Goal: Task Accomplishment & Management: Complete application form

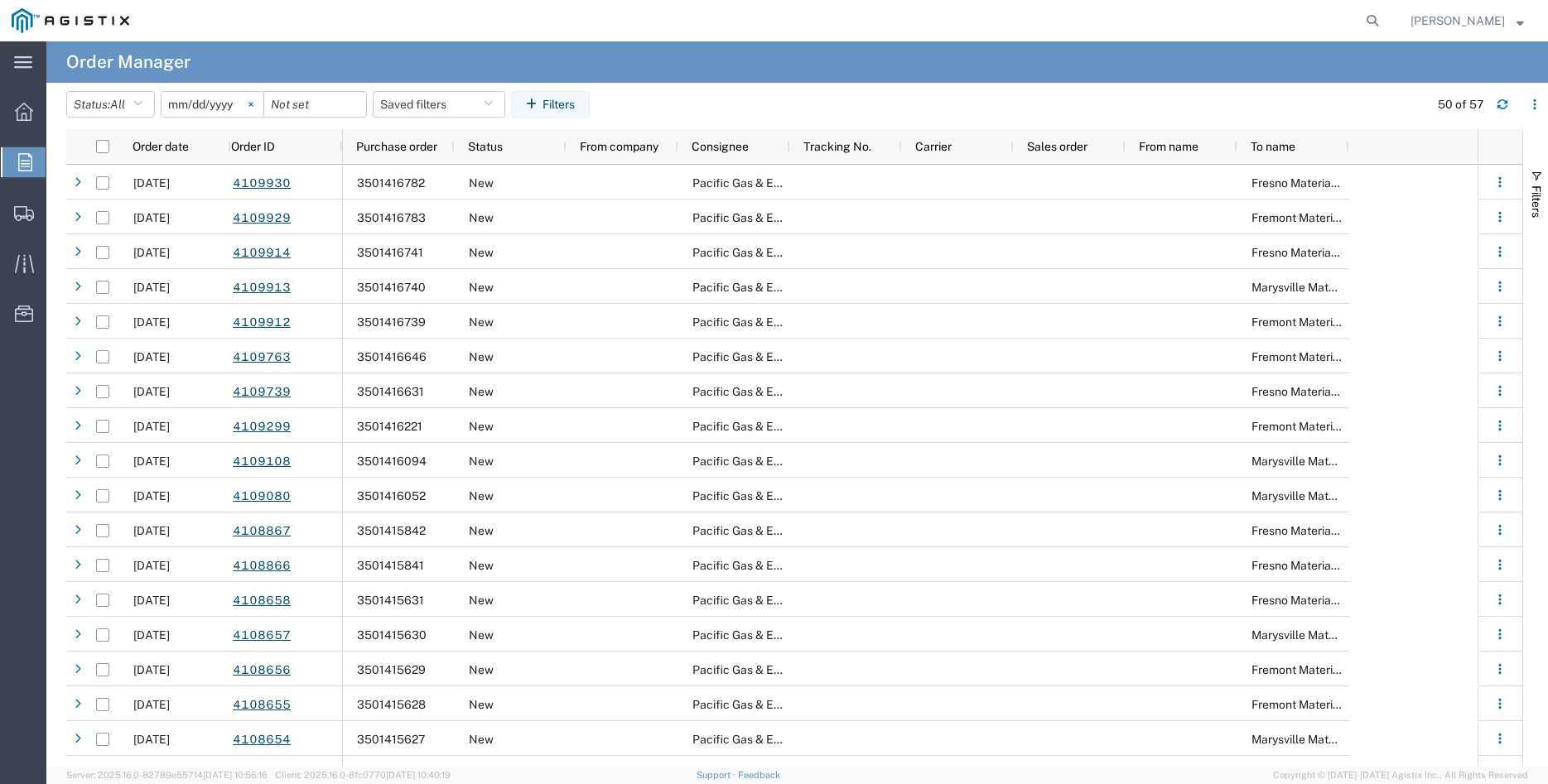
click at [253, 105] on icon at bounding box center [251, 104] width 5 height 5
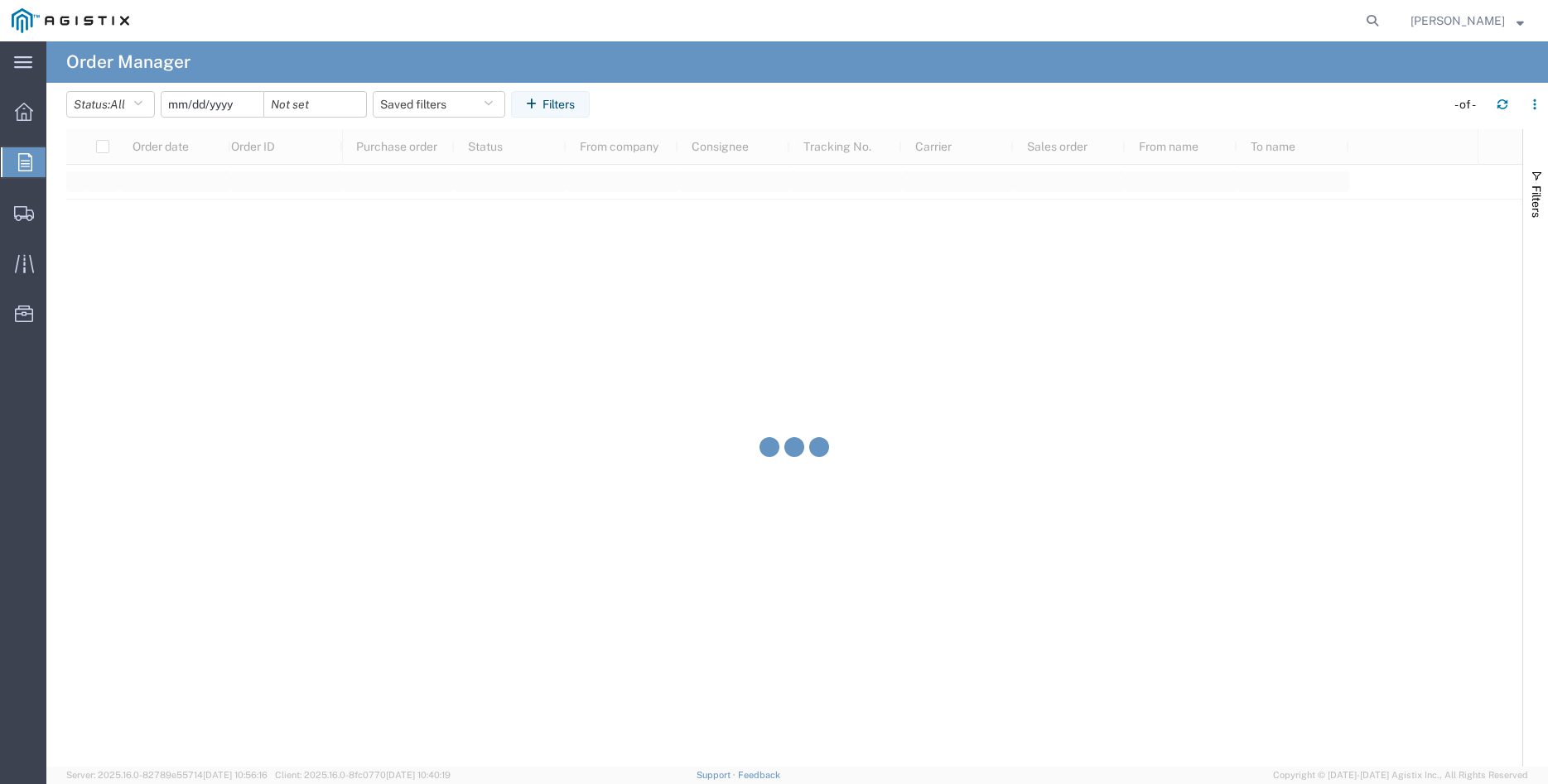
click at [204, 99] on input "date" at bounding box center [212, 104] width 102 height 25
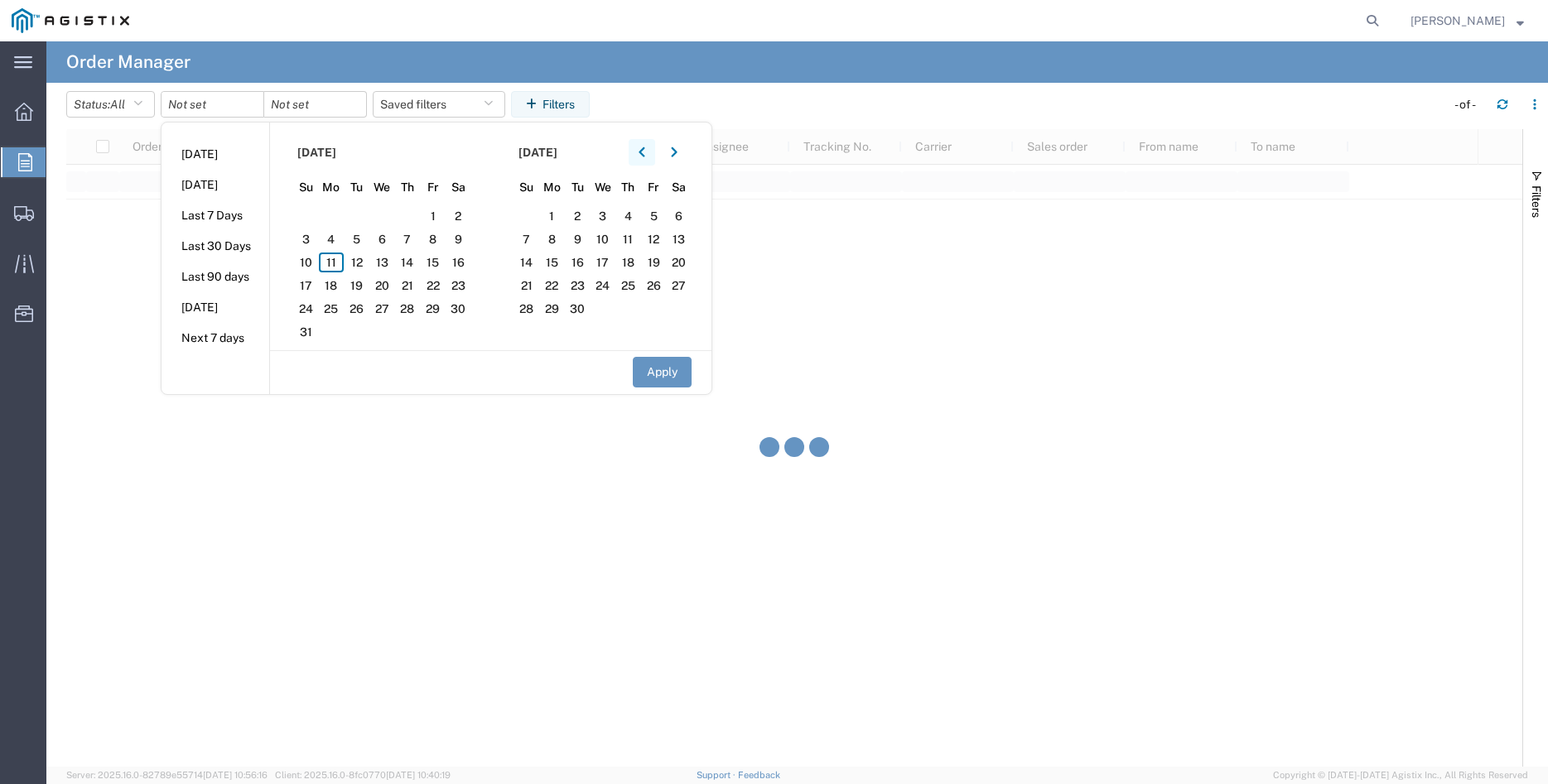
click at [645, 155] on icon "button" at bounding box center [641, 152] width 6 height 12
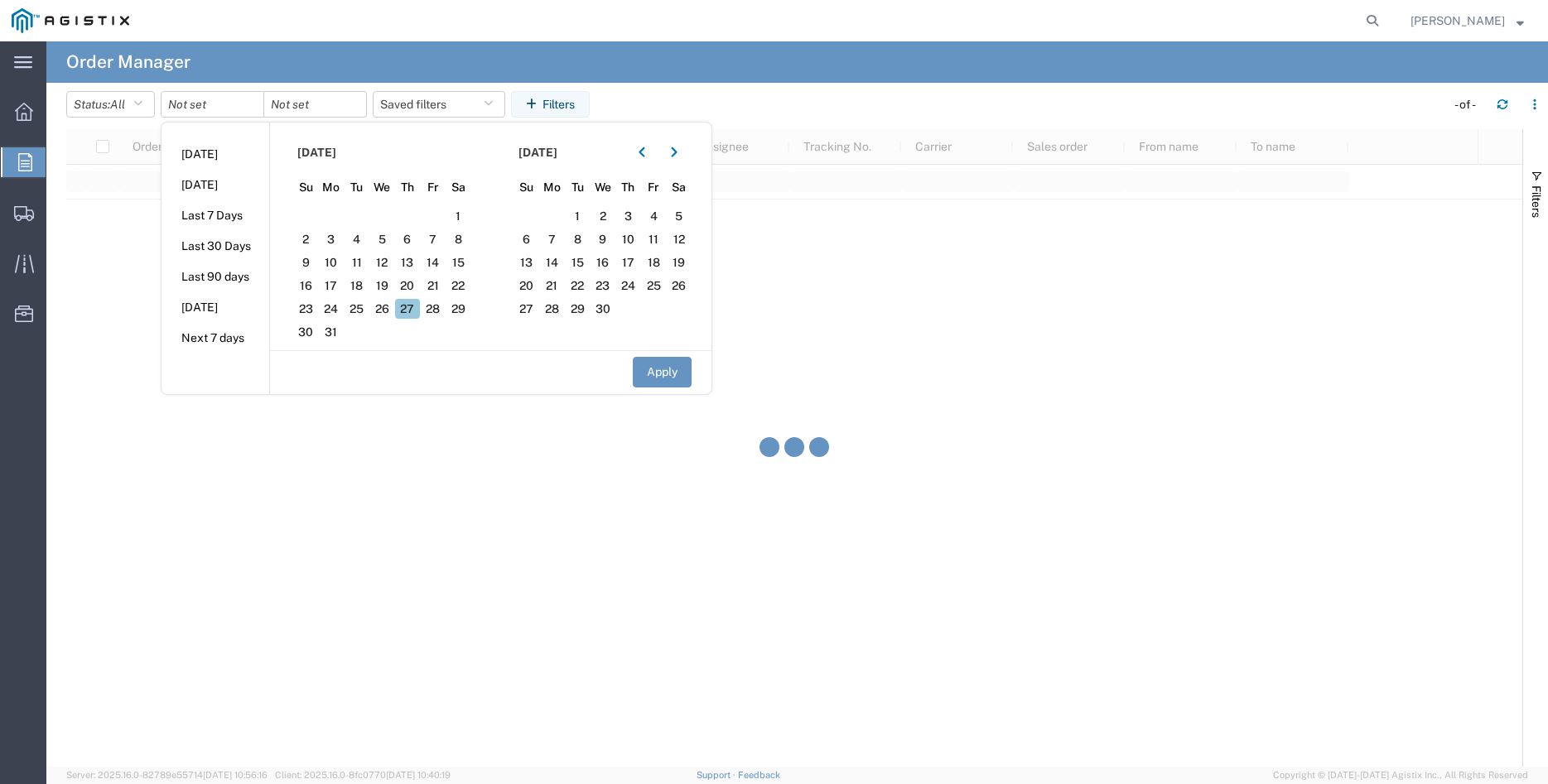
click at [420, 304] on span "27" at bounding box center [408, 309] width 26 height 20
click at [673, 371] on button "Apply" at bounding box center [662, 372] width 59 height 30
type input "[DATE]"
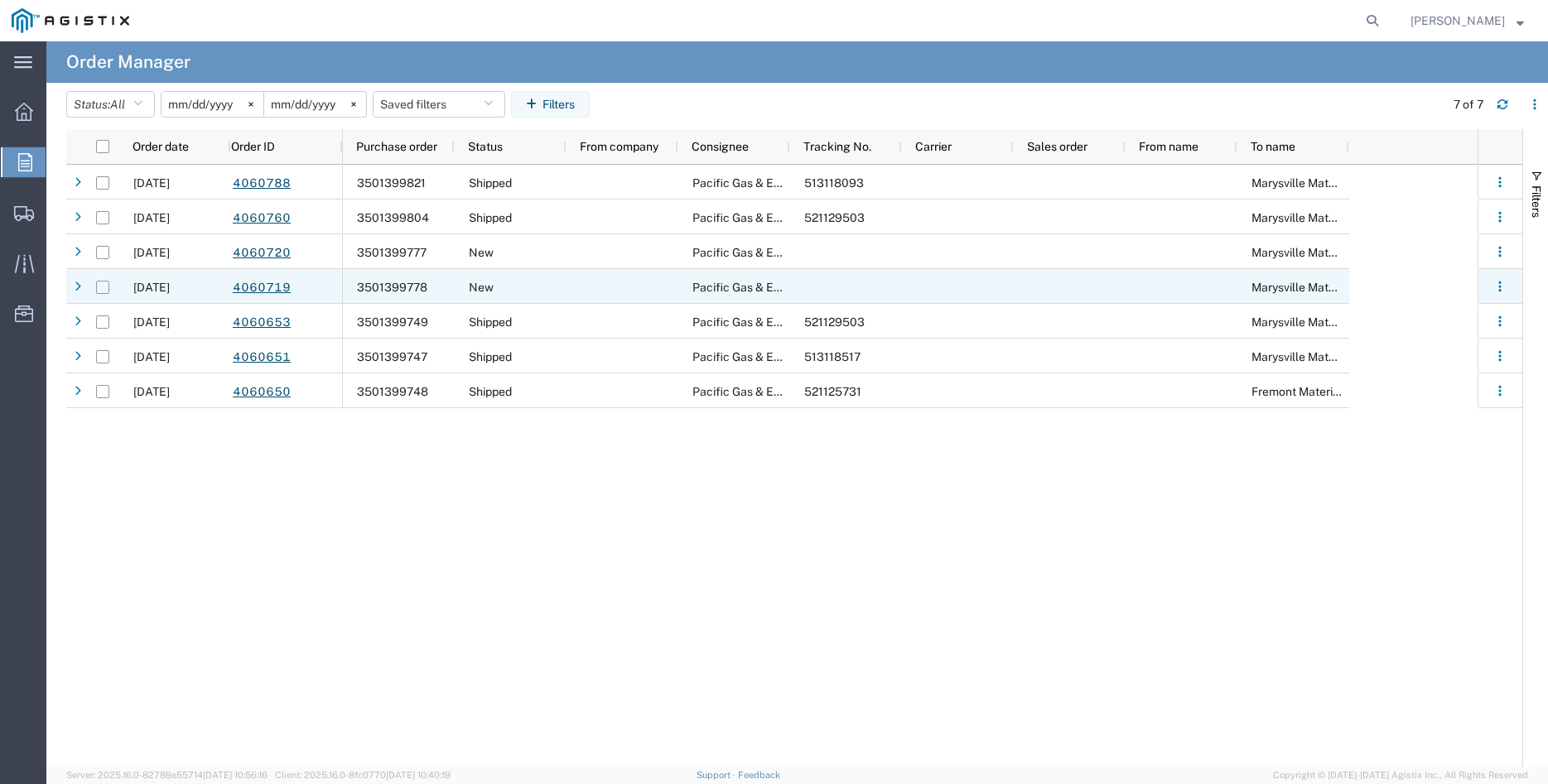
click at [99, 287] on input "Press Space to toggle row selection (unchecked)" at bounding box center [103, 287] width 13 height 13
checkbox input "true"
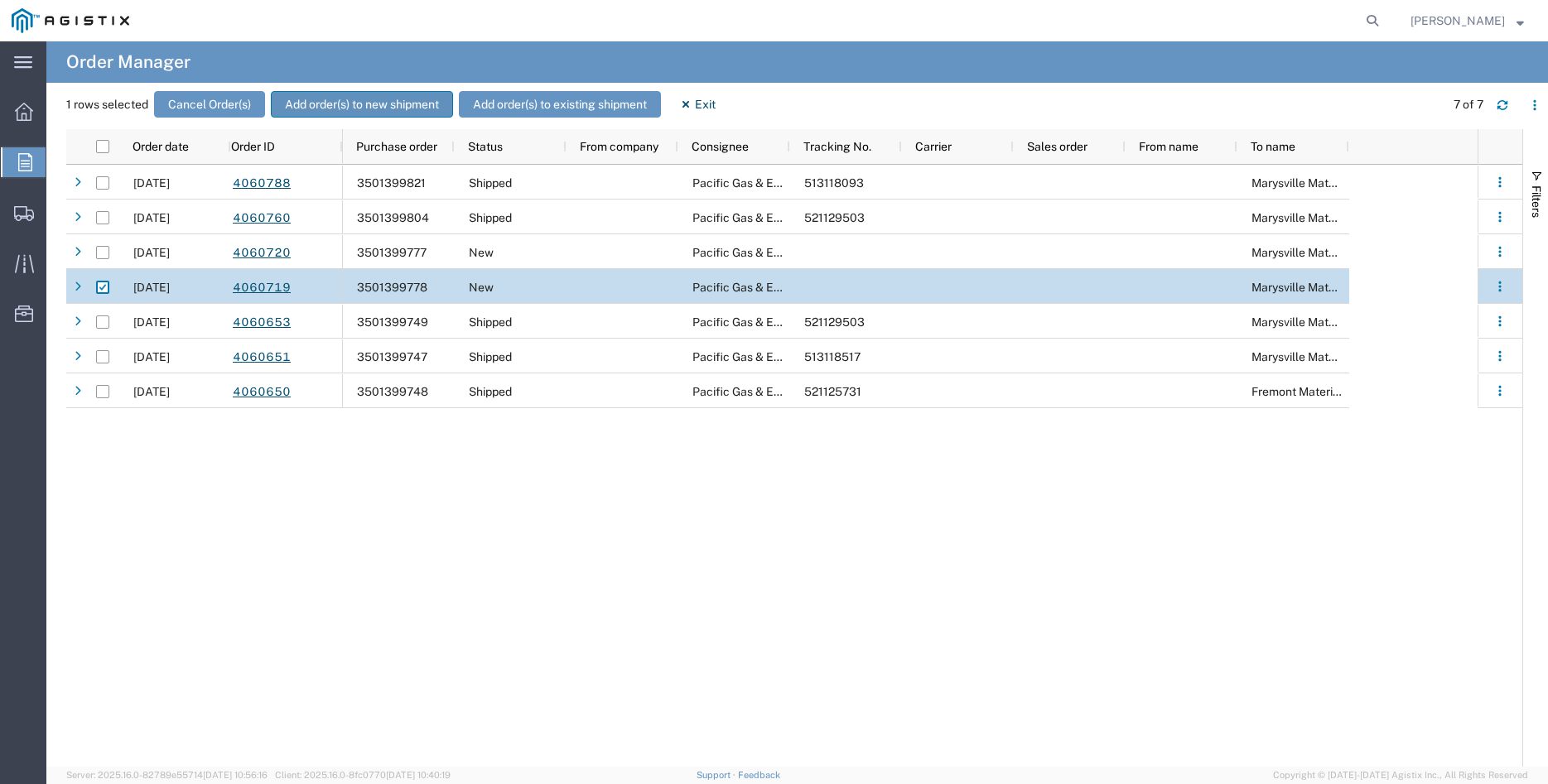
click at [376, 103] on button "Add order(s) to new shipment" at bounding box center [362, 104] width 182 height 27
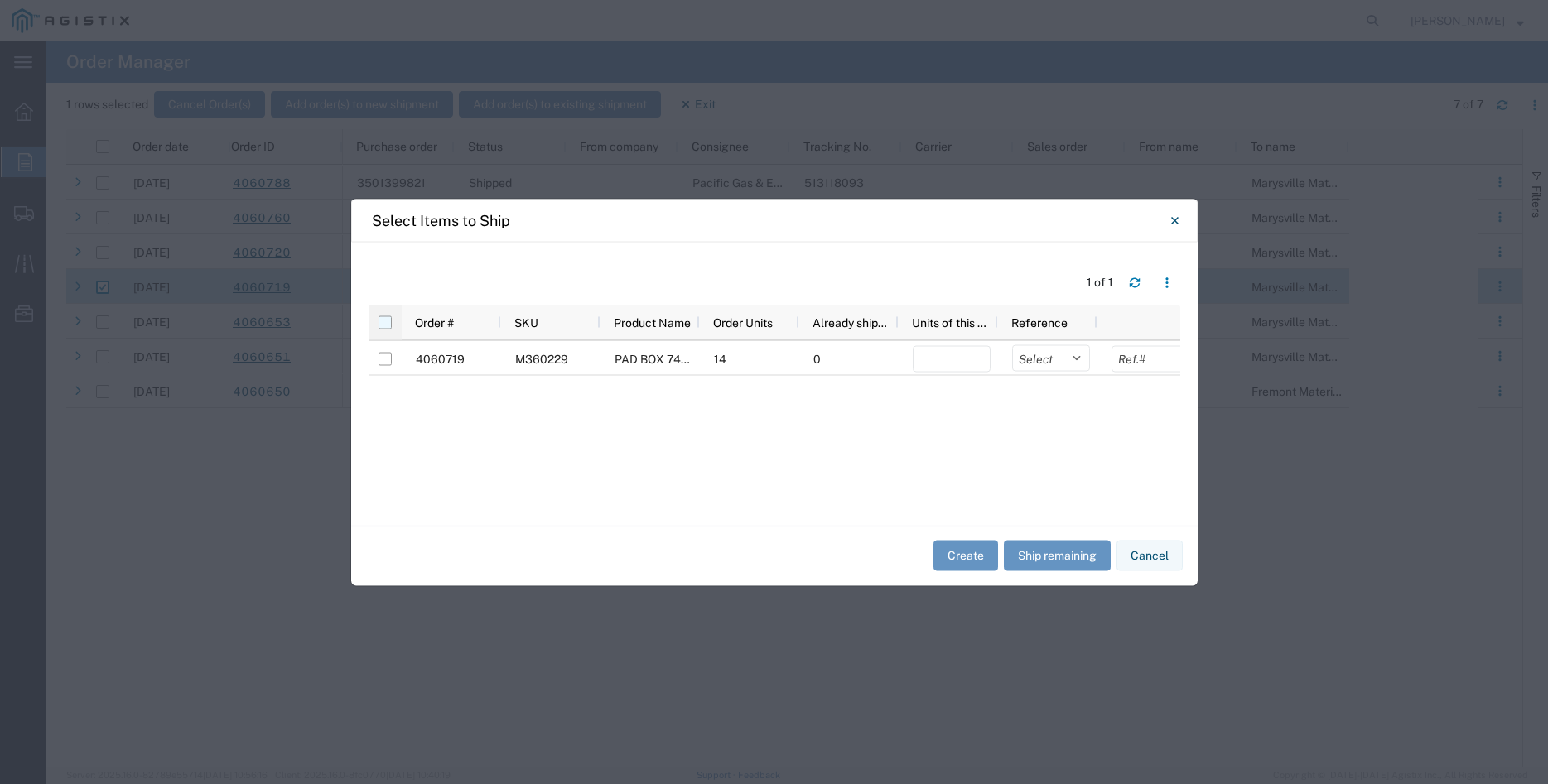
click at [384, 323] on input "checkbox" at bounding box center [385, 322] width 13 height 13
checkbox input "true"
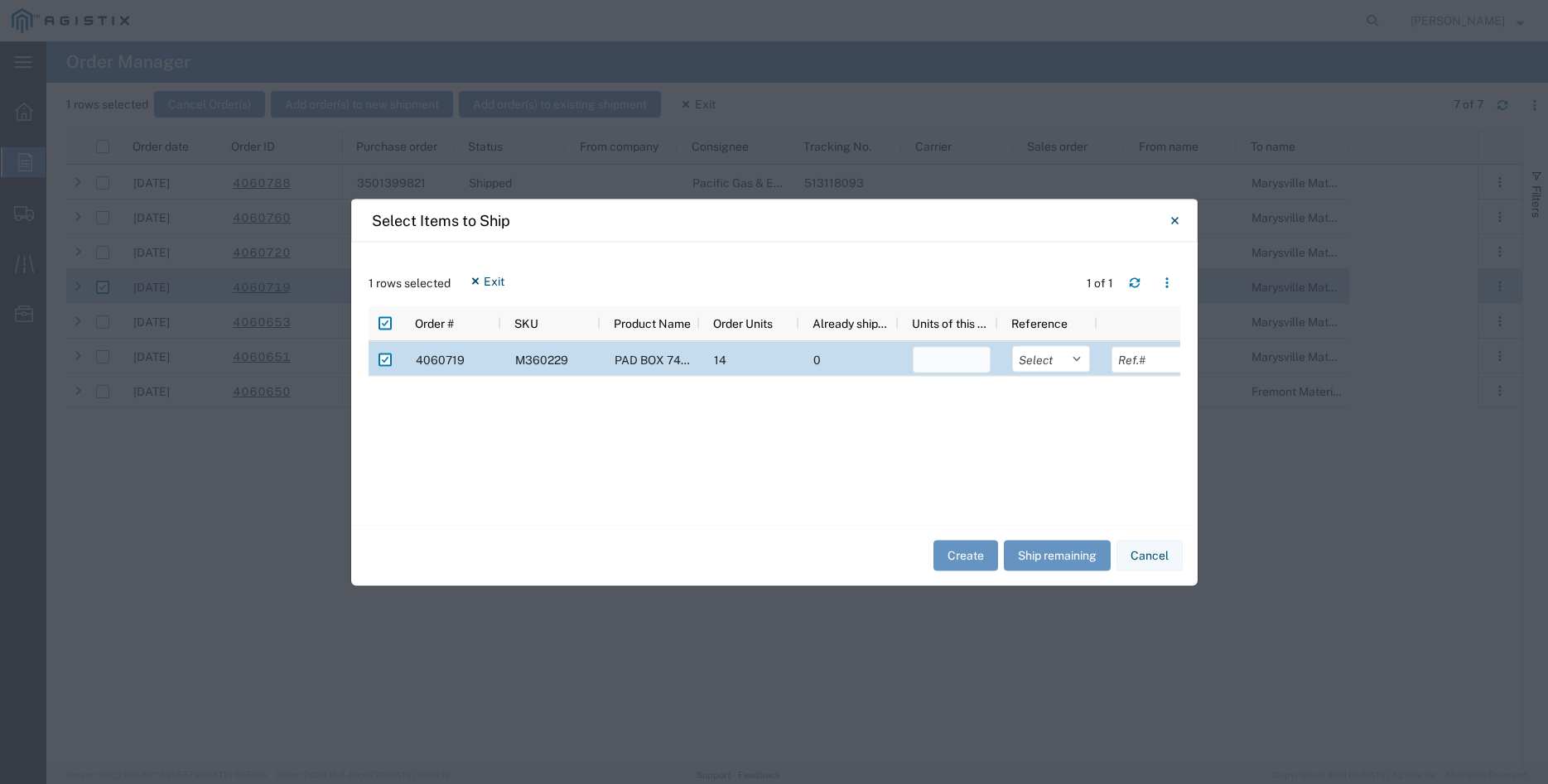
click at [940, 360] on input "number" at bounding box center [951, 359] width 78 height 27
type input "7"
click at [1012, 345] on select "Select Purchase Order Delivery Number" at bounding box center [1050, 358] width 78 height 27
select select "PURCHORD"
click option "Purchase Order" at bounding box center [0, 0] width 0 height 0
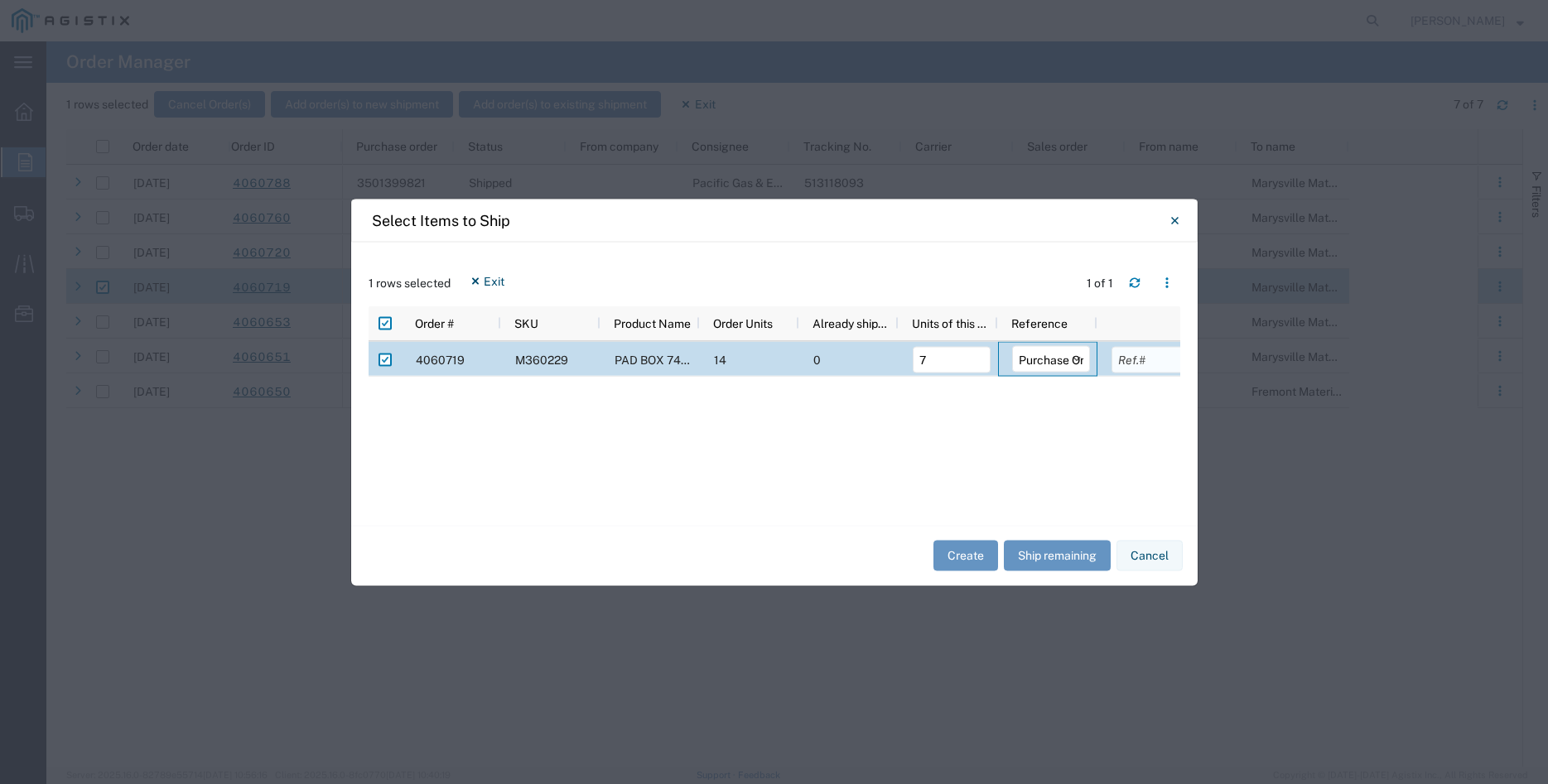
click at [1133, 364] on input "text" at bounding box center [1150, 359] width 78 height 27
click at [915, 222] on div "Select Items to Ship" at bounding box center [774, 219] width 847 height 43
click at [1137, 361] on input "text" at bounding box center [1150, 359] width 78 height 27
type input "13715.66"
click at [838, 559] on div "Create Ship remaining Cancel" at bounding box center [774, 555] width 847 height 61
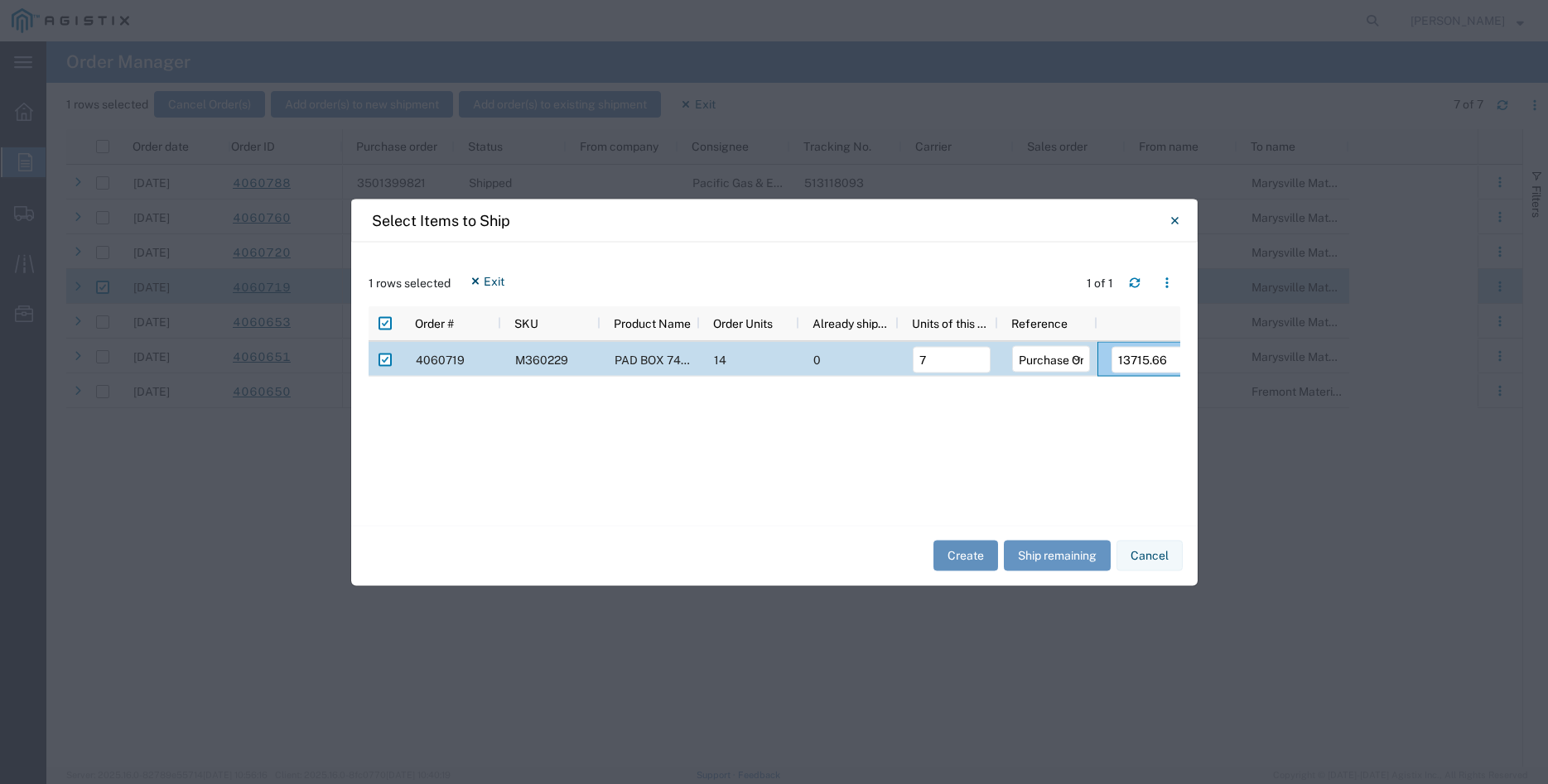
click at [966, 554] on button "Create" at bounding box center [965, 555] width 64 height 30
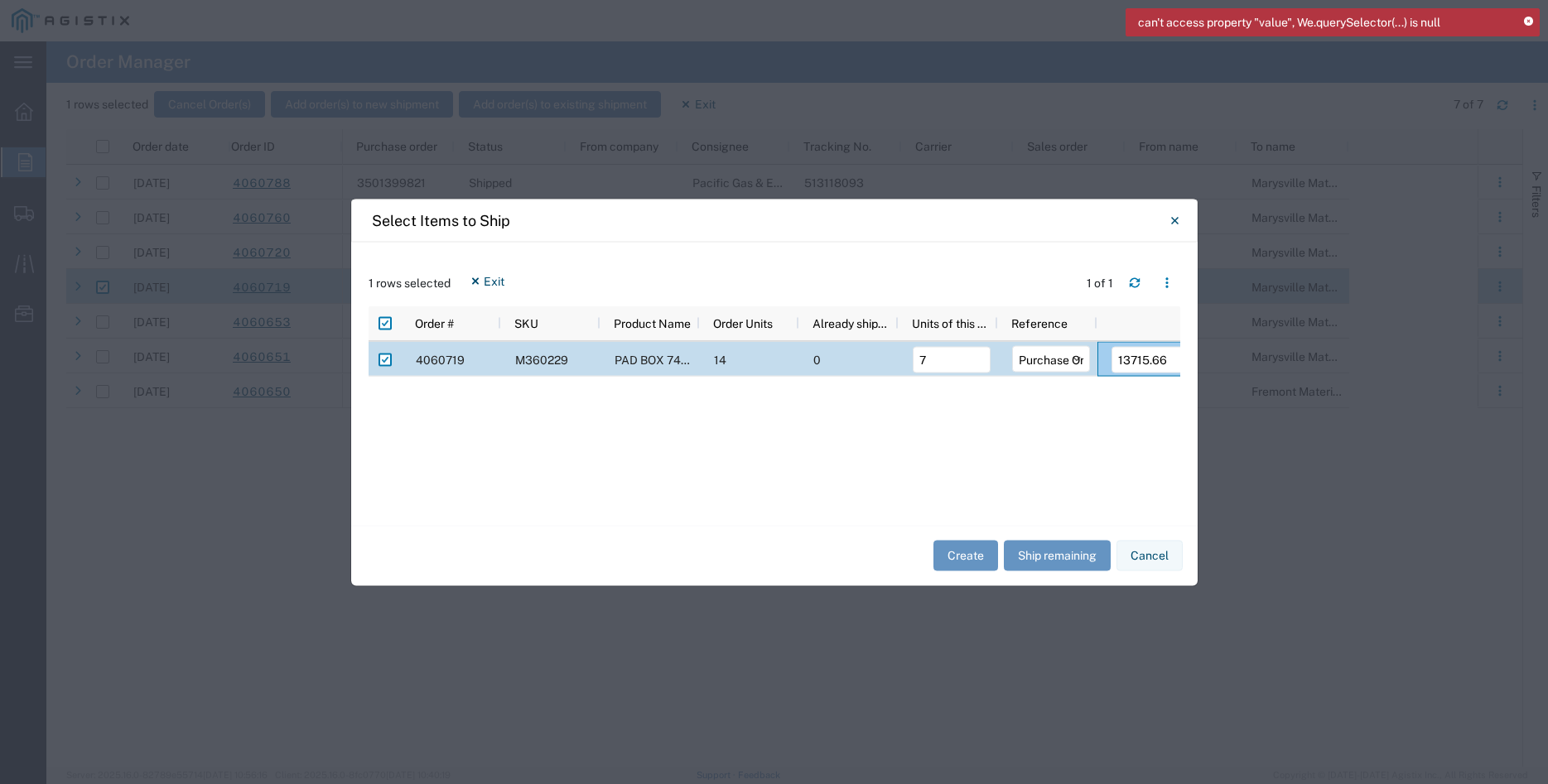
click at [1530, 19] on icon at bounding box center [1528, 22] width 9 height 9
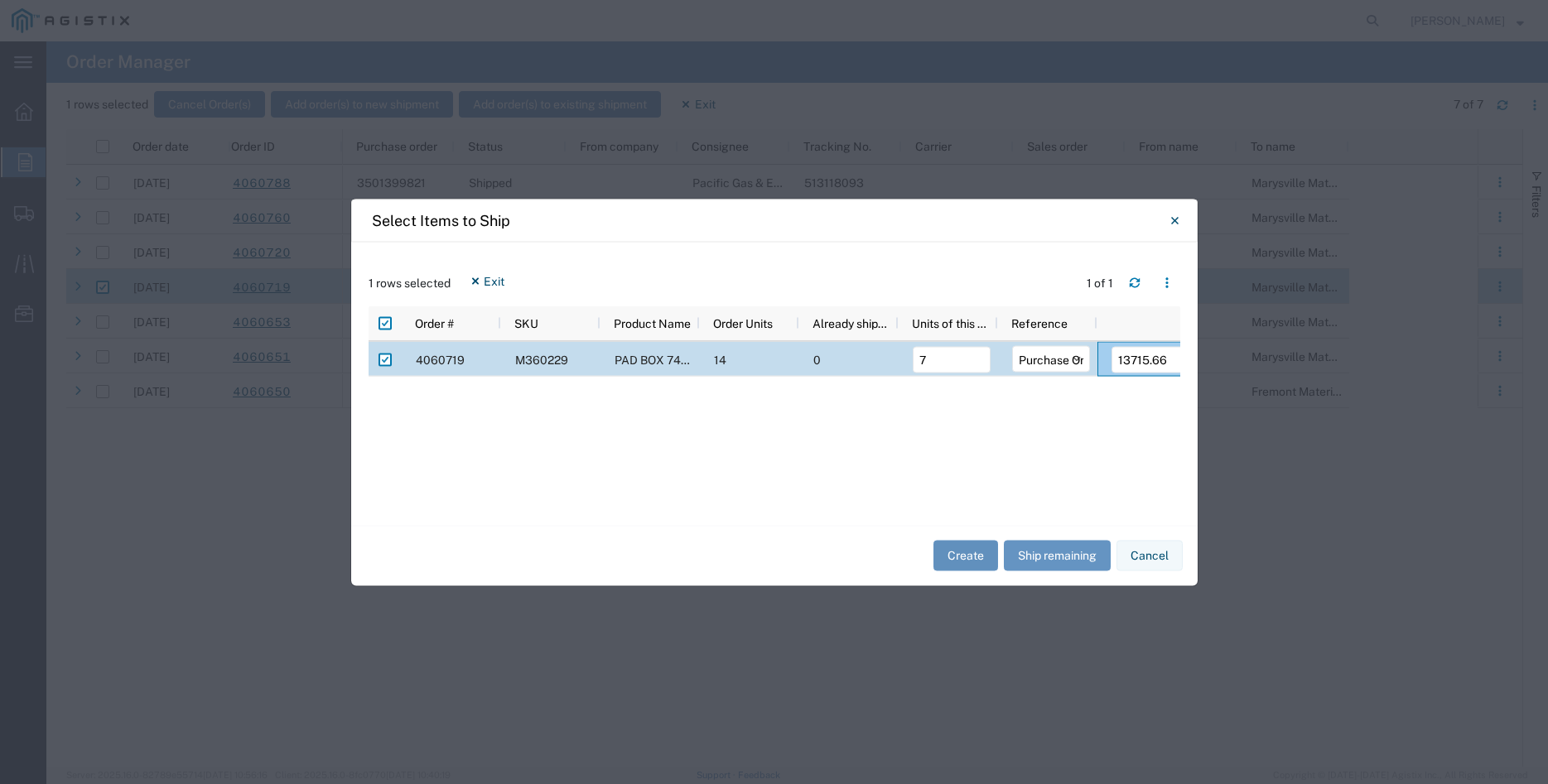
click at [970, 555] on button "Create" at bounding box center [965, 555] width 64 height 30
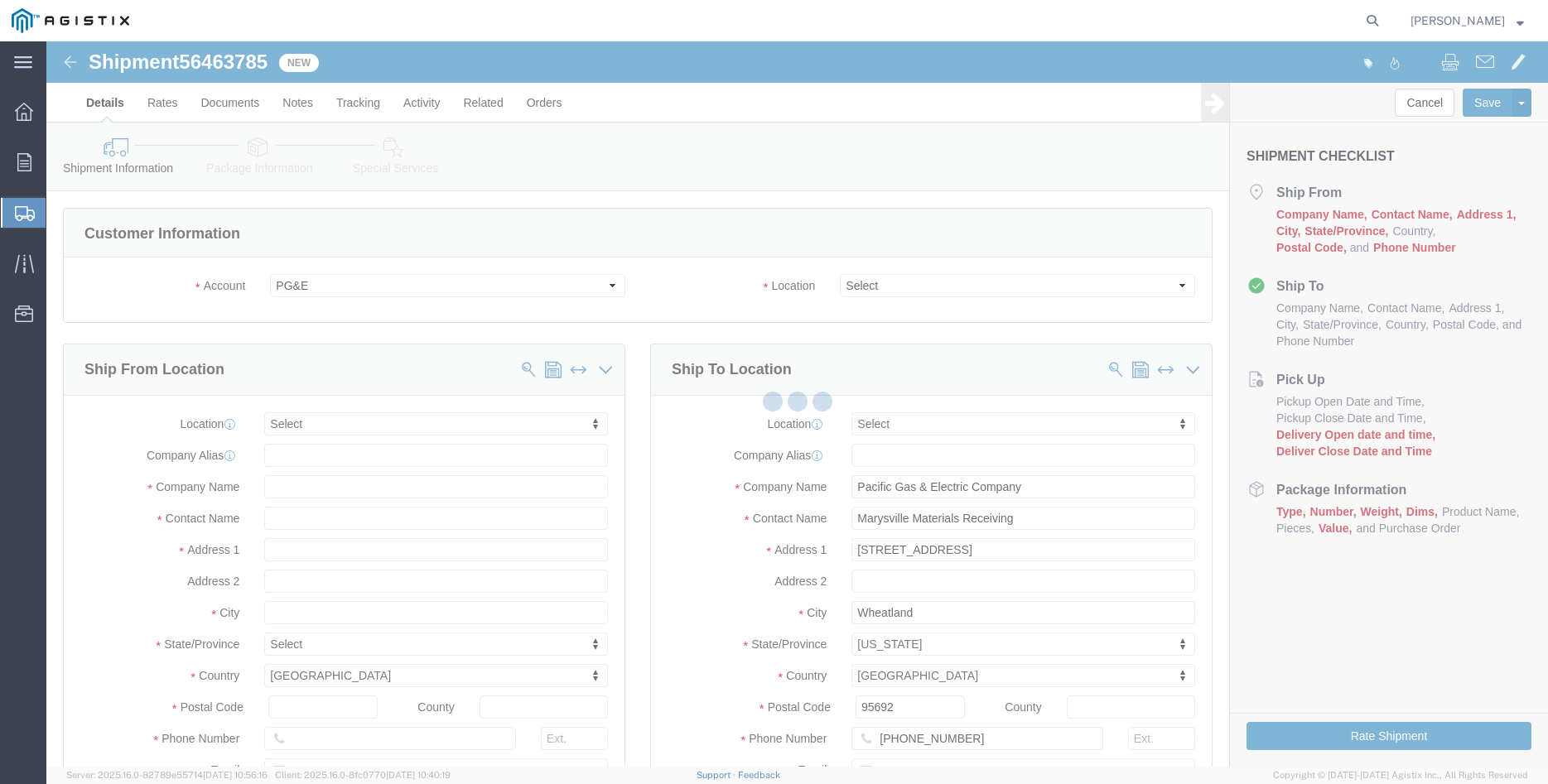
select select
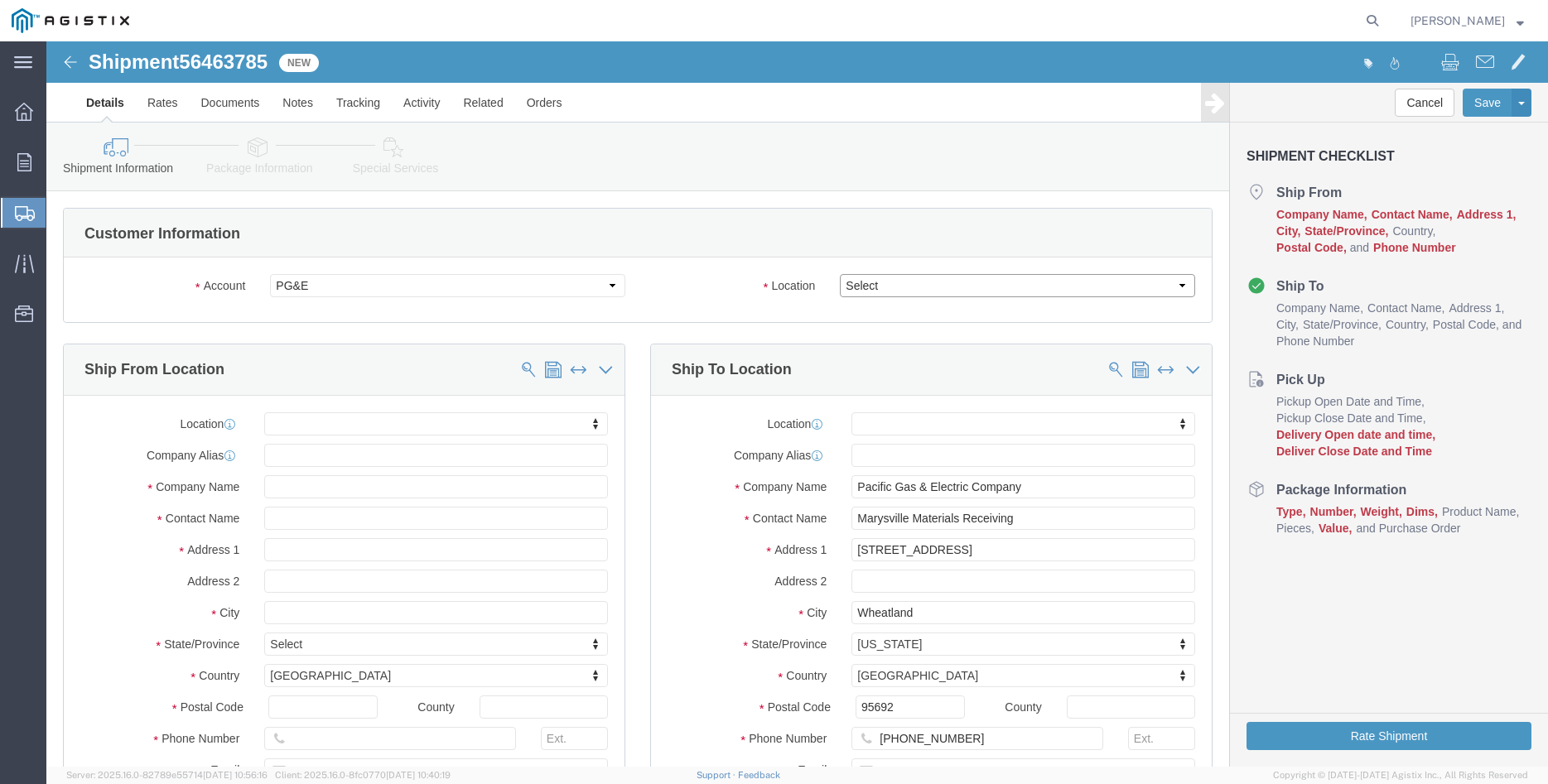
click select "Select All Others [GEOGRAPHIC_DATA] [GEOGRAPHIC_DATA] [GEOGRAPHIC_DATA] [GEOGRA…"
select select "19996"
click option "Wheatland [GEOGRAPHIC_DATA]"
click body "Shipment 56463785 New Details Rates Documents Notes Tracking Activity Related O…"
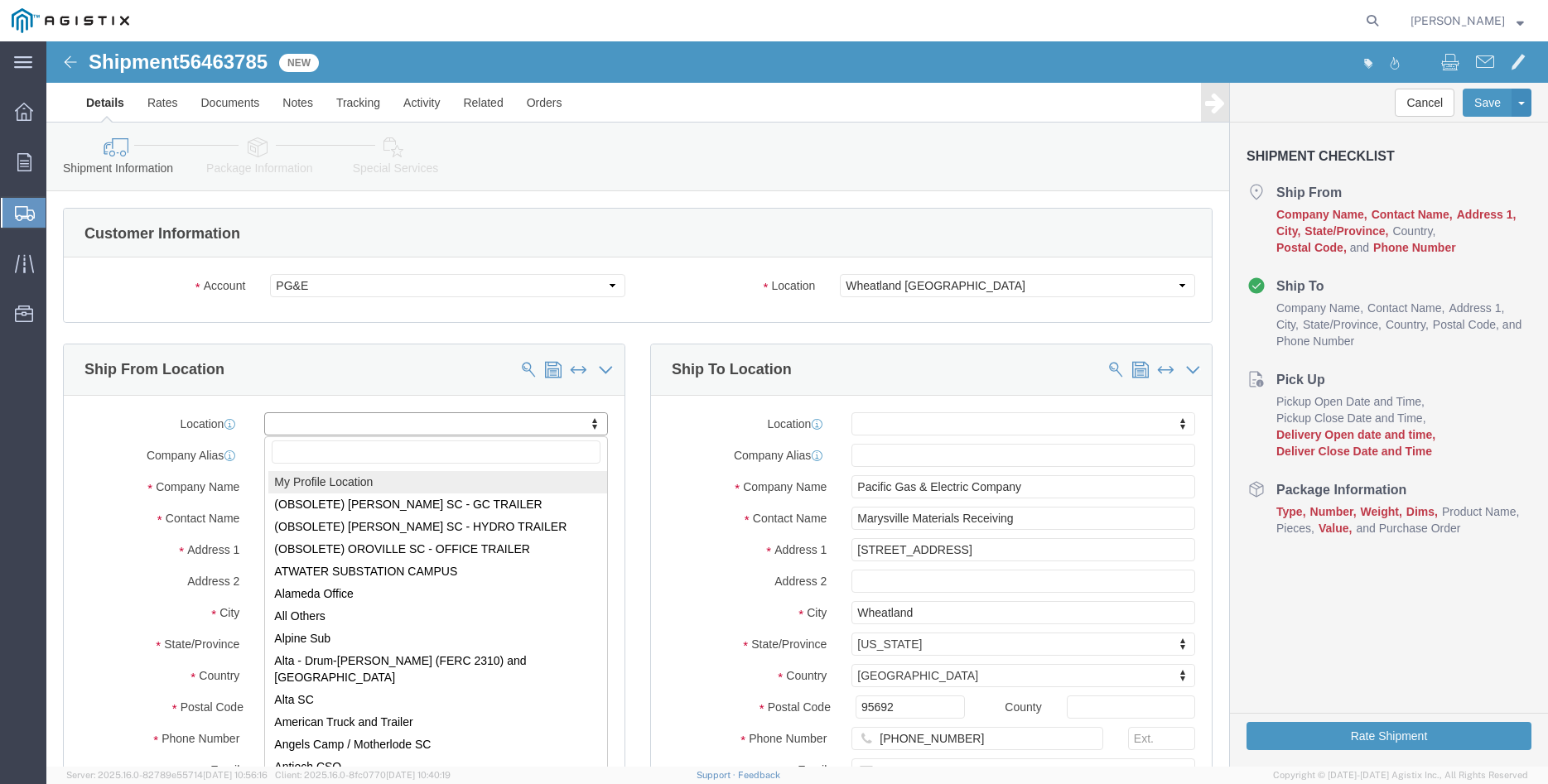
select select "MYPROFILE"
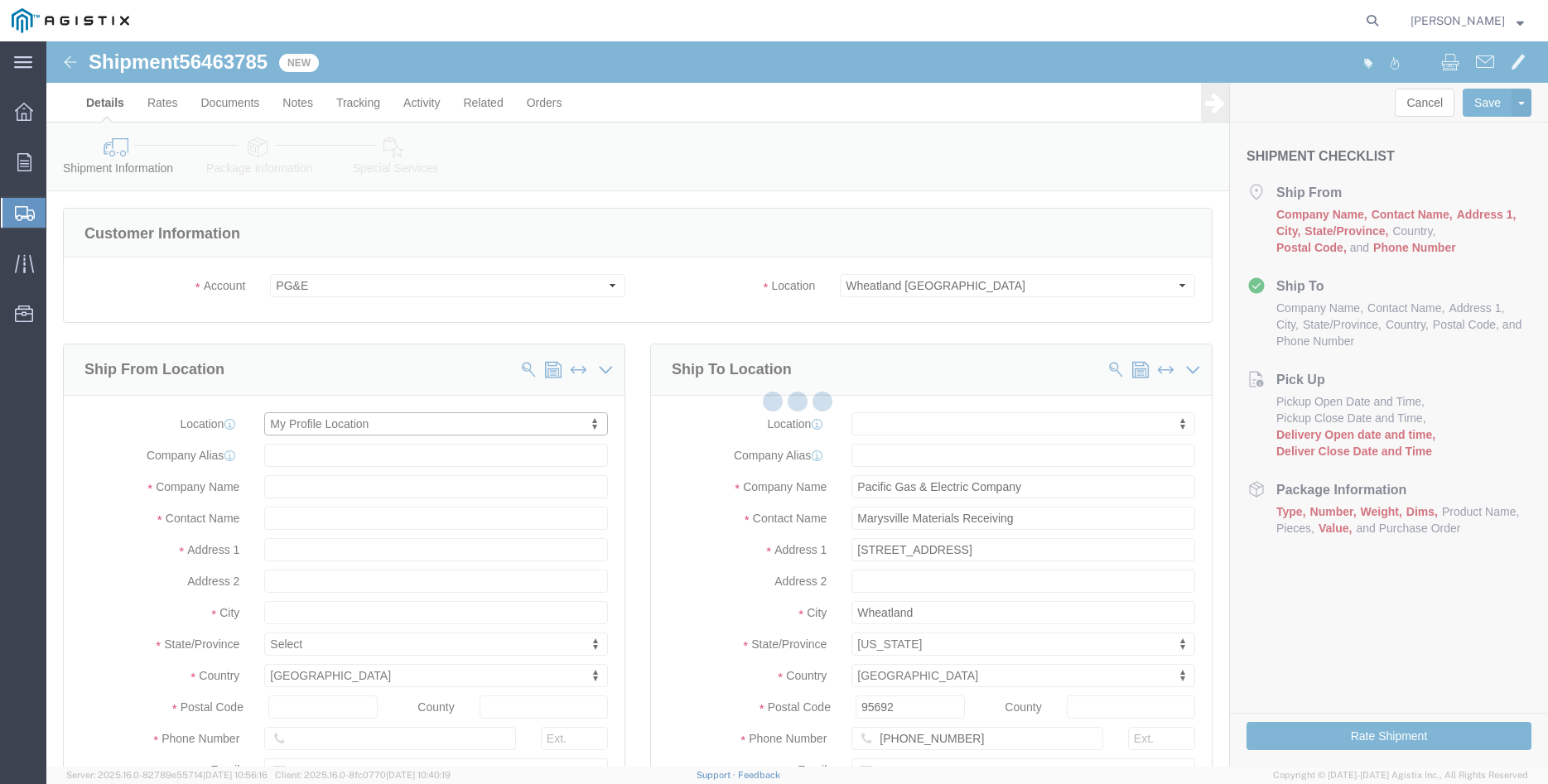
type input "305 [PERSON_NAME] DANCER DR"
type input "95377"
type input "[PHONE_NUMBER]"
type input "[PERSON_NAME][EMAIL_ADDRESS][DOMAIN_NAME]"
checkbox input "true"
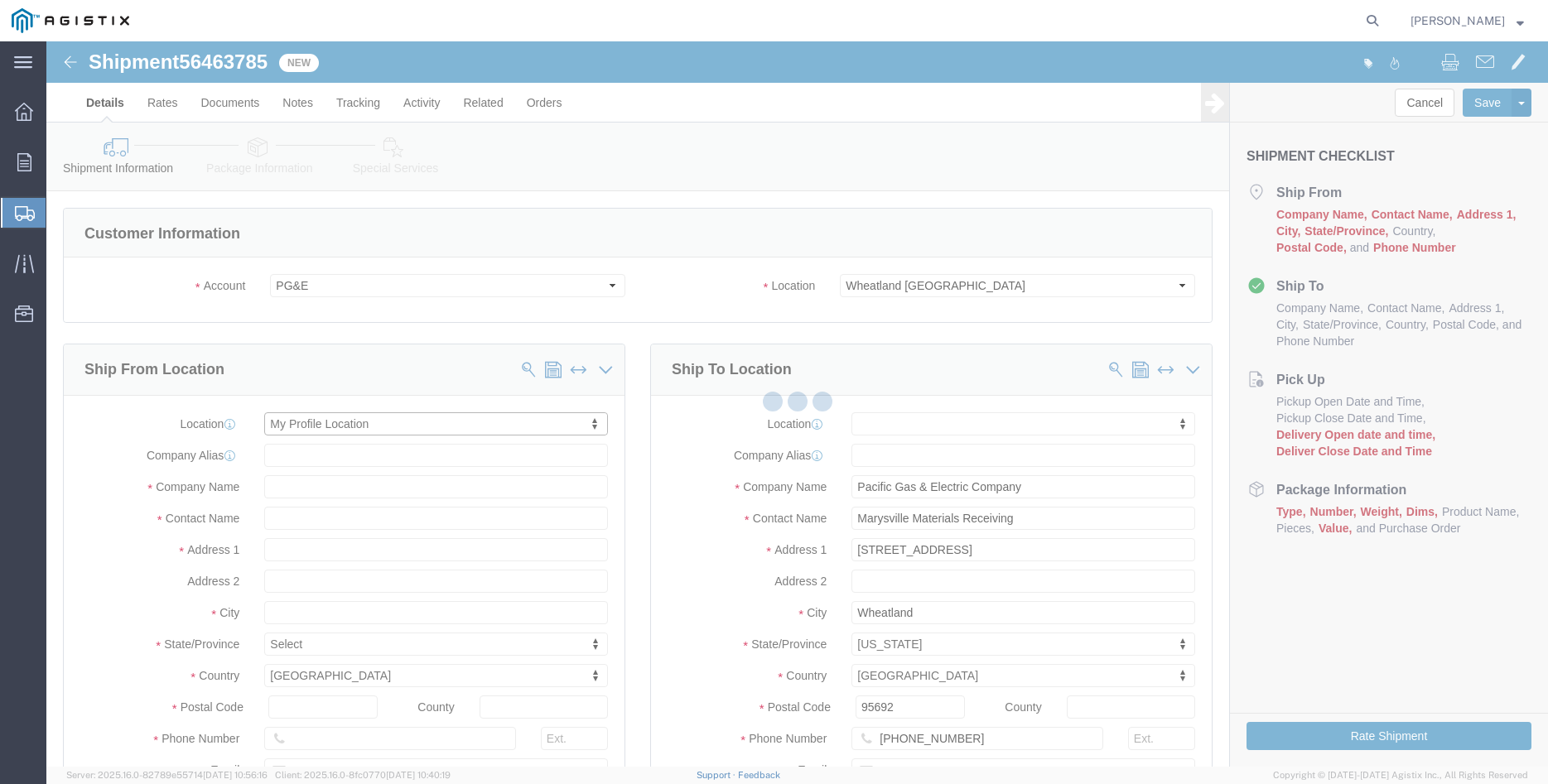
type input "[PERSON_NAME] Iron Works Inc"
type input "[PERSON_NAME]"
select select "CA"
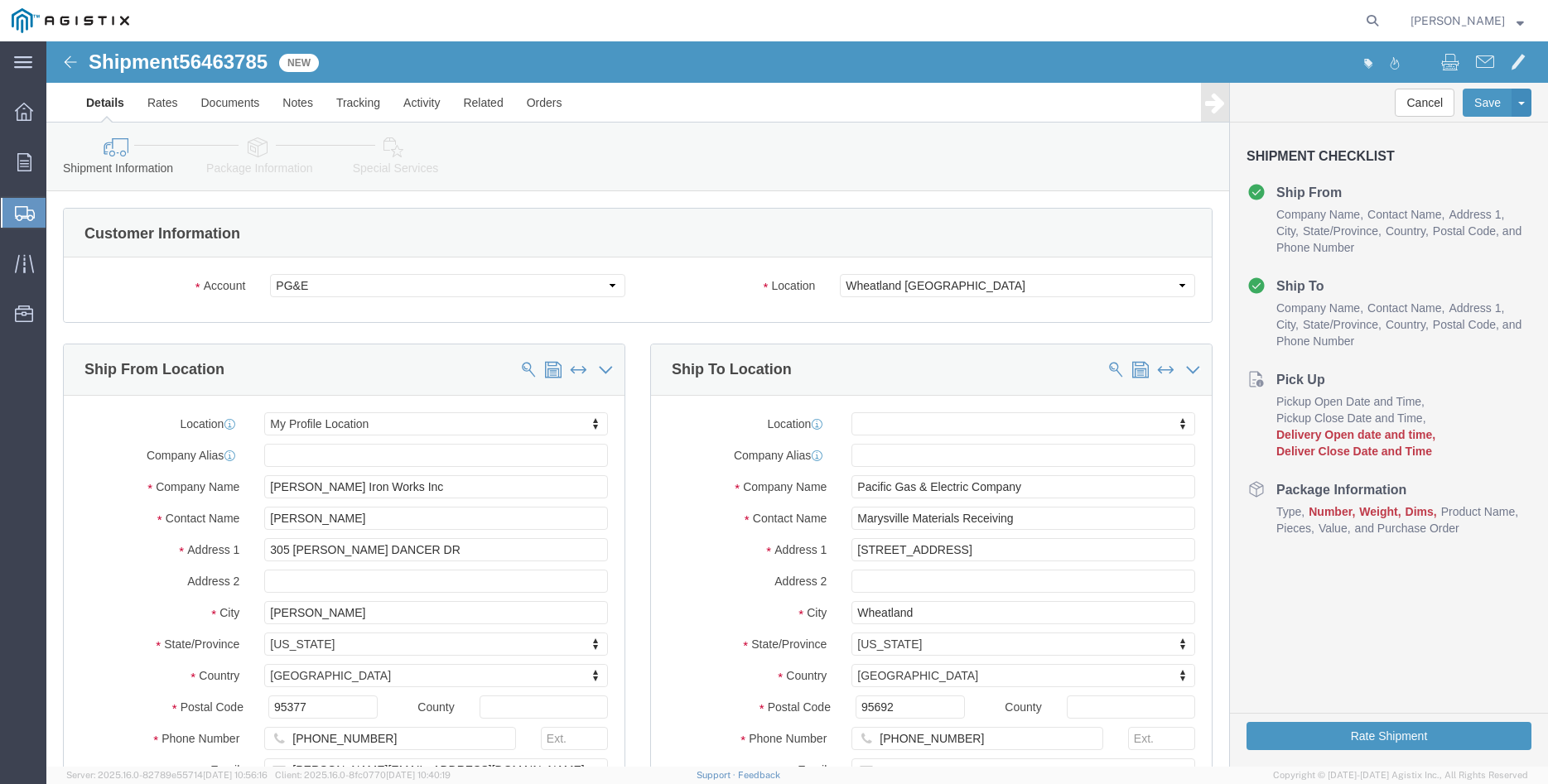
click div "Ship From Location Location My Profile Location My Profile Location (OBSOLETE) …"
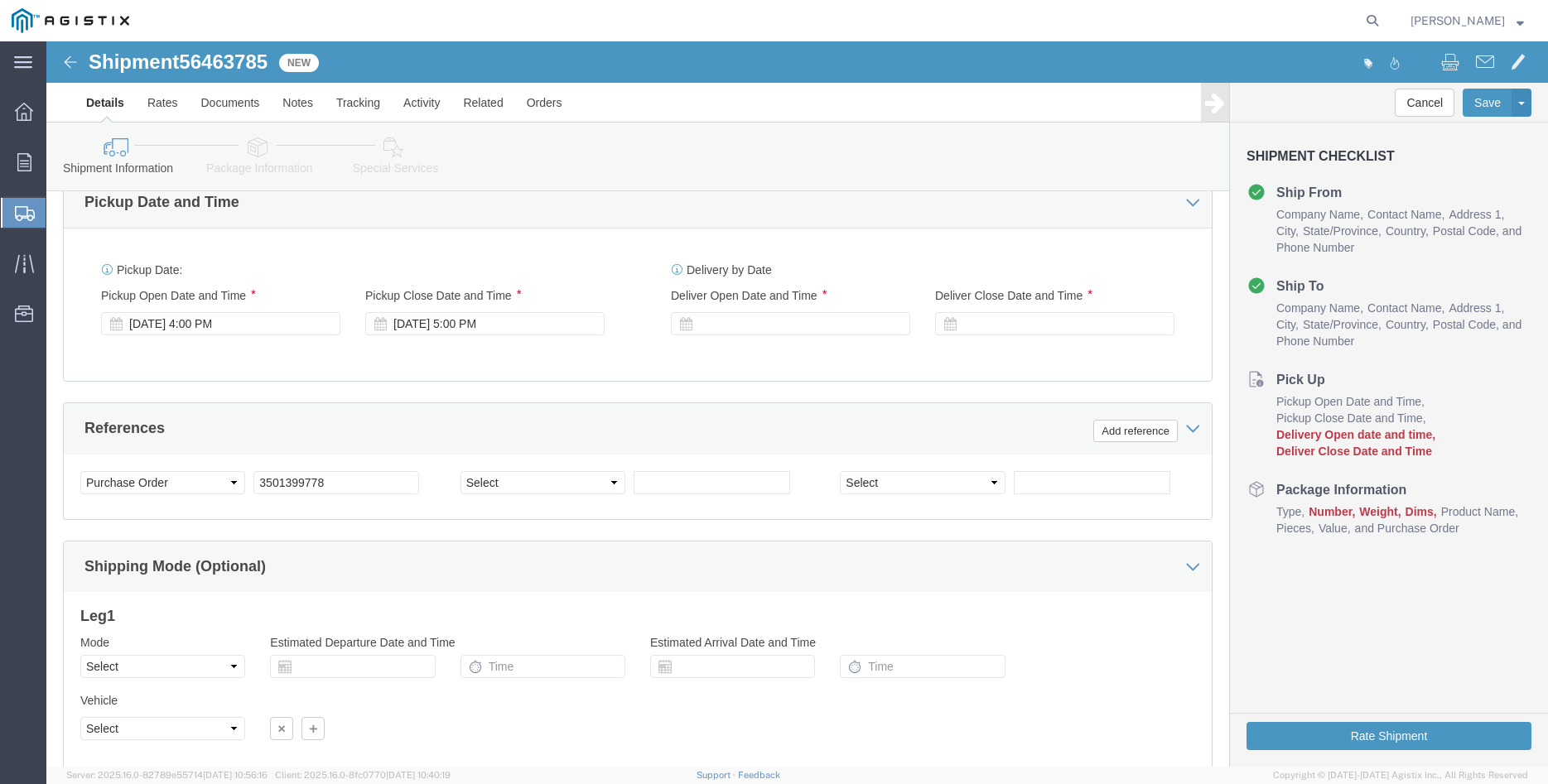
scroll to position [1014, 0]
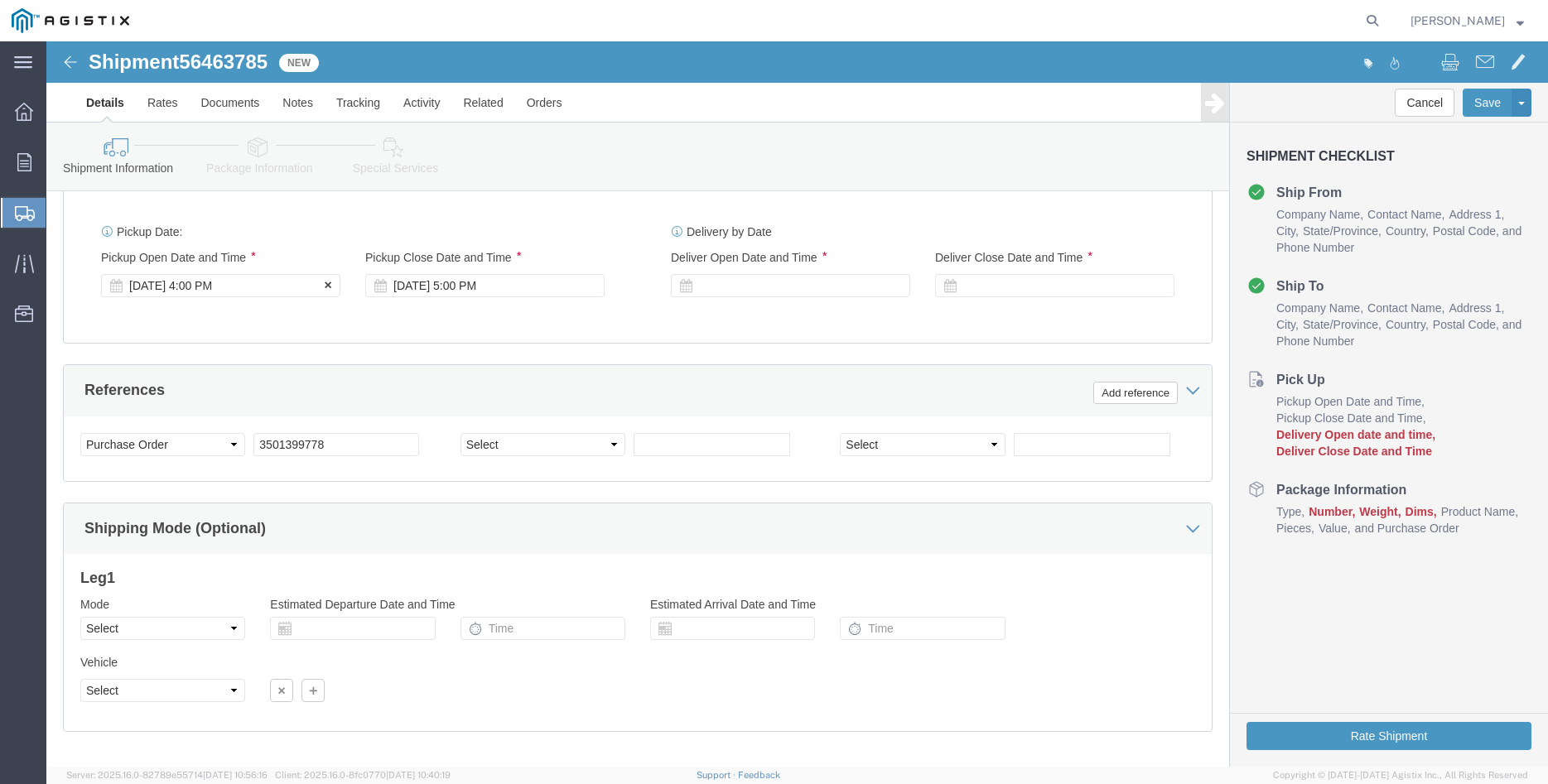
click div "Aug 11 2025 4:00 PM"
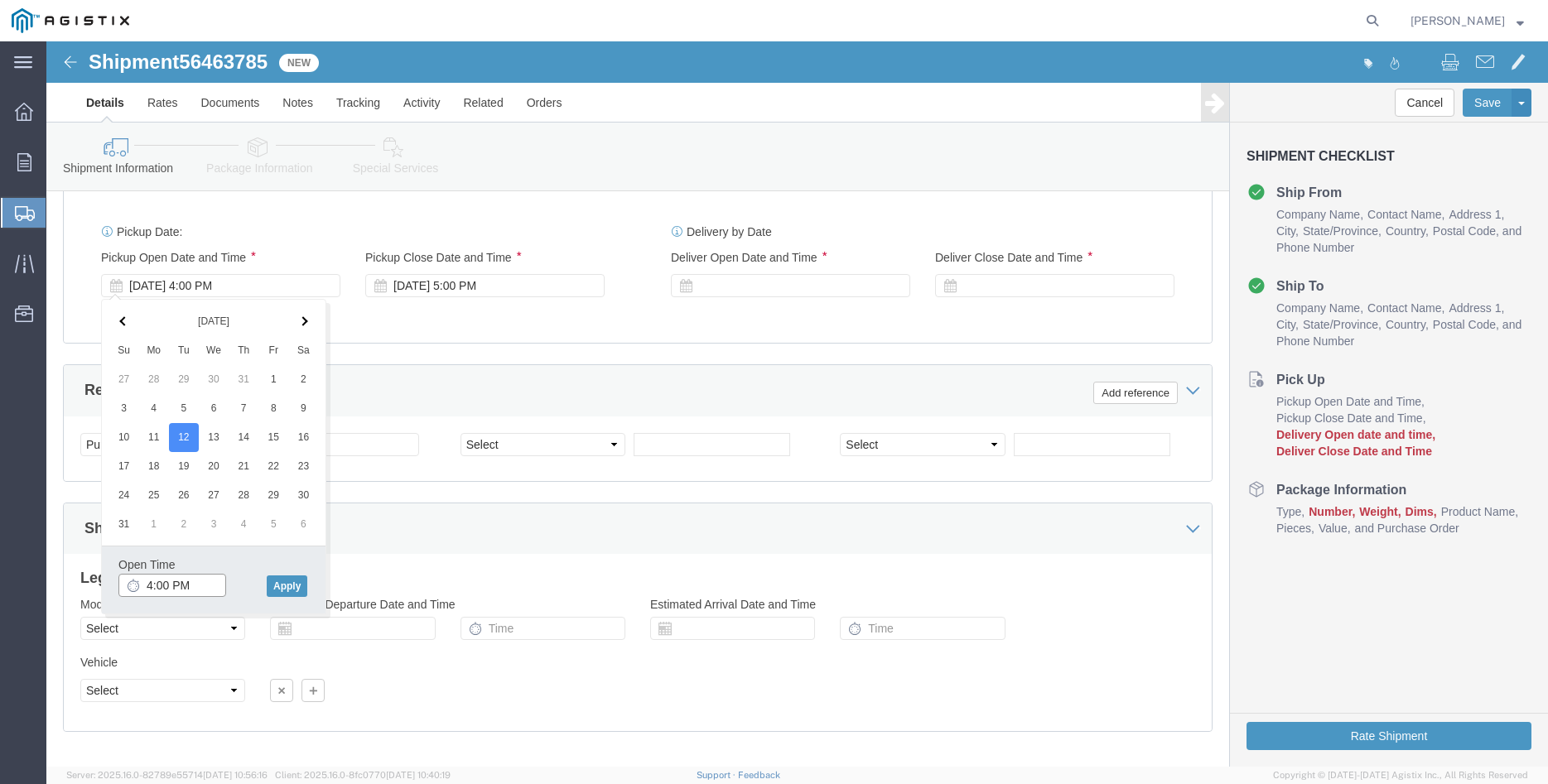
click input "4:00 PM"
type input "8:00 AM"
click button "Apply"
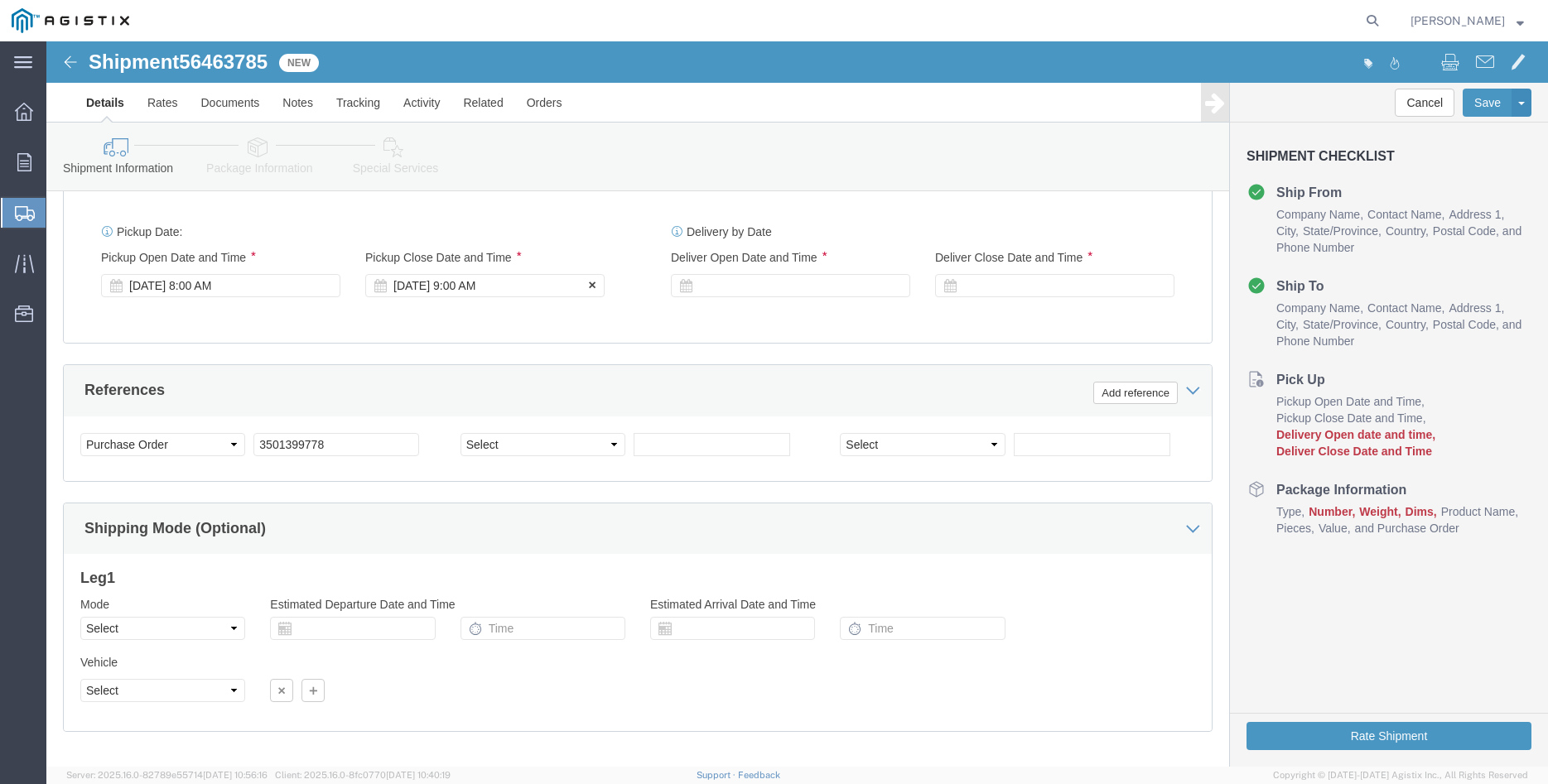
click div "[DATE] 9:00 AM"
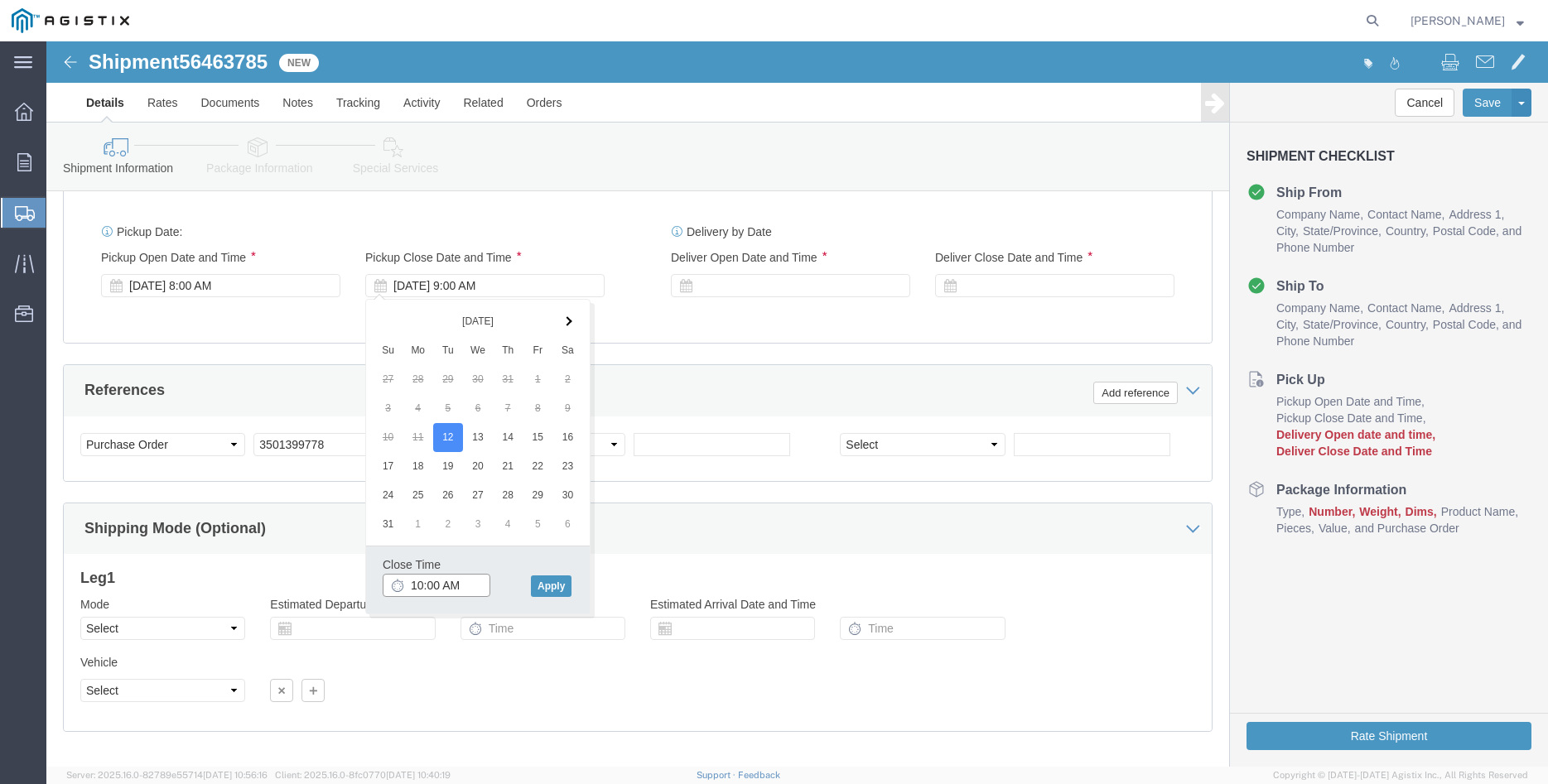
type input "10:00 AM"
click button "Apply"
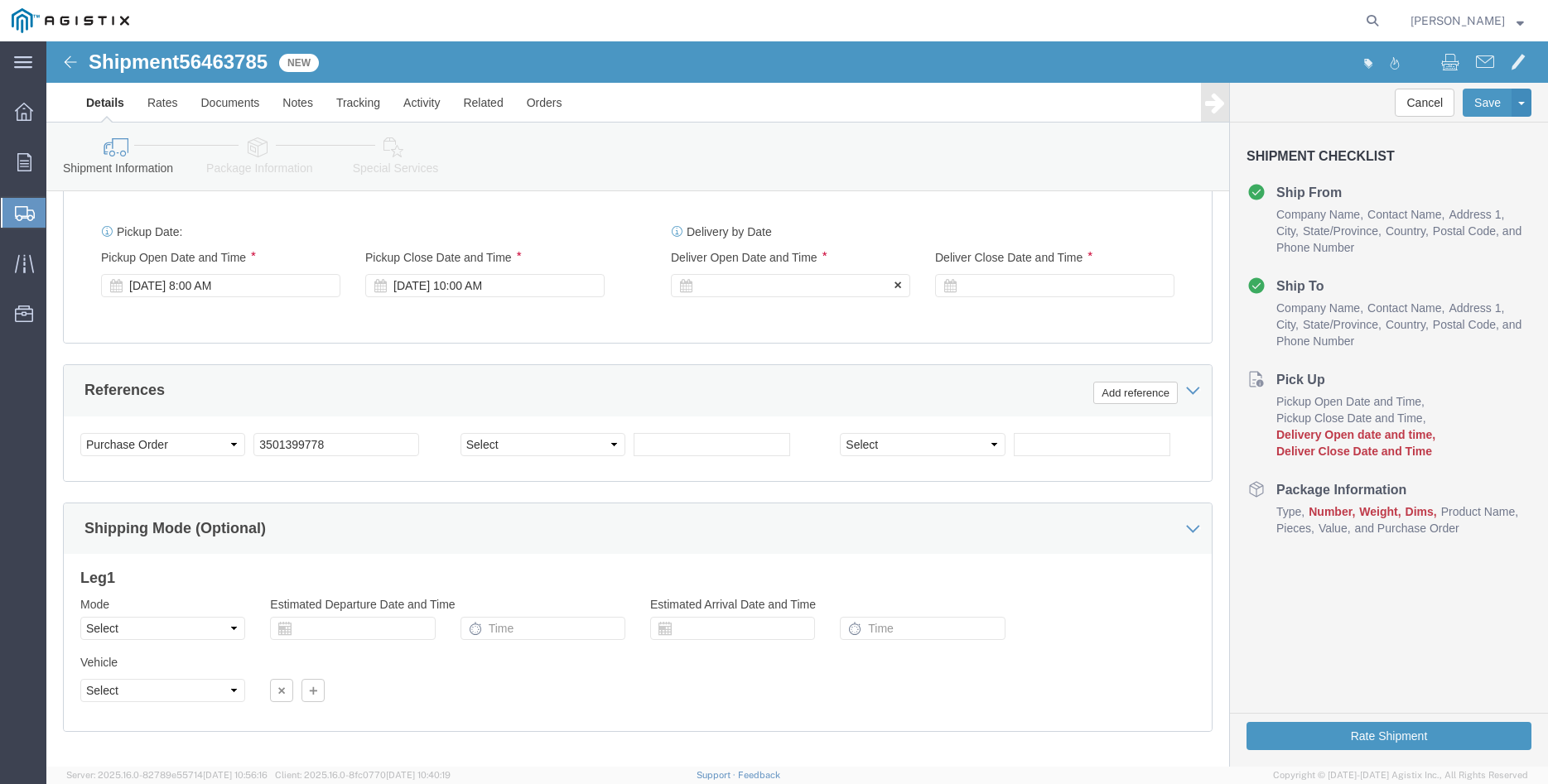
click div
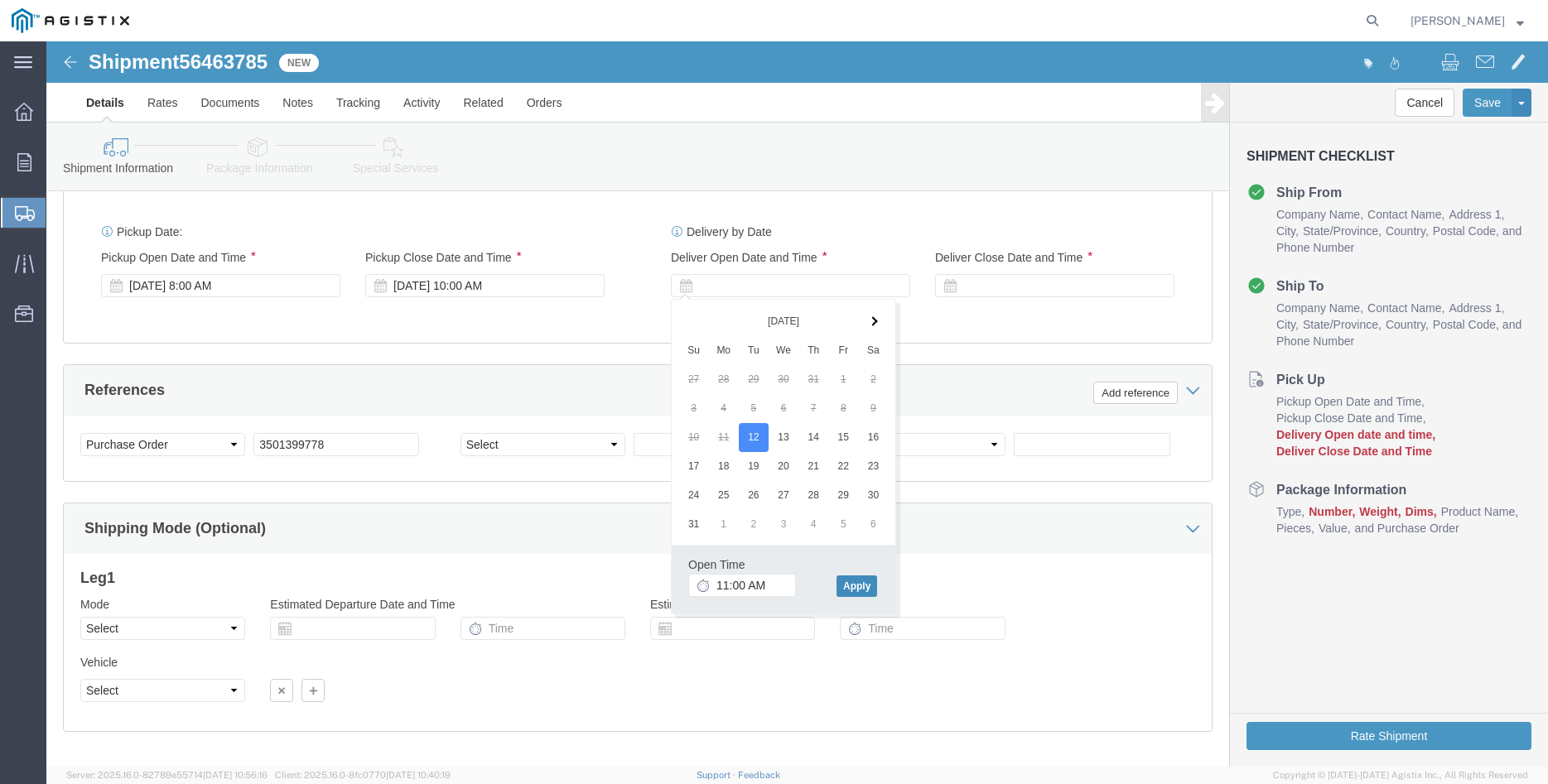
click button "Apply"
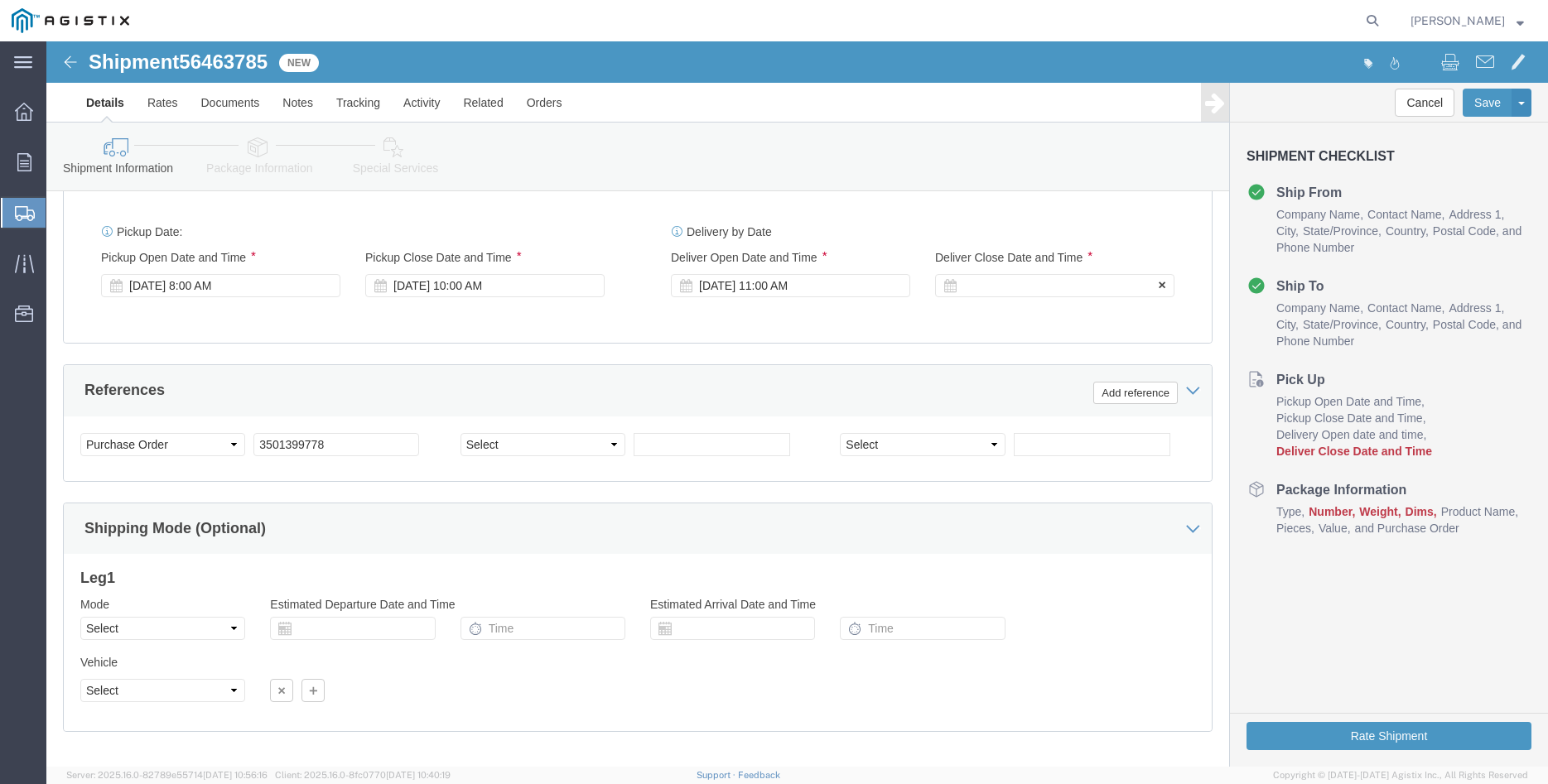
click div
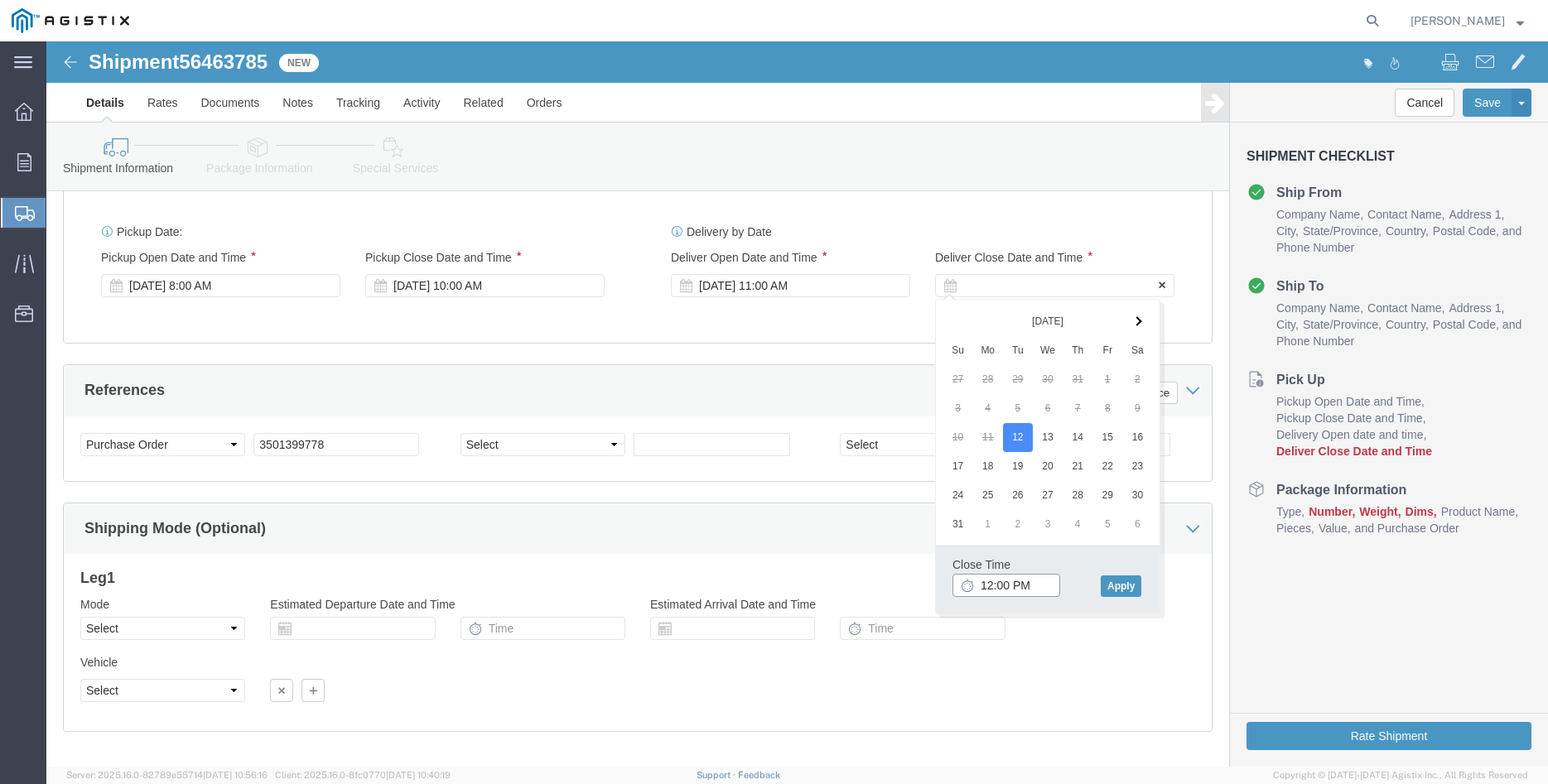
type input "3:00 PM"
click button "Apply"
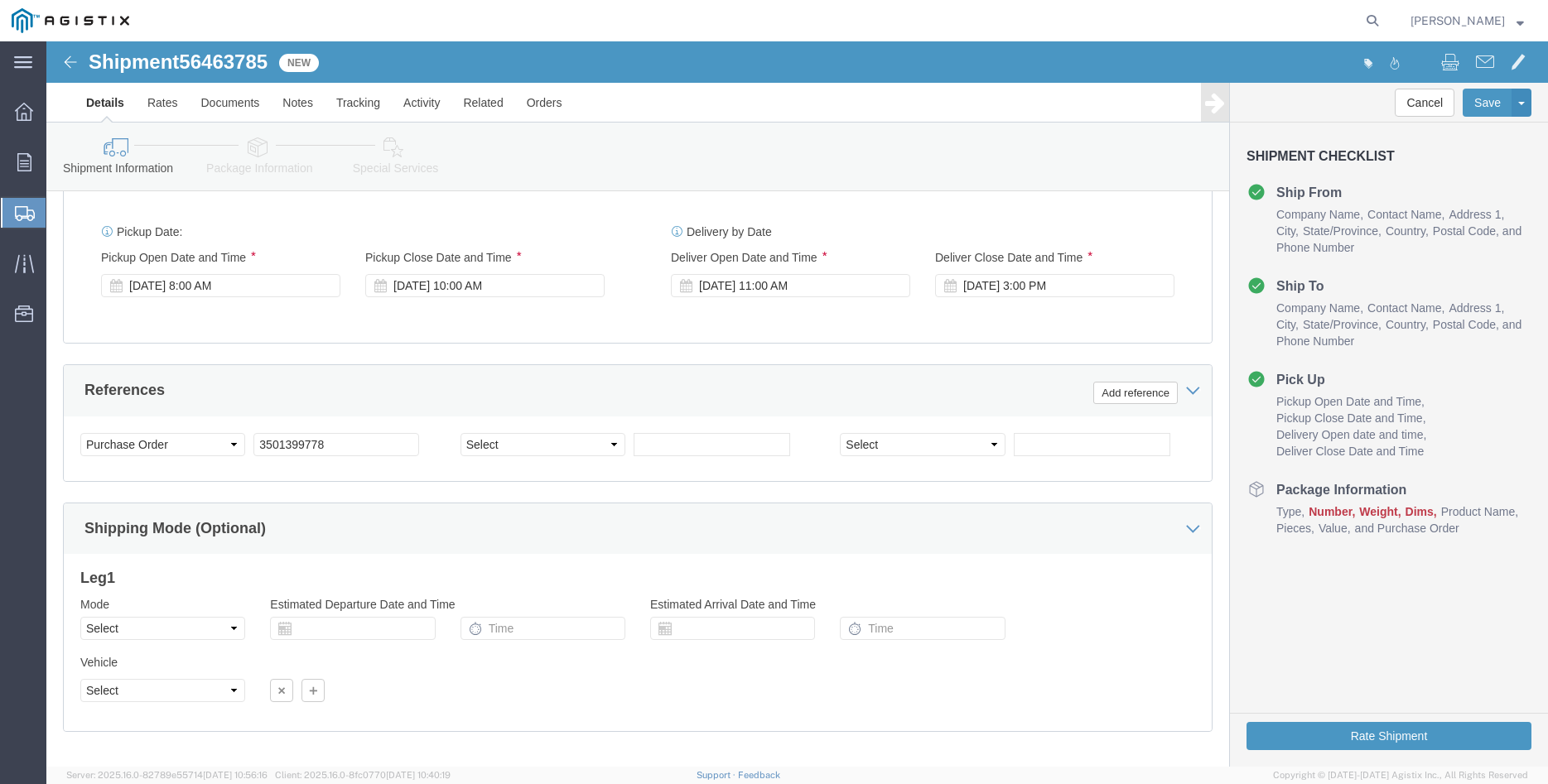
click div "Please fix the following errors Customer Information Account Select [PERSON_NAM…"
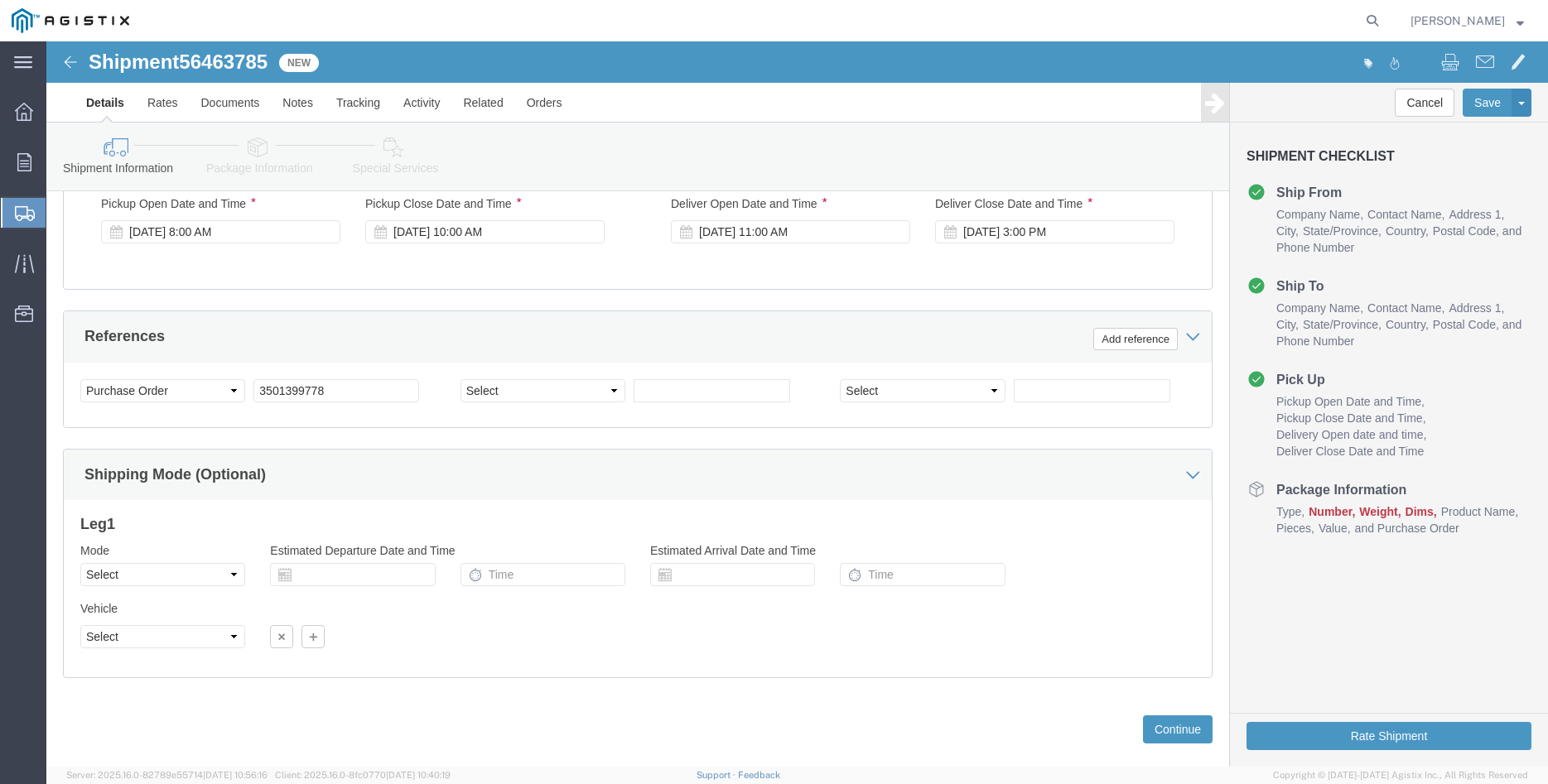
scroll to position [1093, 0]
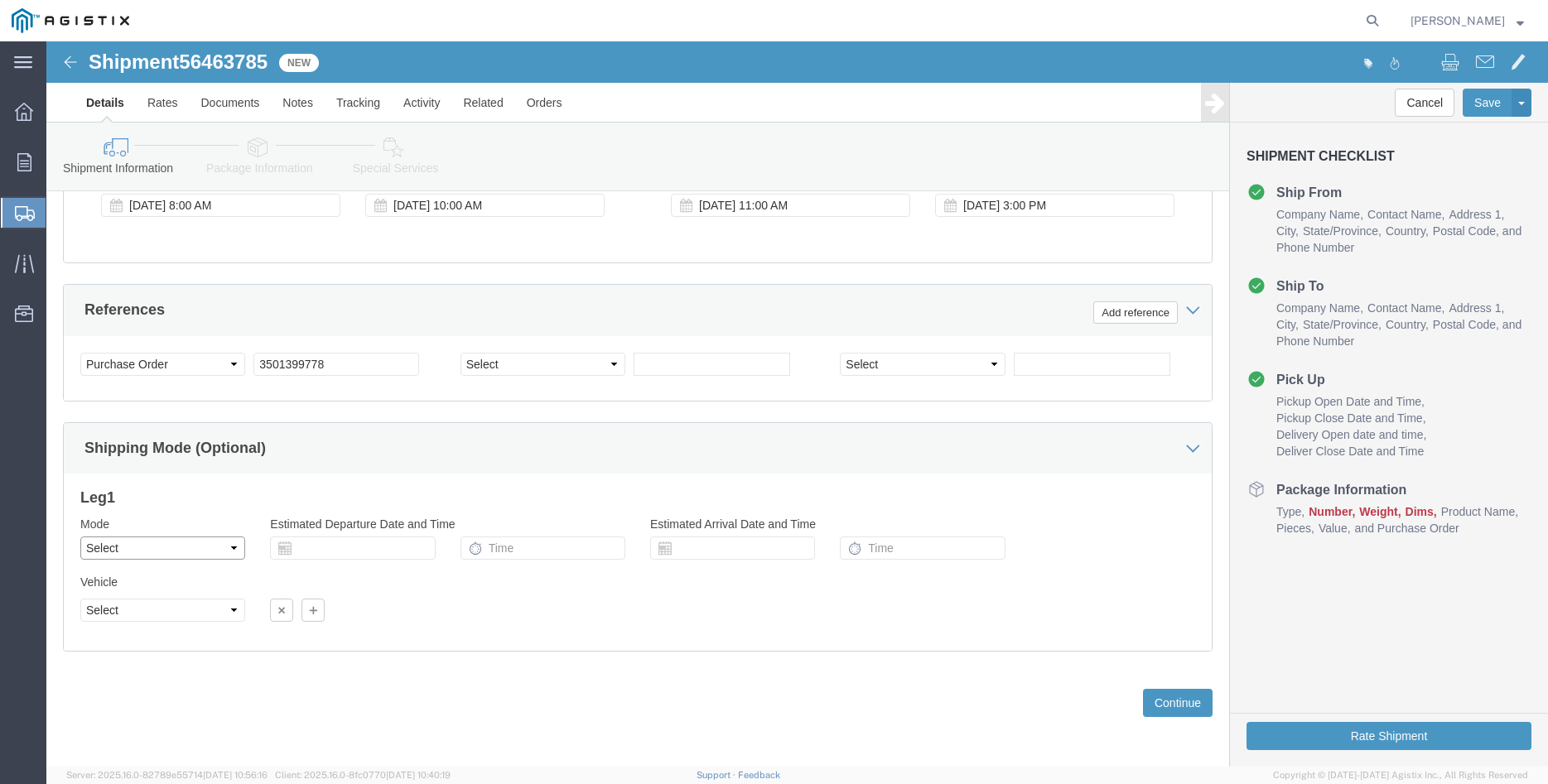
click select "Select Air Less than Truckload Multi-Leg Ocean Freight Rail Small Parcel Truckl…"
select select "TL"
click option "Truckload"
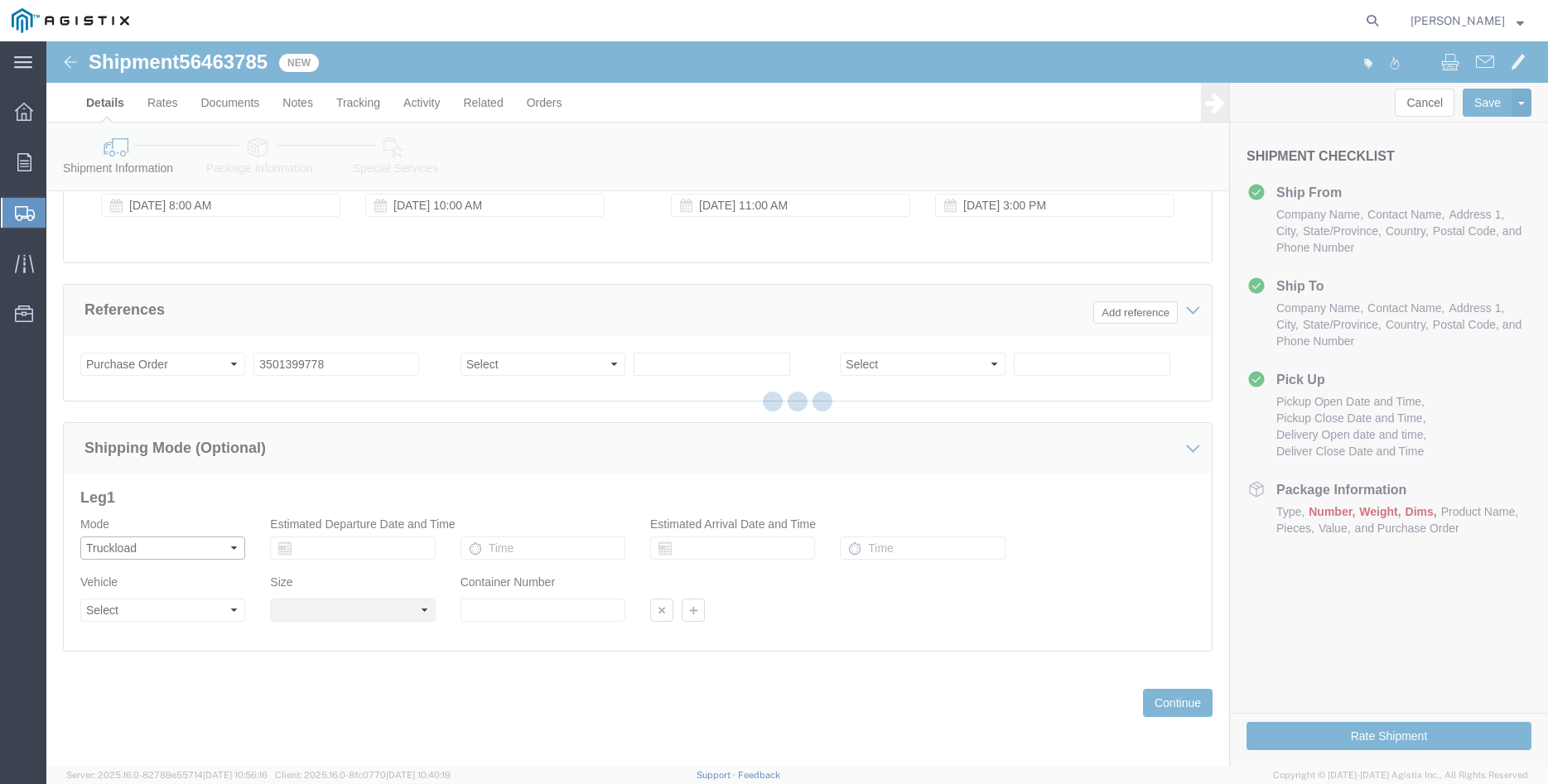
select select
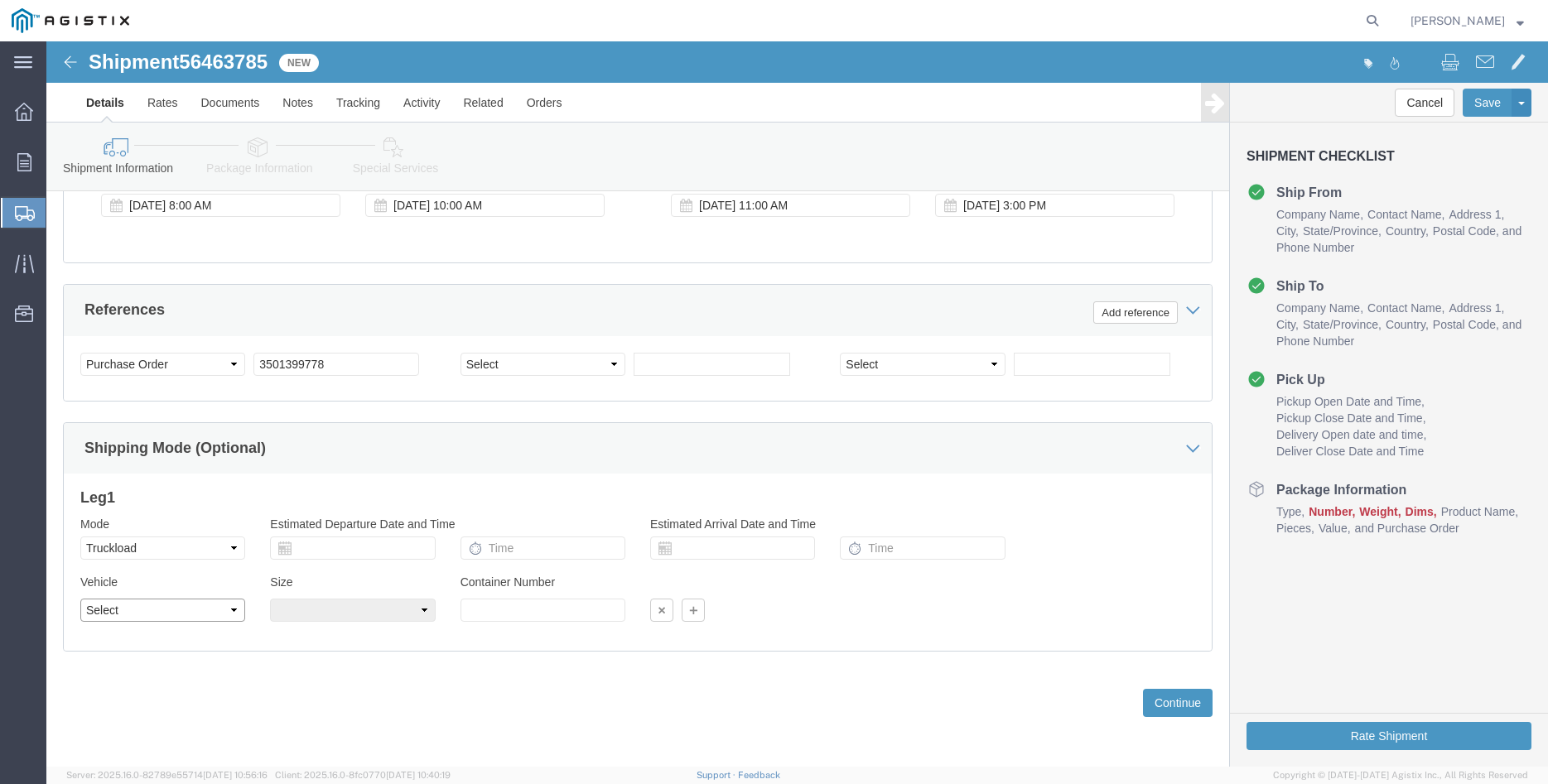
click select "Select 1-Ton (PSS) 10 Wheel 10 Yard Dump Truck 20 Yard Dump Truck Bobtail Botto…"
select select "FLBD"
click option "Flat Bed"
click select "Select 35 Feet 20 Feet 28 Feet 53 Feet 40 Feet 48 Feet"
select select "48FT"
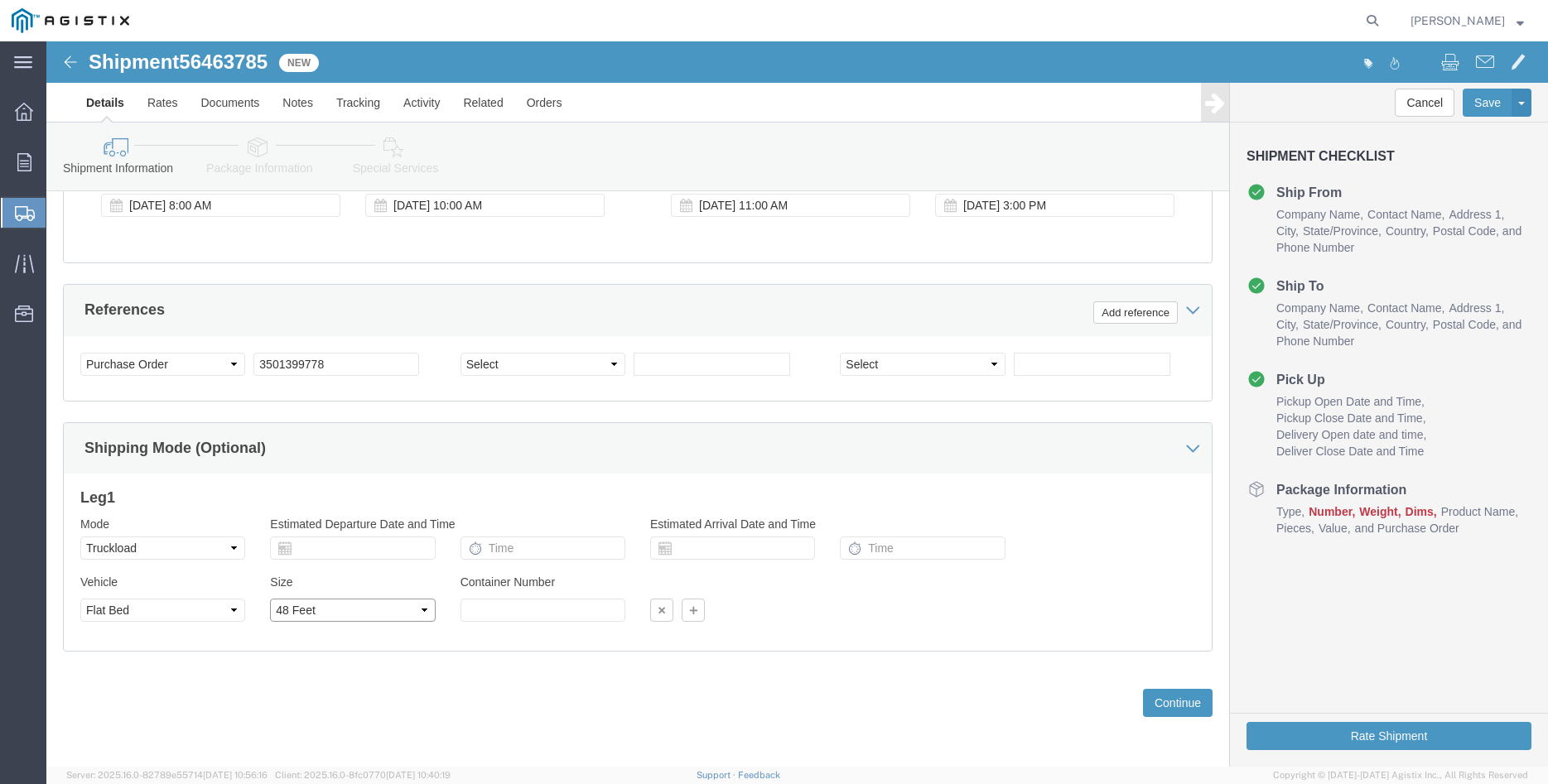
click option "48 Feet"
click div "Previous Continue"
click button "Continue"
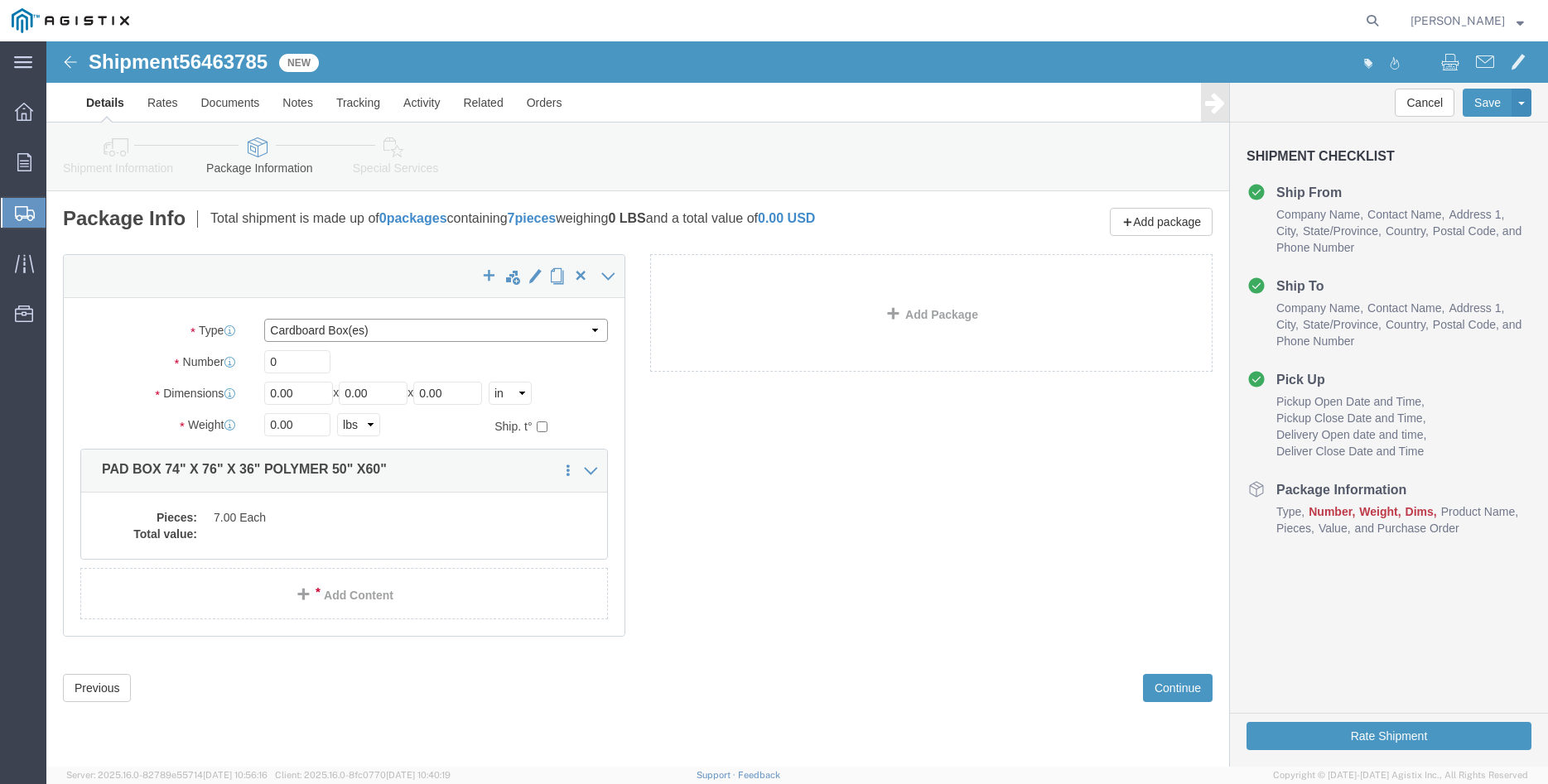
click select "Select Bulk Bundle(s) Cardboard Box(es) Carton(s) Crate(s) Drum(s) (Fiberboard)…"
select select "PONS"
click option "Pallet(s) Oversized (Not Stackable)"
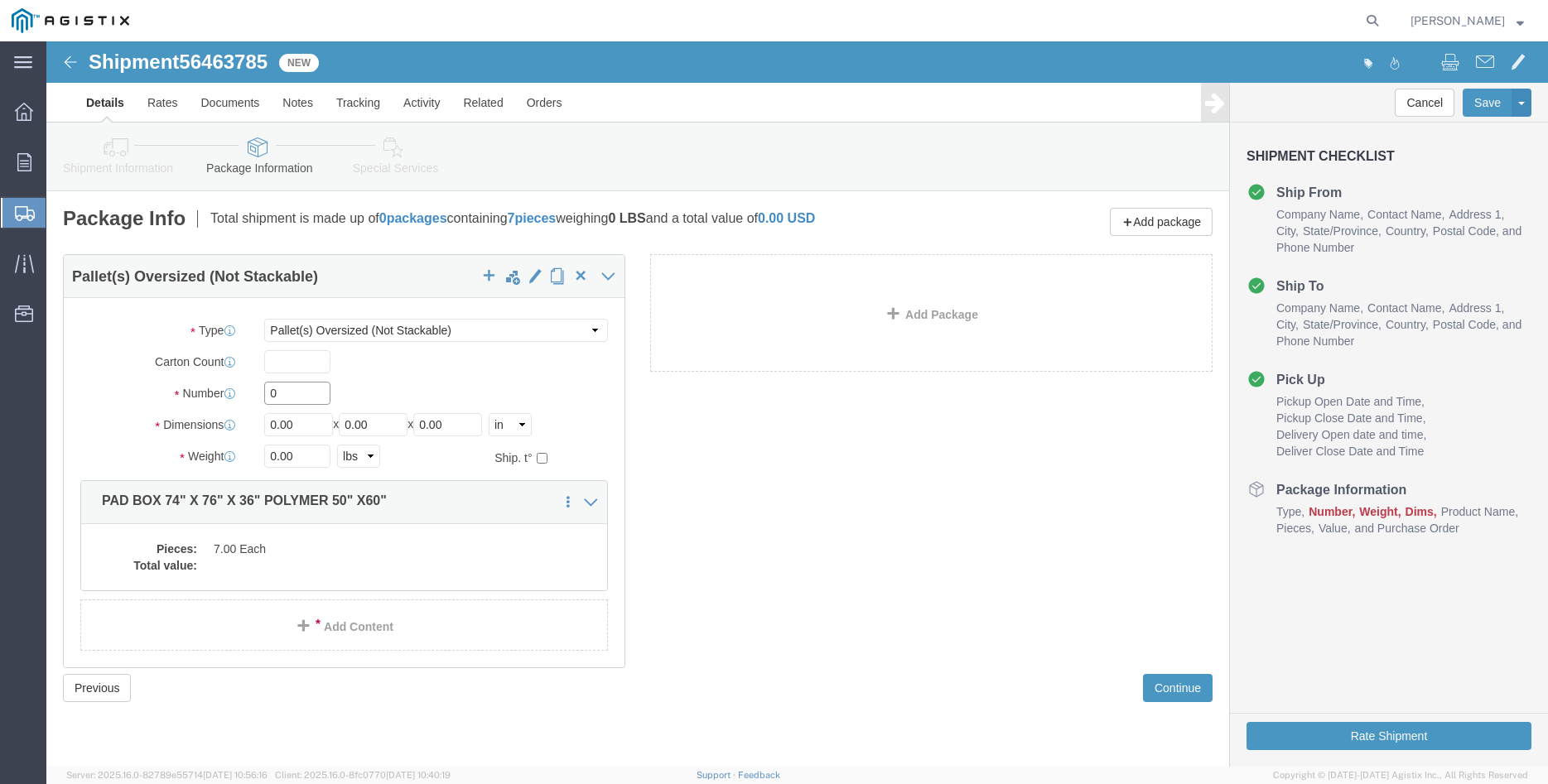
click input "0"
type input "7"
type input "89"
type input "91"
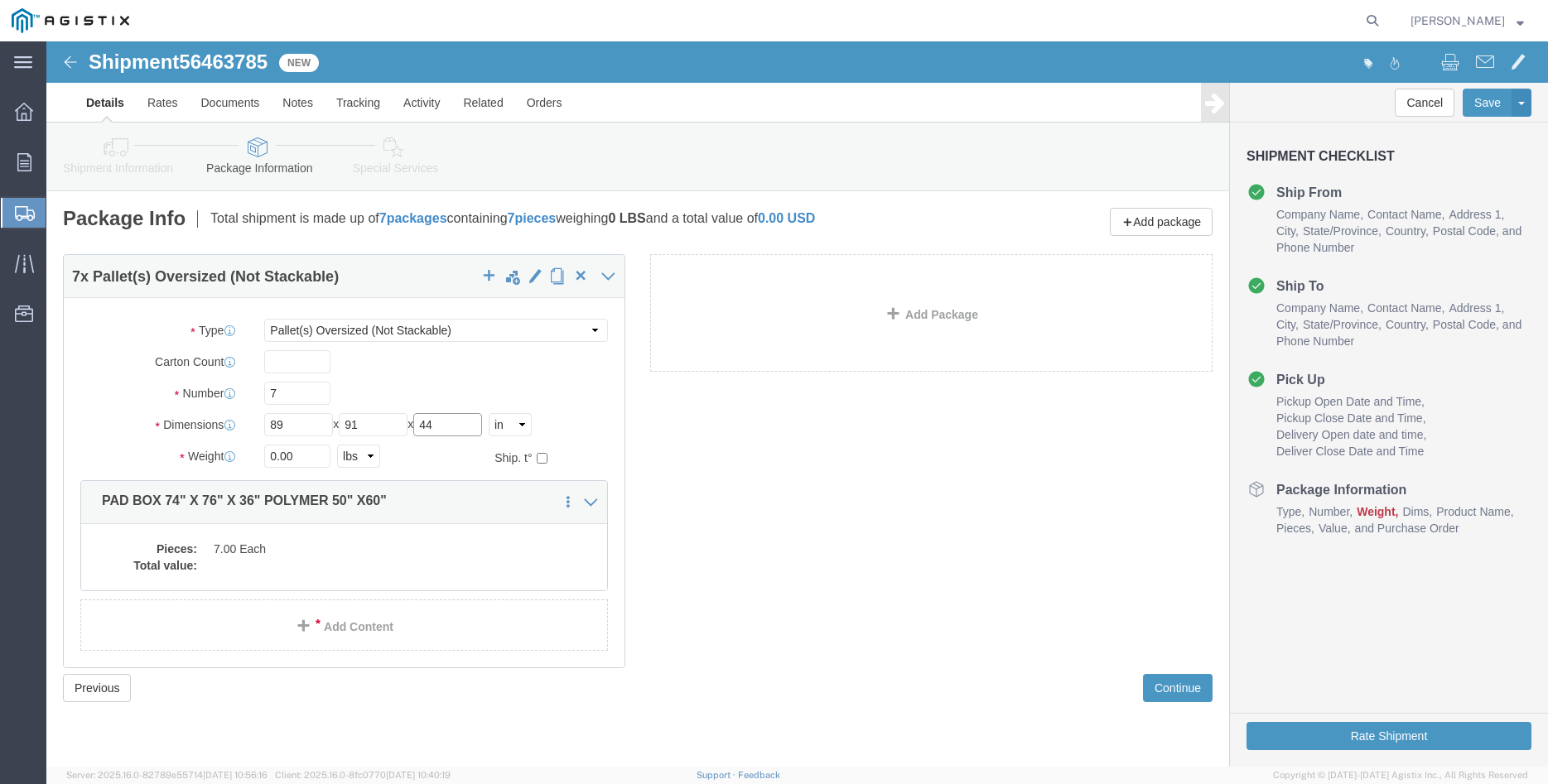
type input "44"
type input "9450"
click dd "7.00 Each"
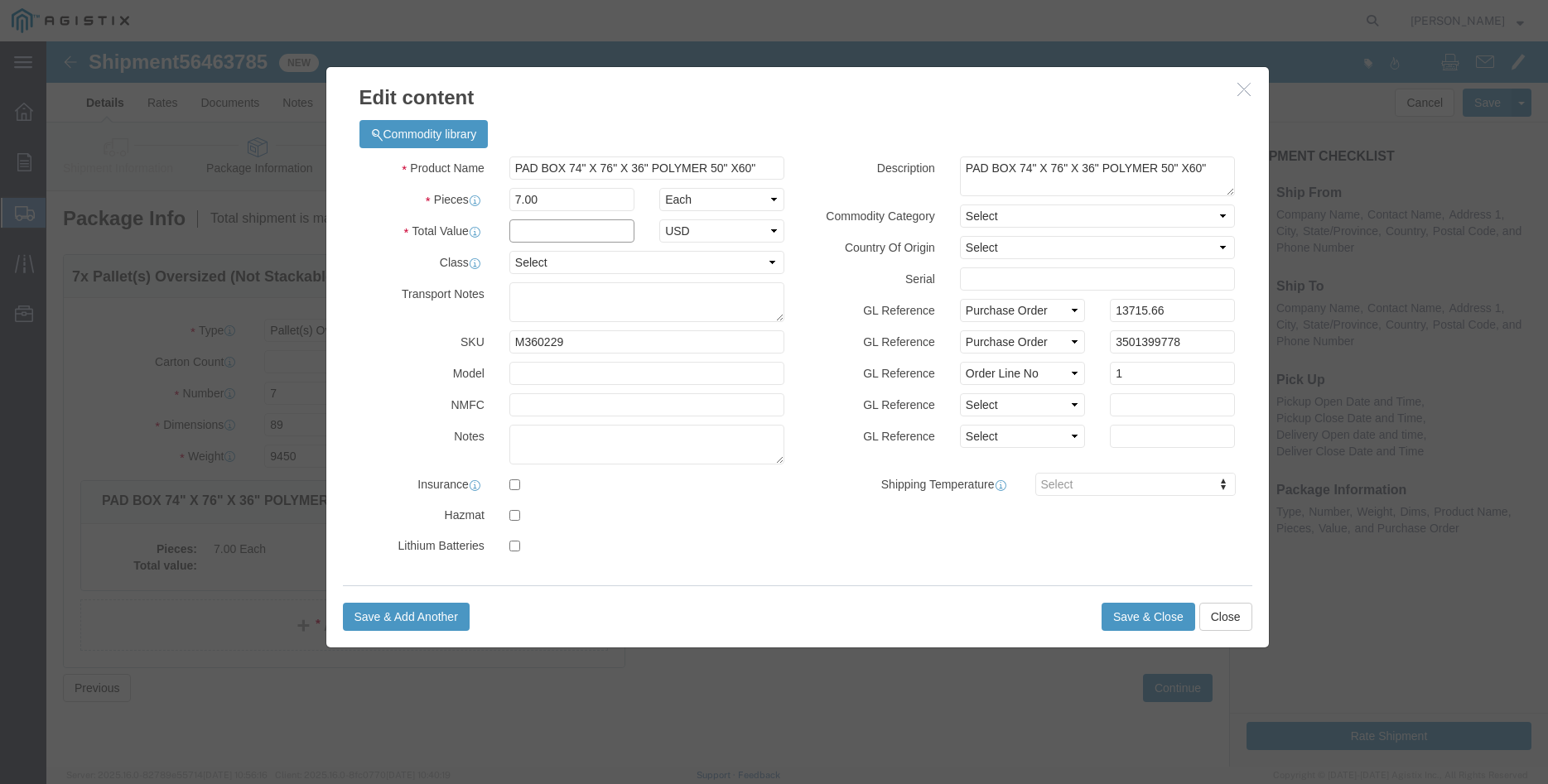
click input "text"
type input "13715.66"
click select "Select 50 55 60 65 70 85 92.5 100 125 175 250 300 400"
select select "100"
click option "100"
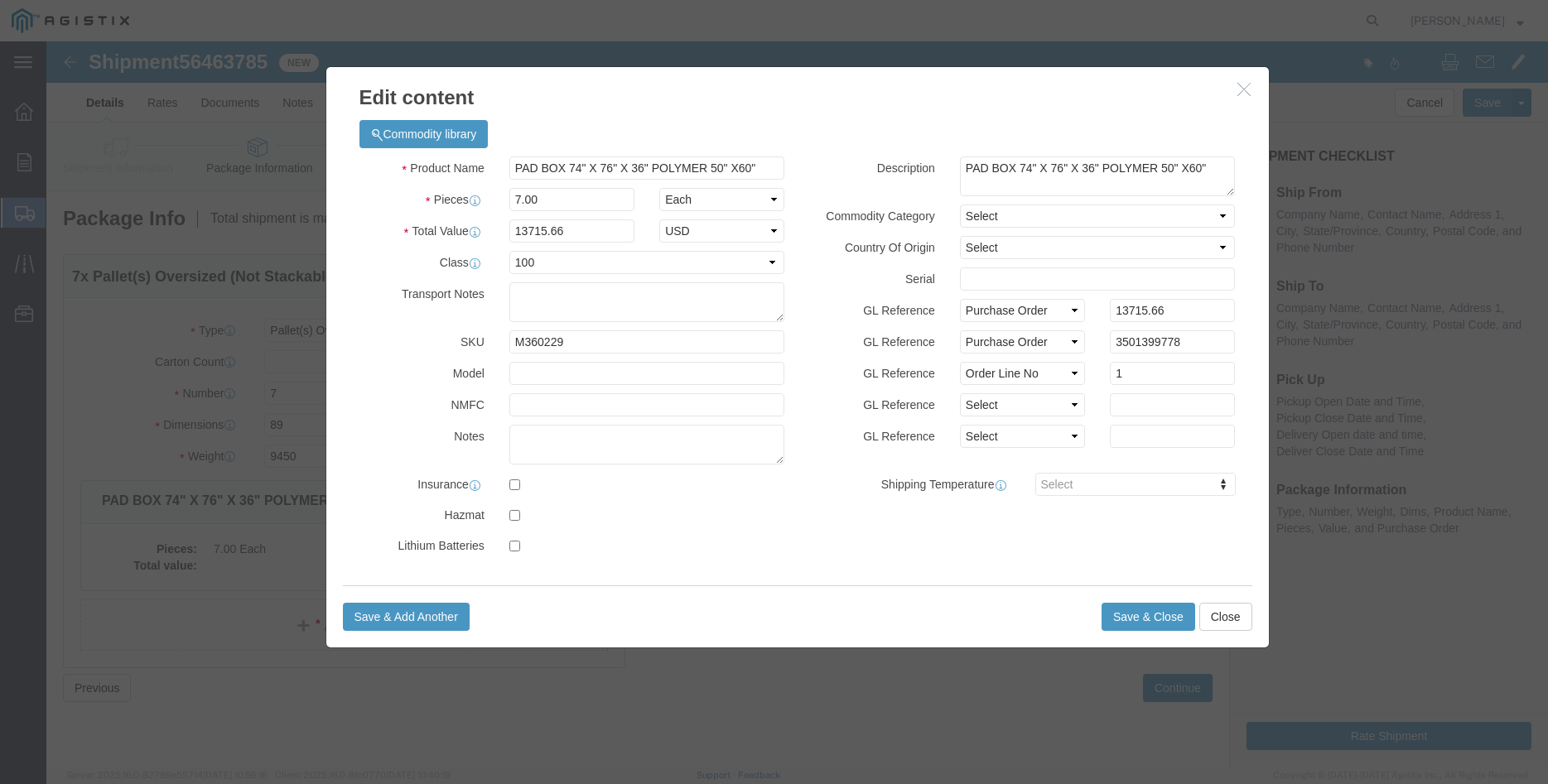
click div "GL Reference Select Account Type Activity ID Airline Appointment Number ASN Bat…"
click button "Save & Close"
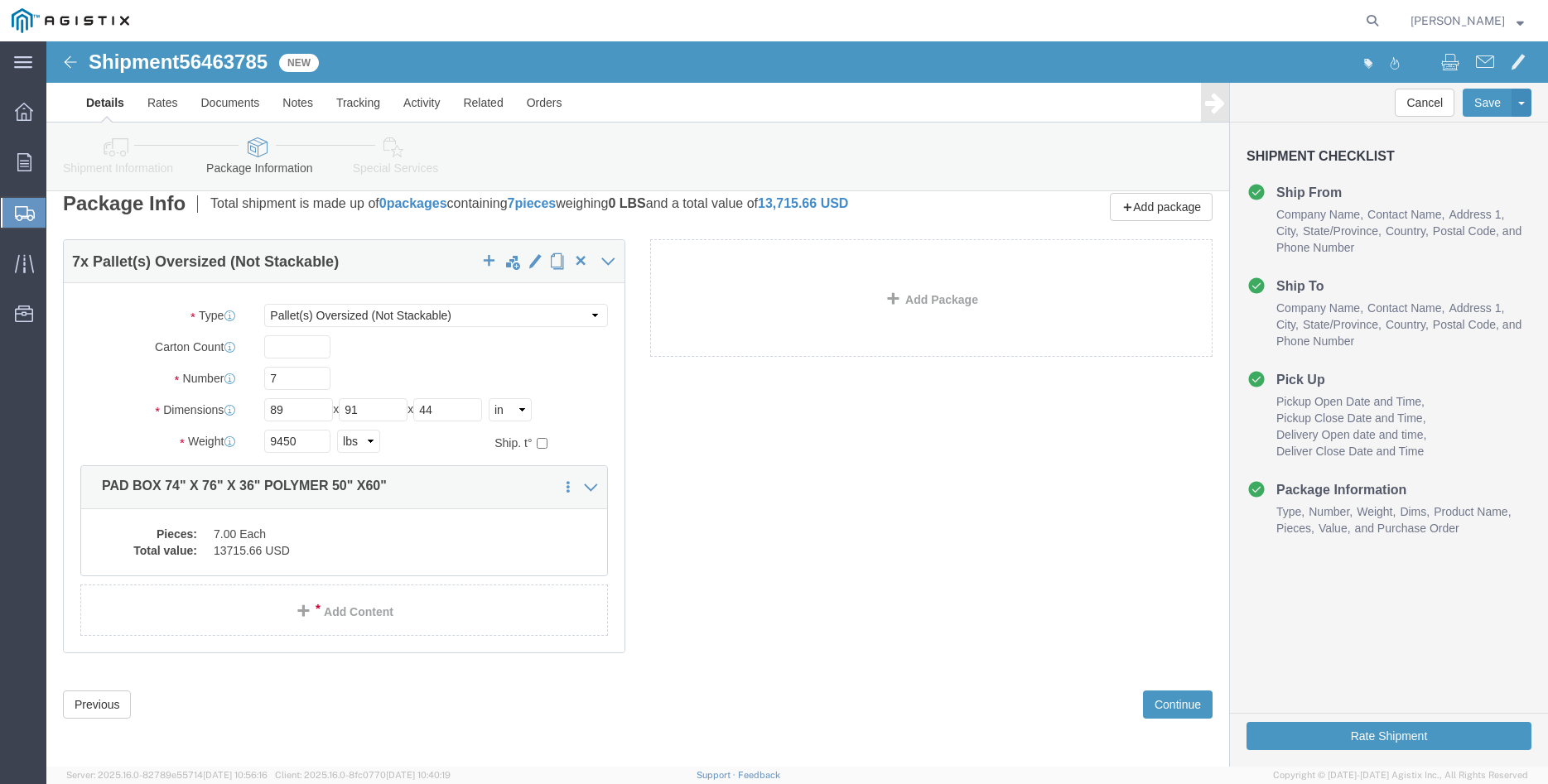
scroll to position [17, 0]
click button "Continue"
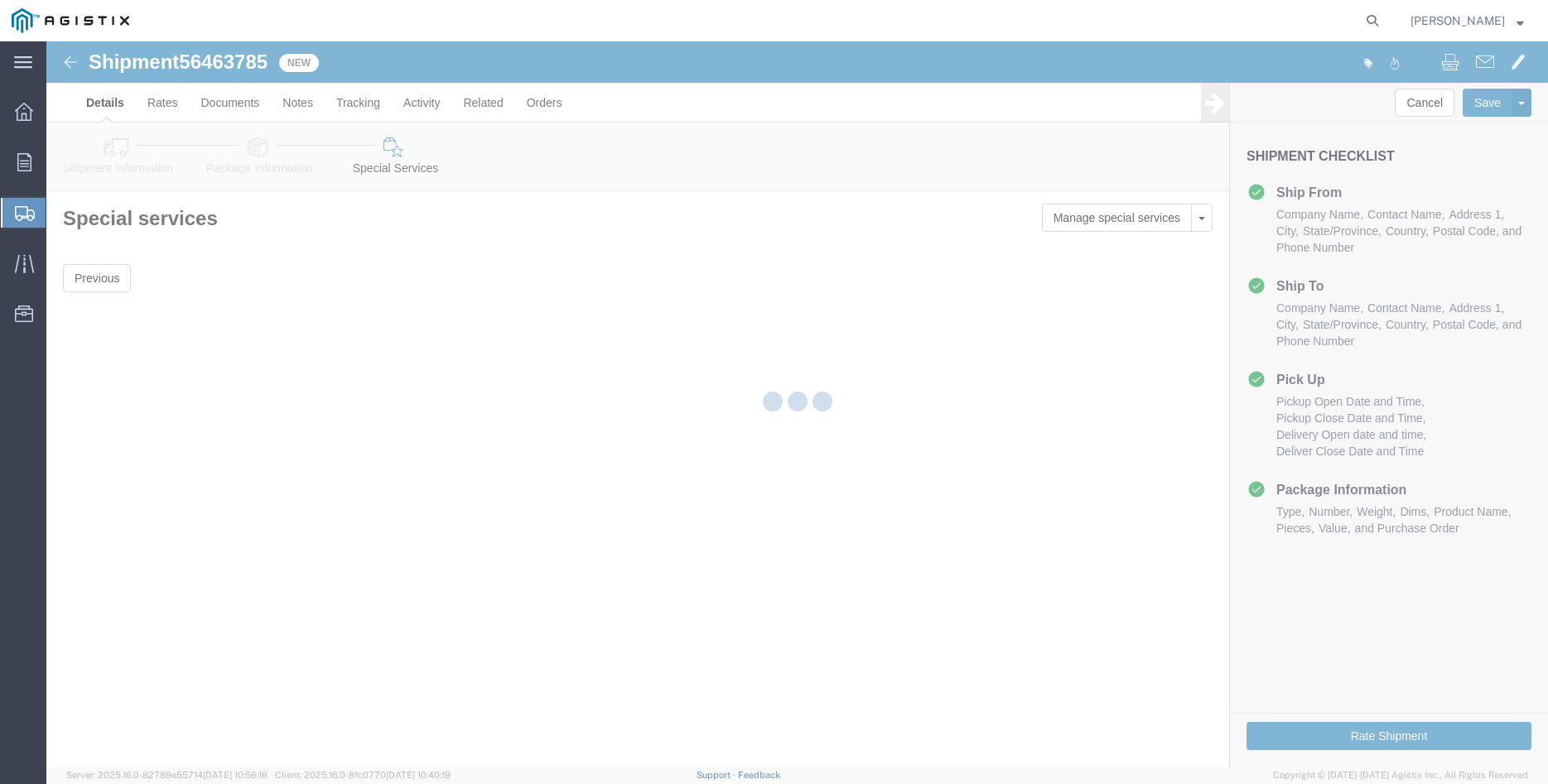
scroll to position [0, 0]
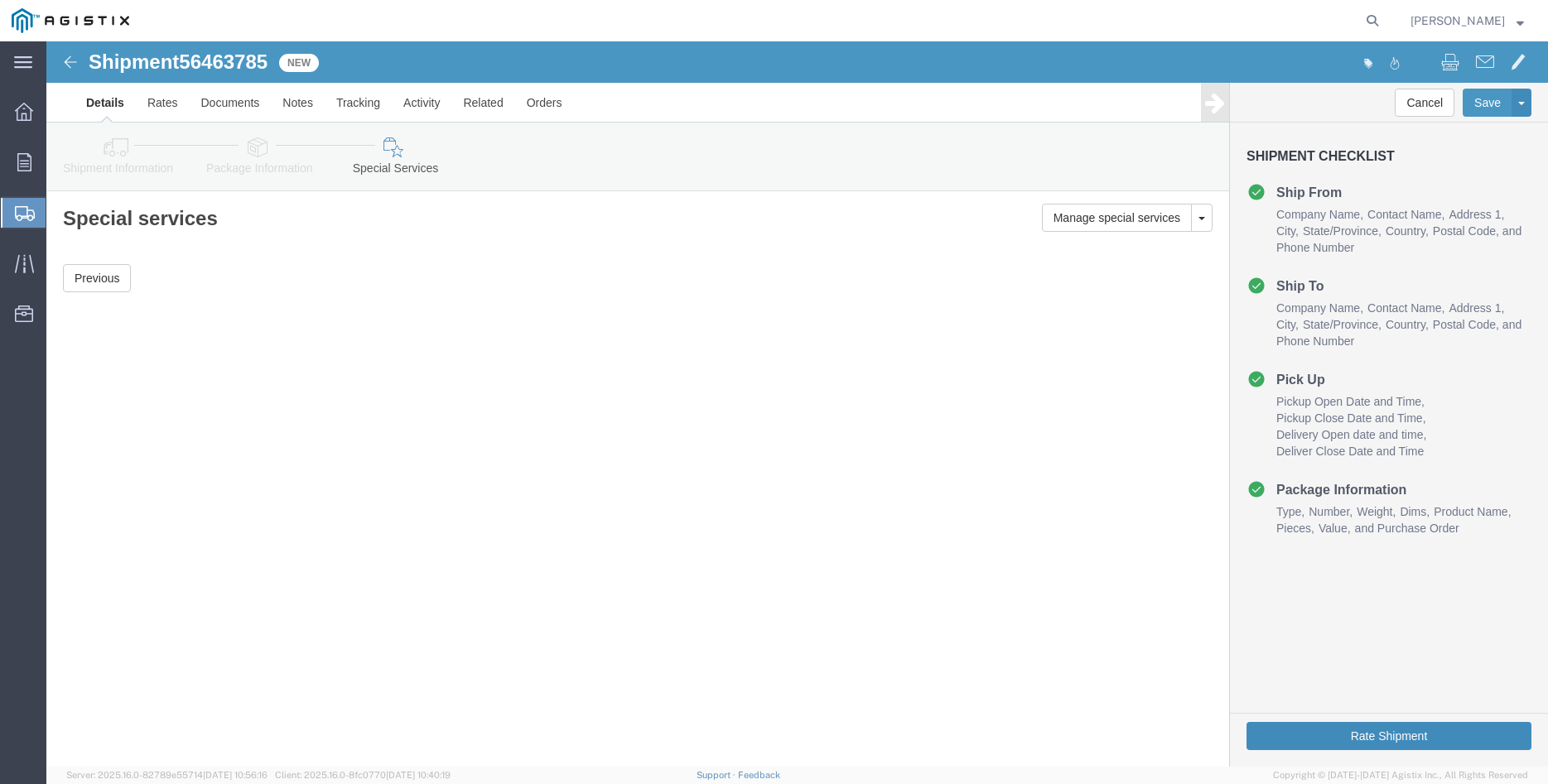
click button "Rate Shipment"
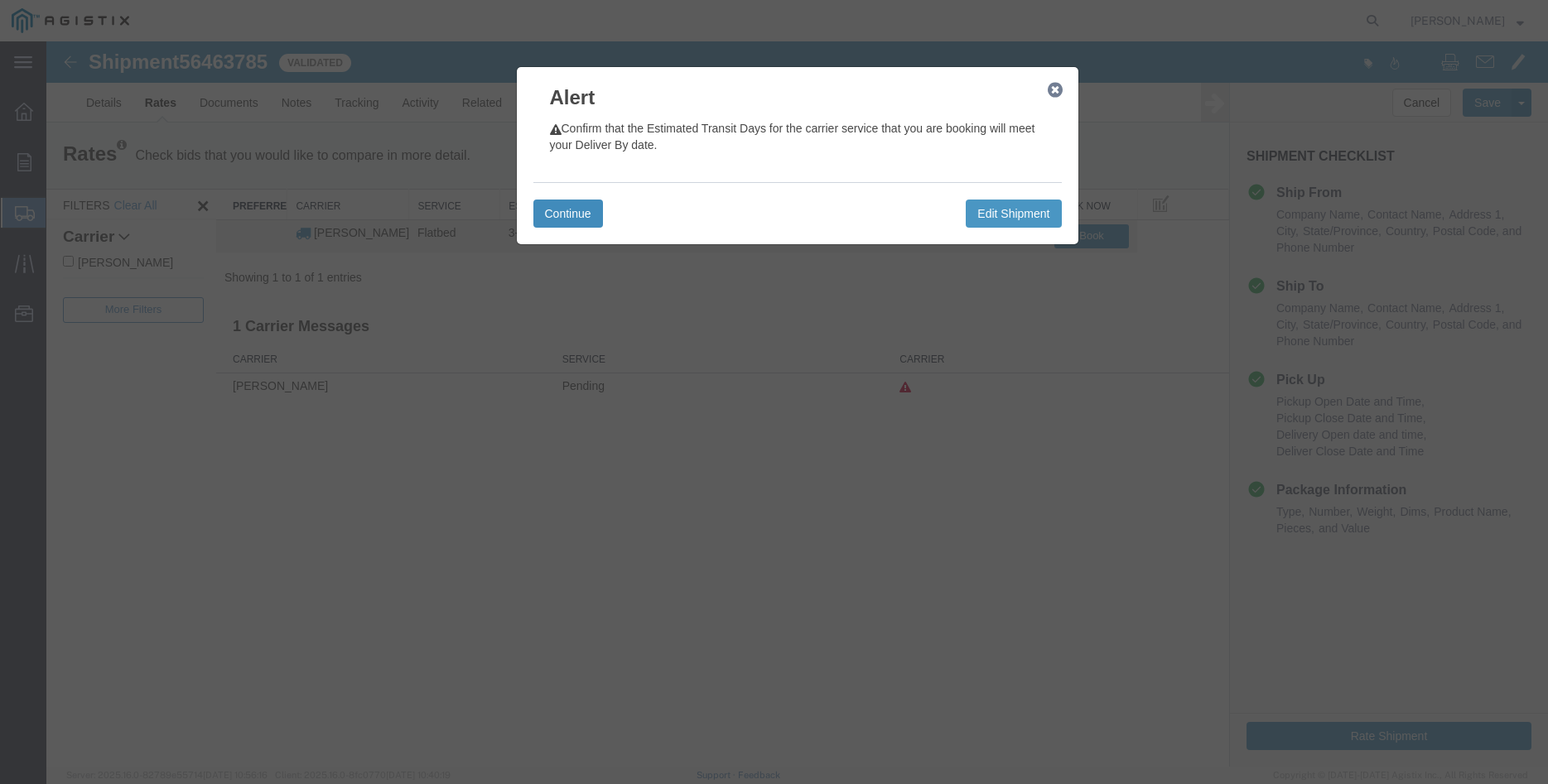
click at [595, 207] on button "Continue" at bounding box center [568, 213] width 70 height 28
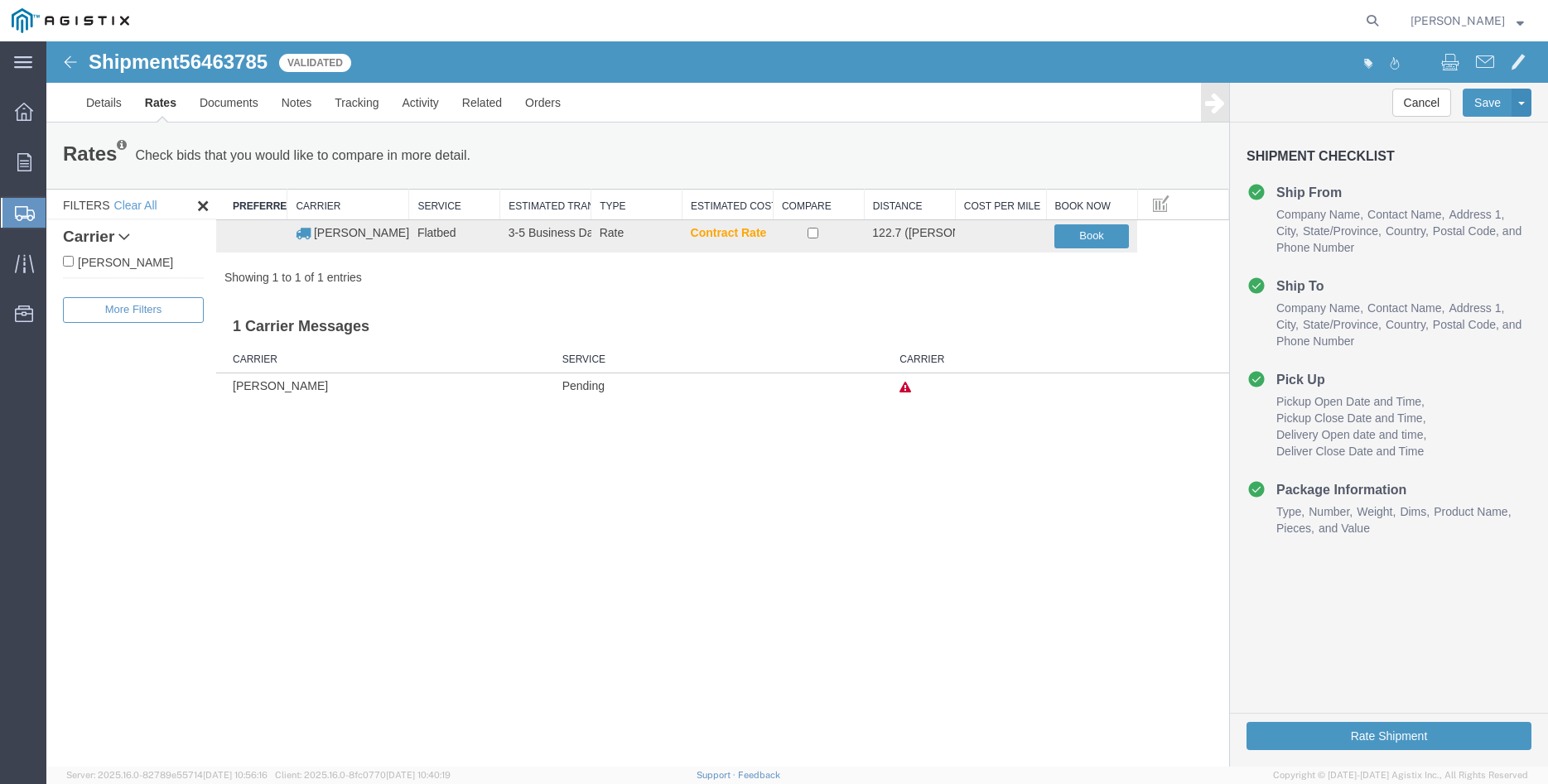
click at [133, 263] on label "[PERSON_NAME]" at bounding box center [133, 262] width 140 height 18
click at [73, 263] on input "[PERSON_NAME]" at bounding box center [69, 262] width 11 height 11
checkbox input "true"
click at [817, 232] on input "checkbox" at bounding box center [813, 233] width 11 height 11
checkbox input "true"
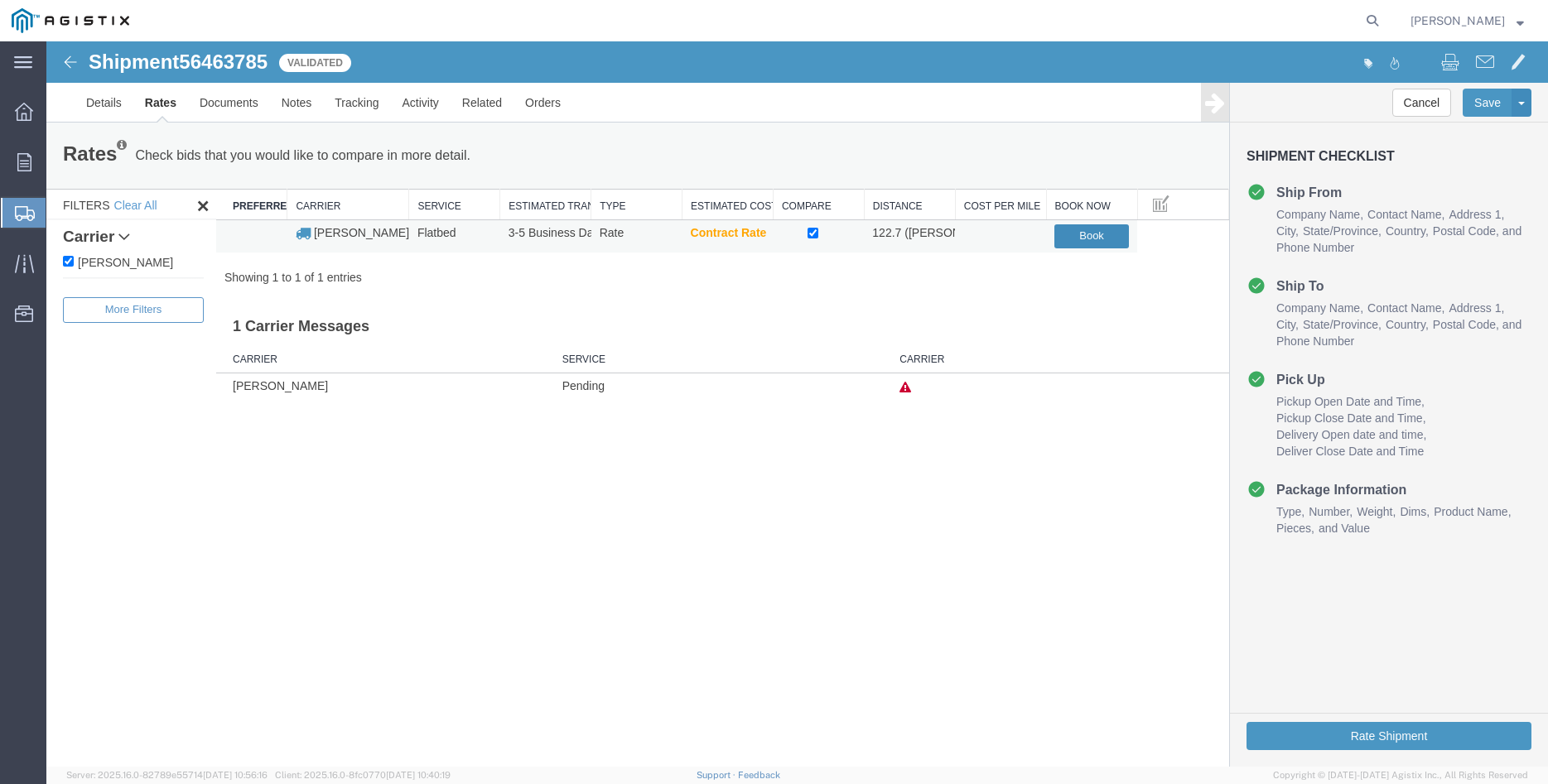
click at [1107, 231] on button "Book" at bounding box center [1091, 236] width 74 height 24
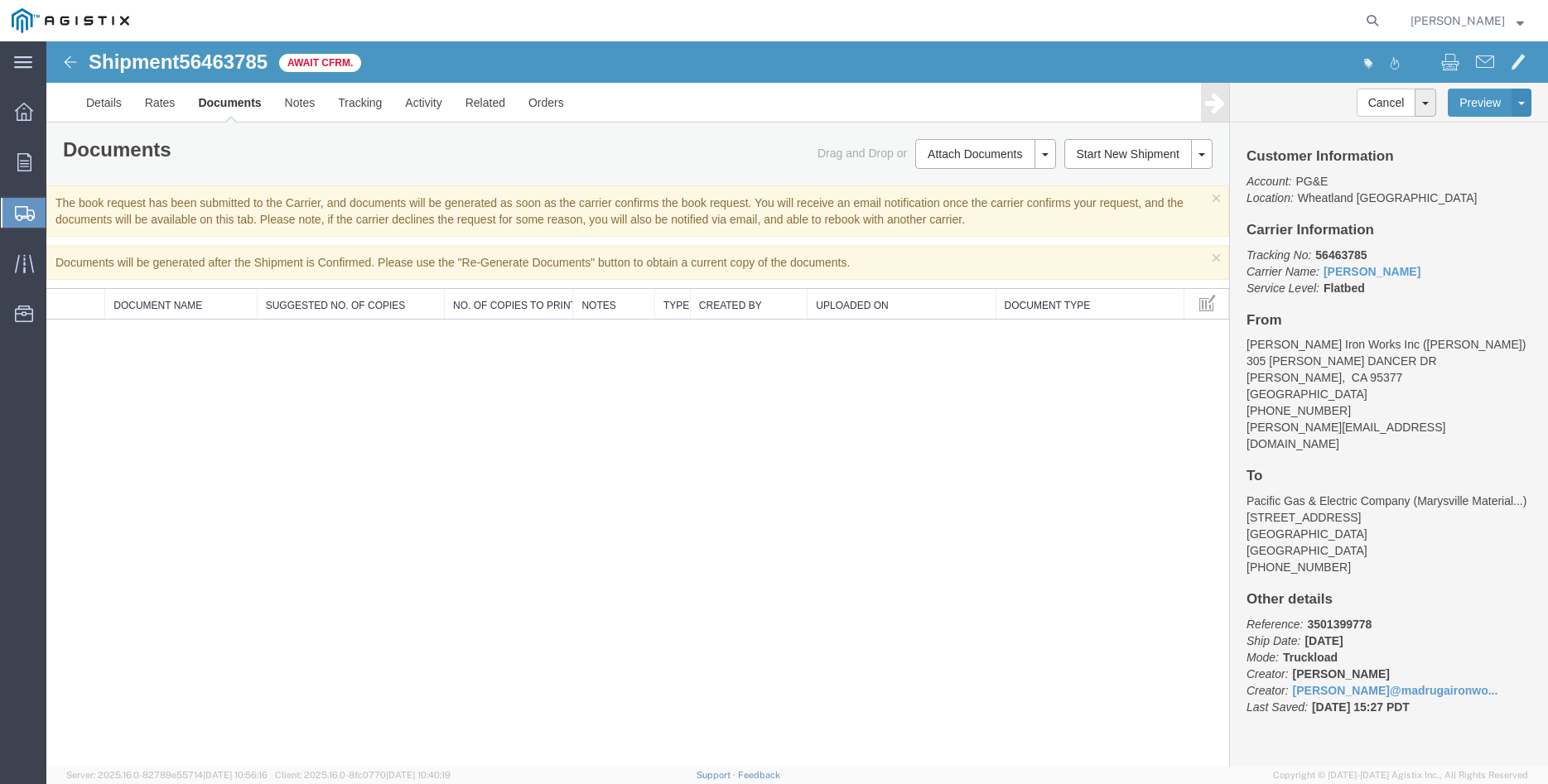
click at [240, 60] on span "56463785" at bounding box center [223, 62] width 88 height 22
drag, startPoint x: 190, startPoint y: 61, endPoint x: 275, endPoint y: 60, distance: 85.0
click at [275, 60] on div "Shipment 56463785 0 of 0 Await Cfrm." at bounding box center [422, 67] width 749 height 31
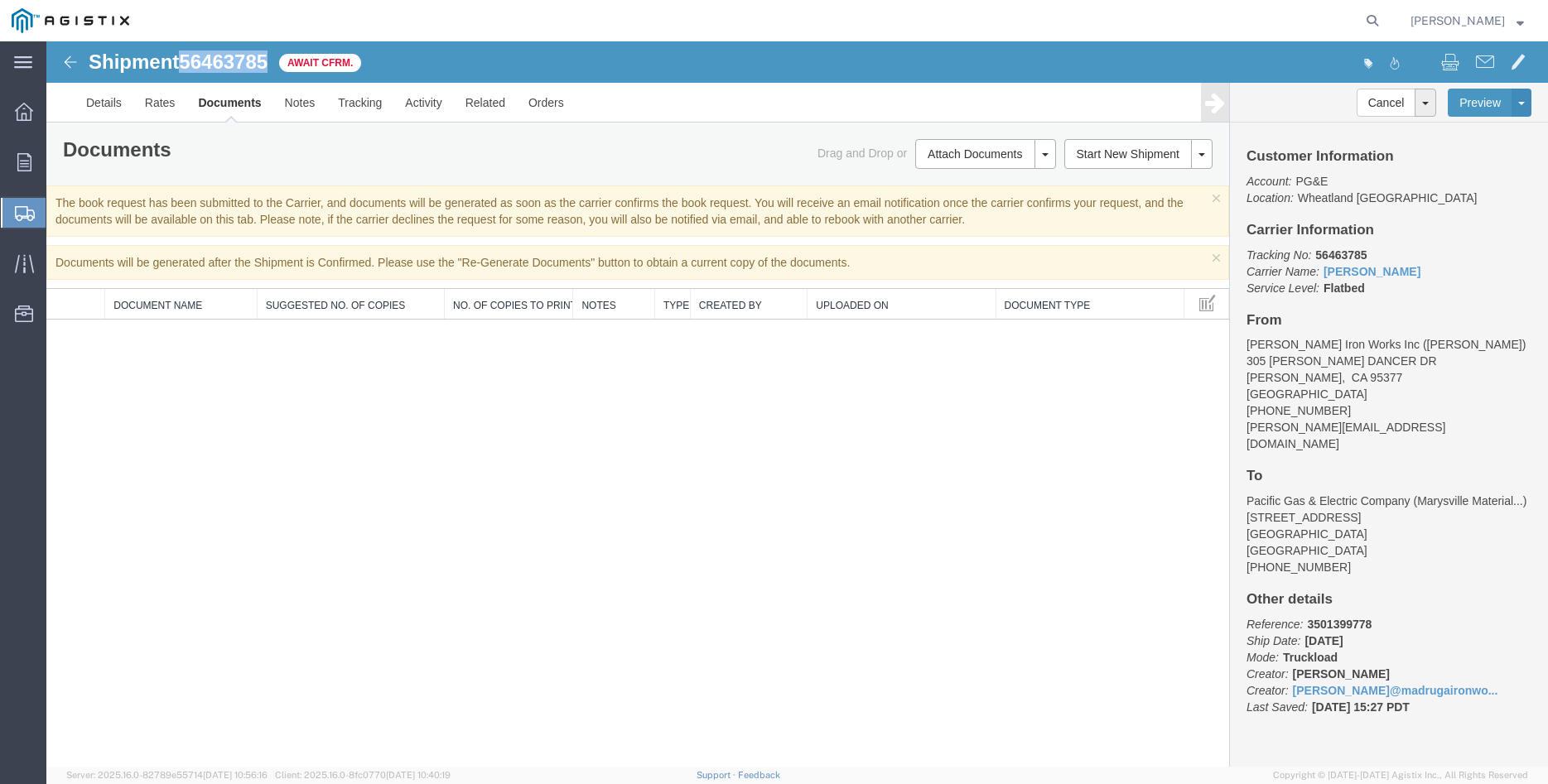
copy span "56463785"
click at [901, 493] on div "Shipment 56463785 0 of 0 Await Cfrm. Details Rates Documents Notes Tracking Act…" at bounding box center [797, 404] width 1501 height 725
click at [19, 163] on icon at bounding box center [24, 162] width 14 height 18
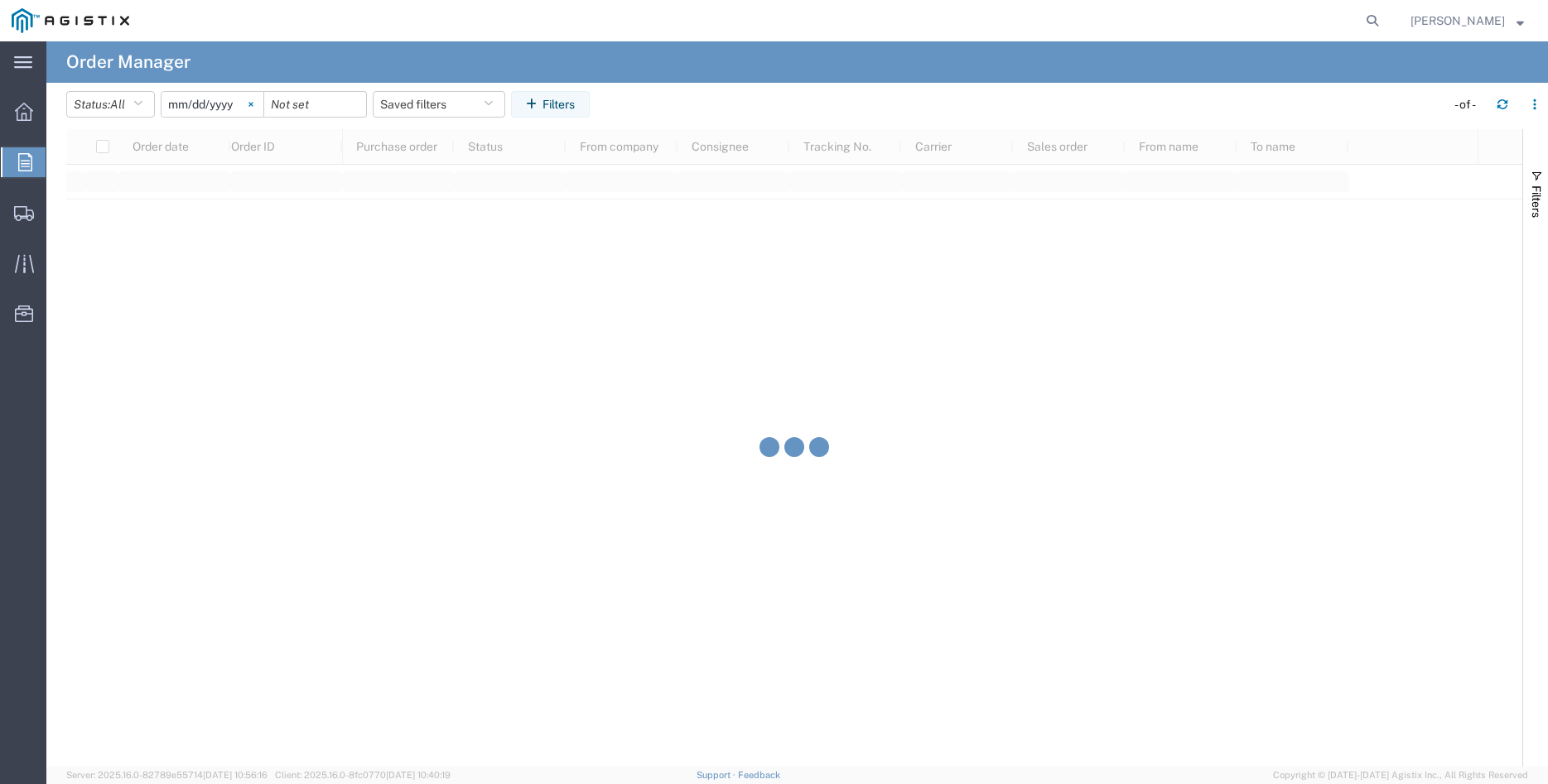
click at [258, 100] on svg-icon at bounding box center [251, 104] width 25 height 25
click at [216, 108] on input "date" at bounding box center [212, 104] width 102 height 25
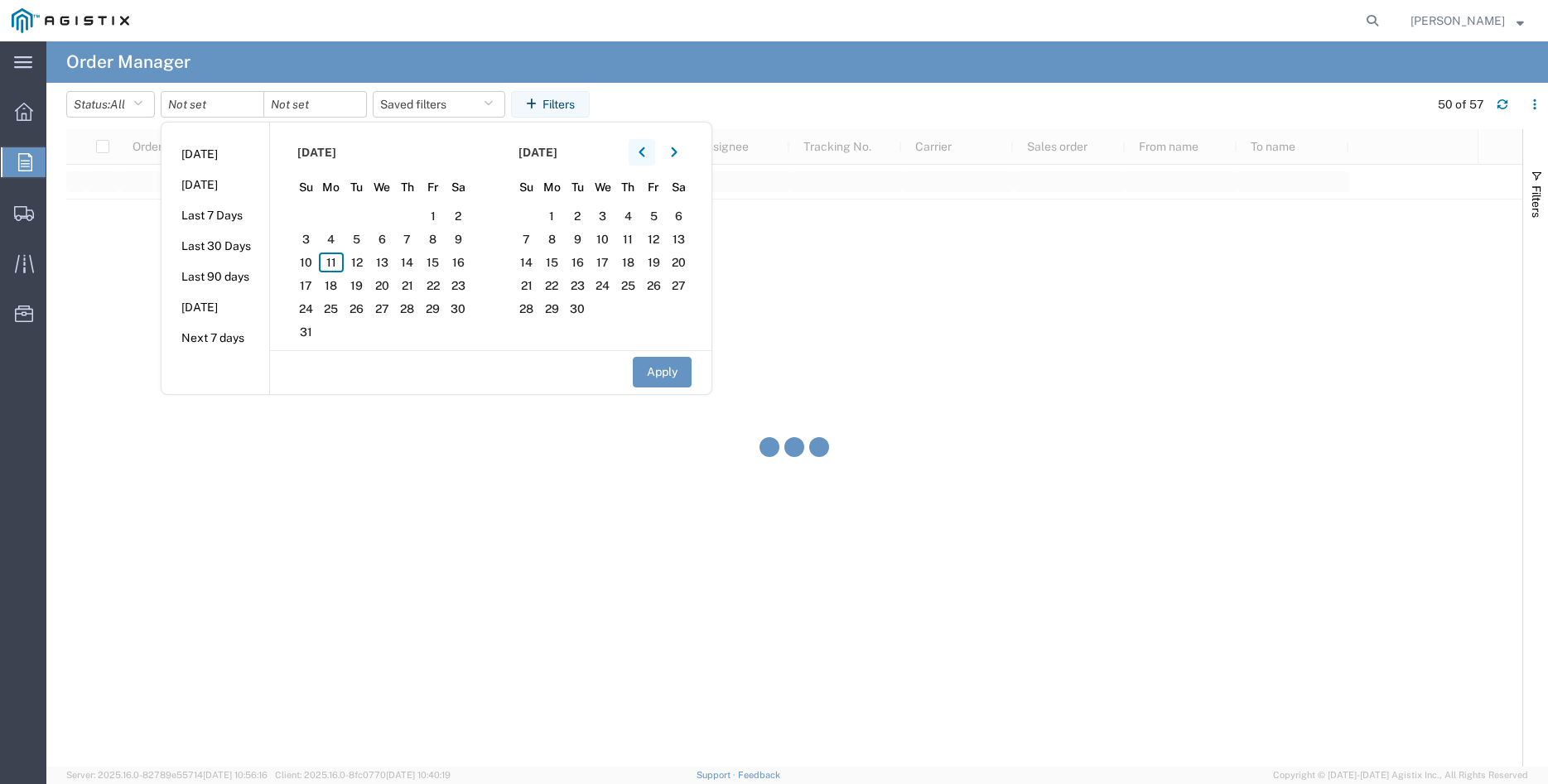
click at [645, 153] on icon "button" at bounding box center [641, 152] width 6 height 10
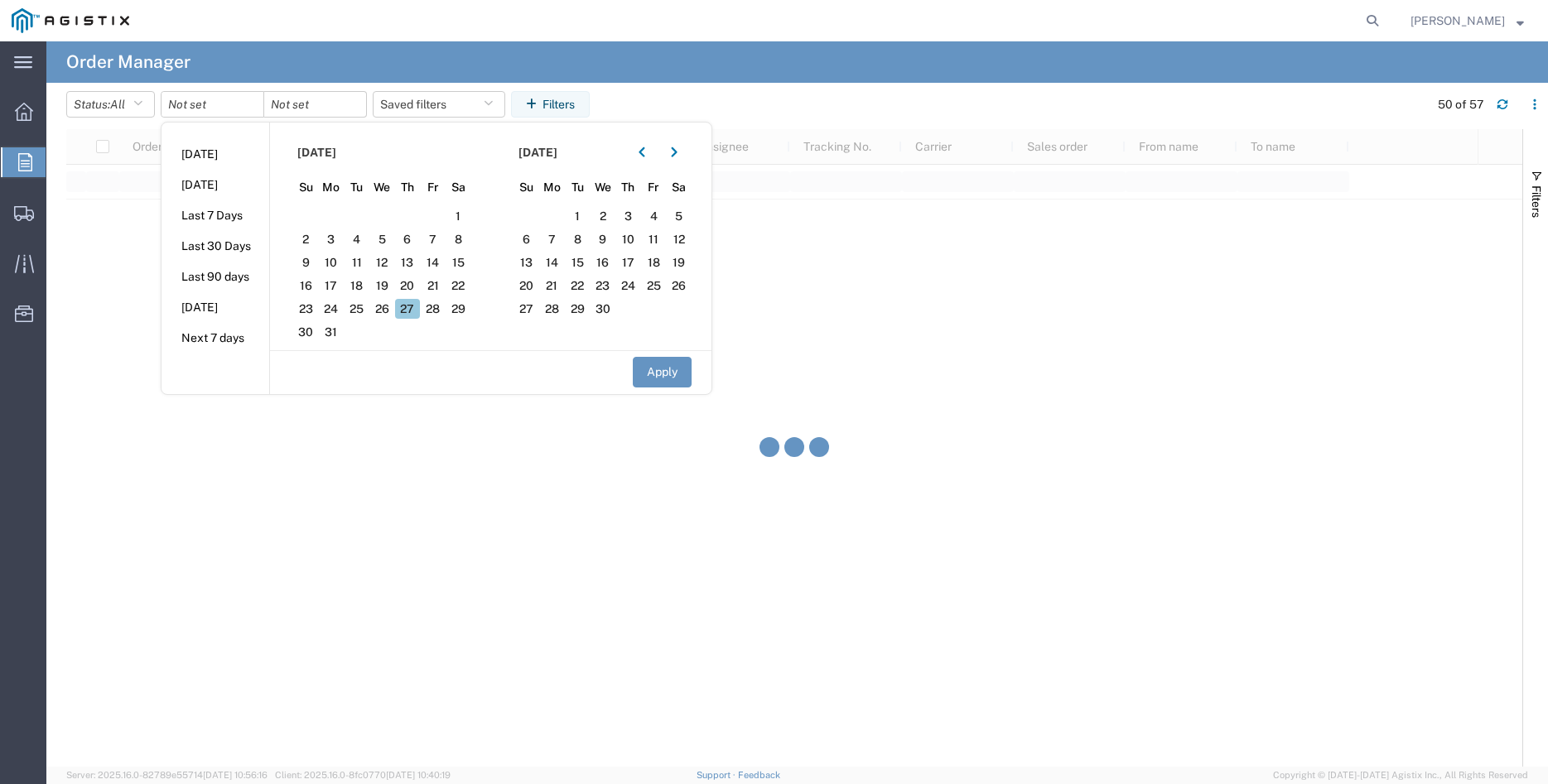
click at [409, 314] on span "27" at bounding box center [408, 309] width 26 height 20
click at [645, 368] on button "Apply" at bounding box center [662, 372] width 59 height 30
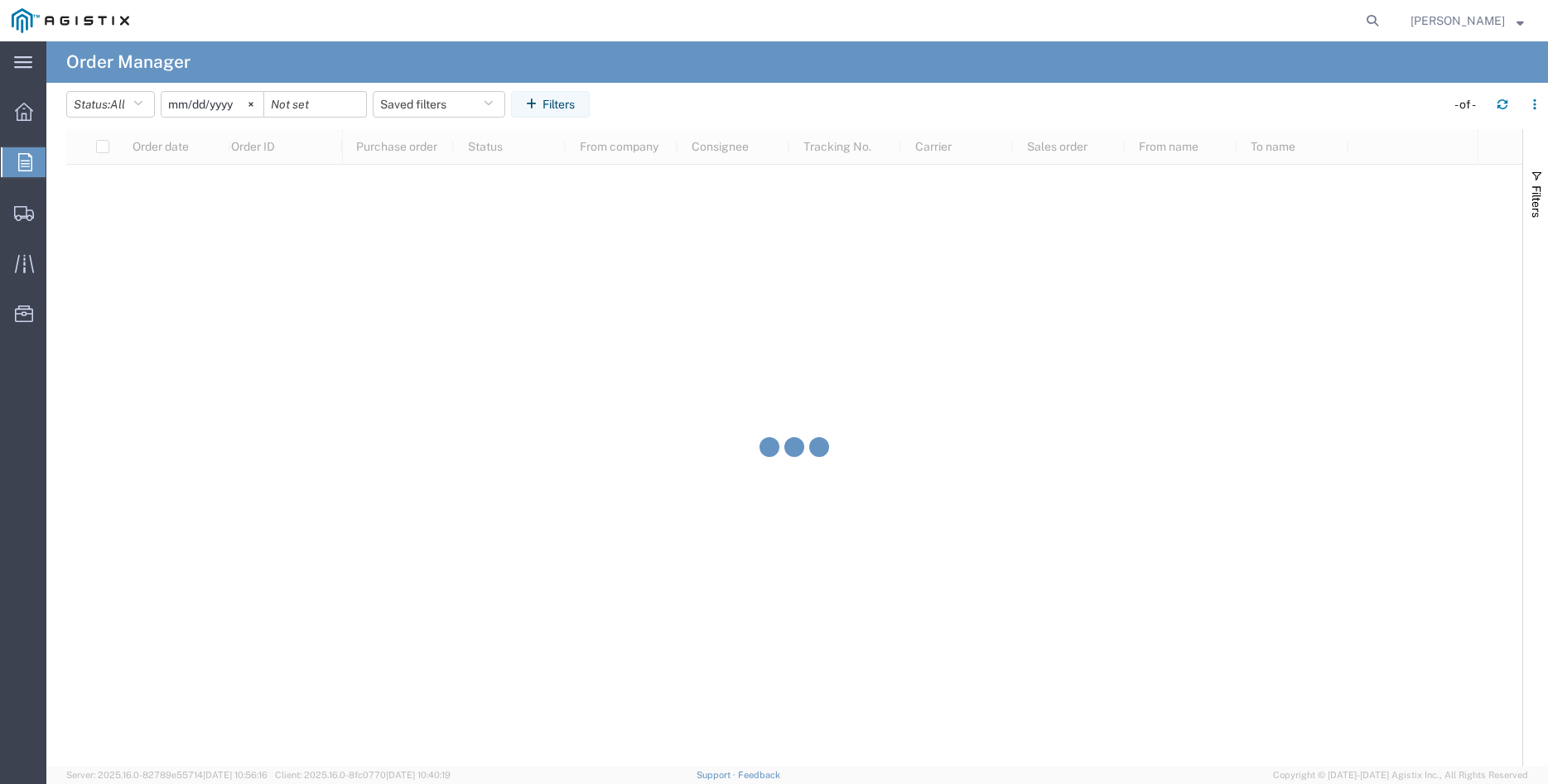
type input "[DATE]"
click at [328, 105] on input "date" at bounding box center [315, 104] width 102 height 25
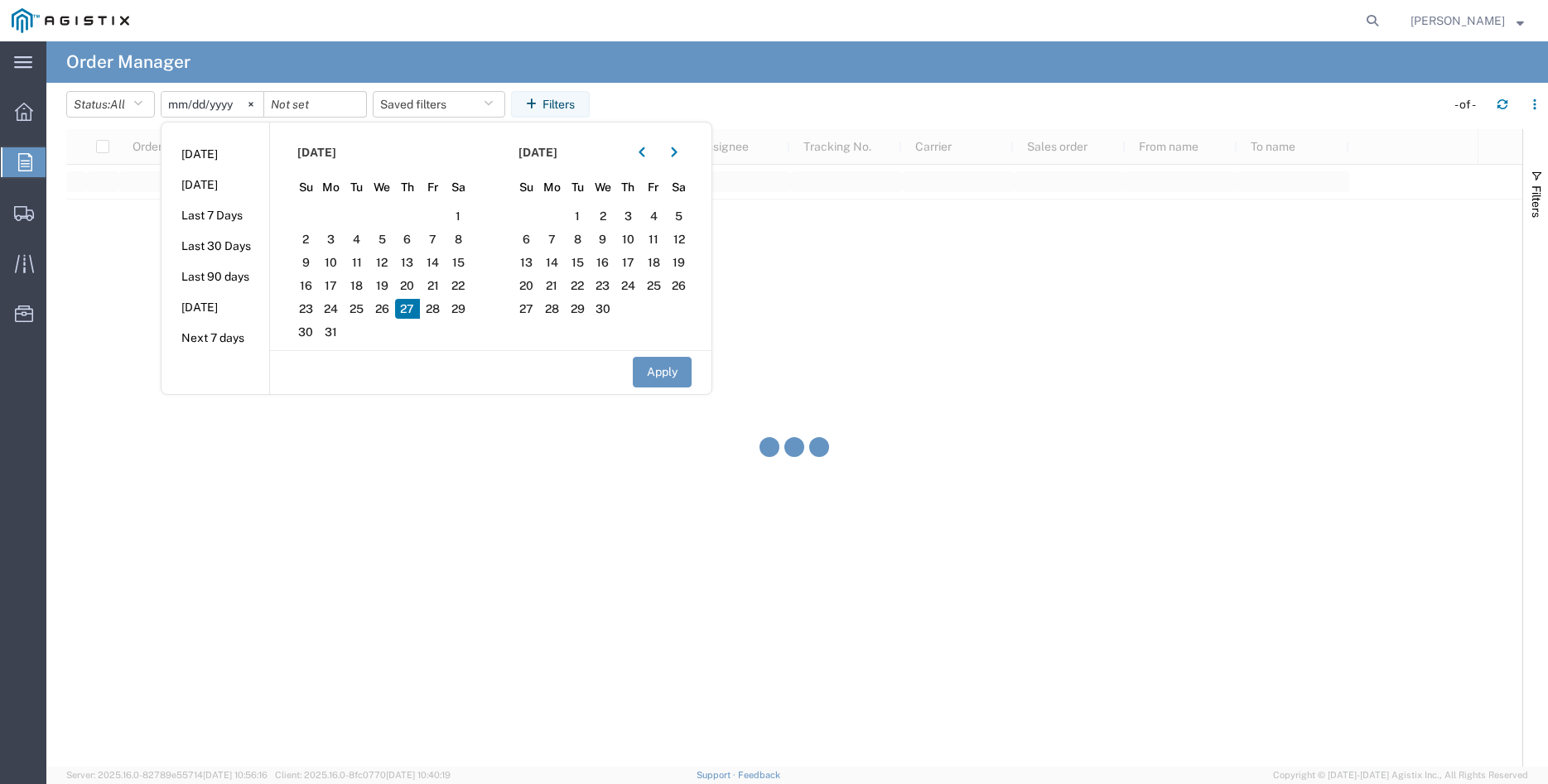
click at [410, 310] on span "27" at bounding box center [408, 309] width 26 height 20
click at [669, 372] on button "Apply" at bounding box center [662, 372] width 59 height 30
type input "[DATE]"
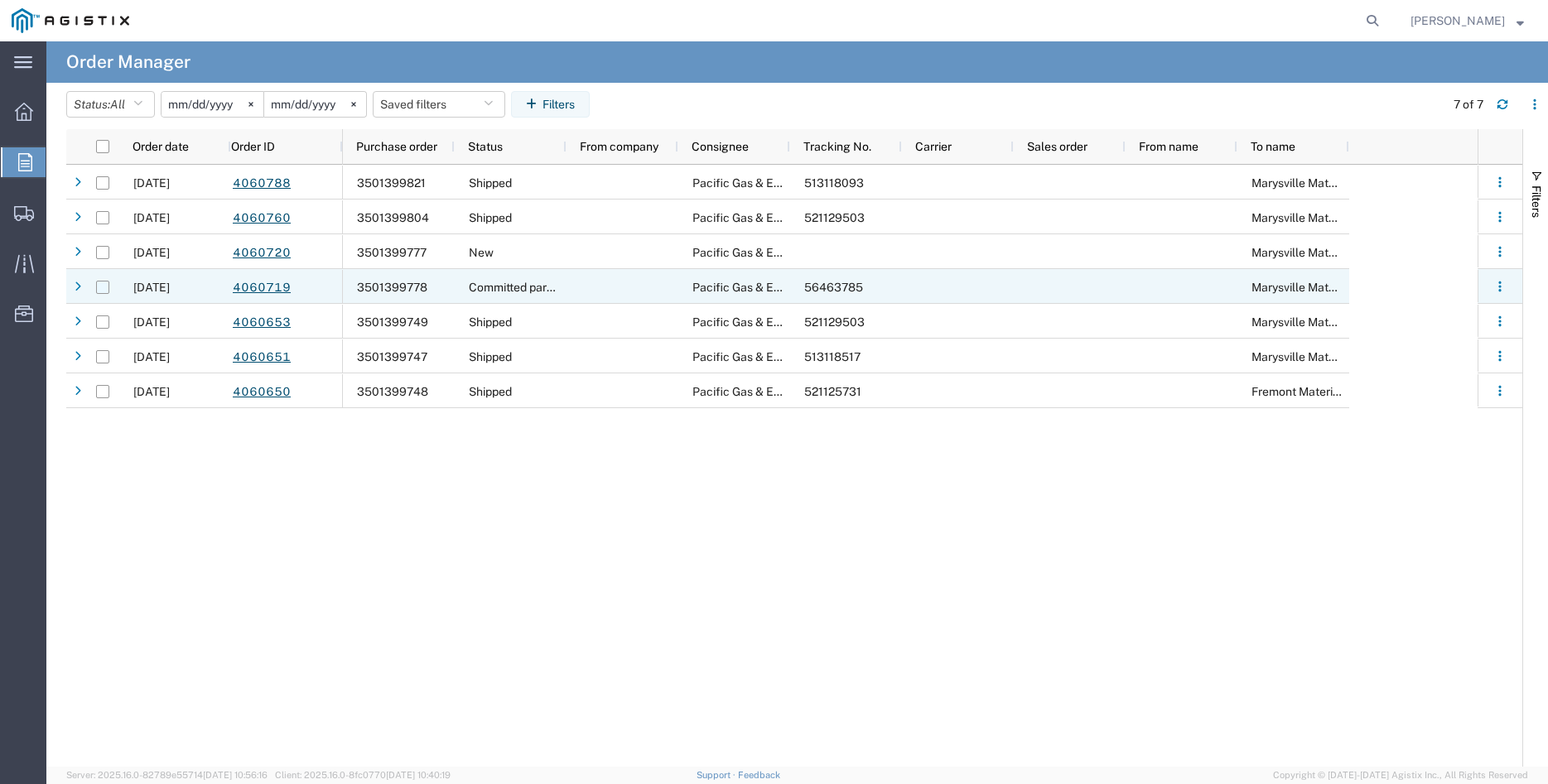
click at [104, 290] on input "Press Space to toggle row selection (unchecked)" at bounding box center [103, 287] width 13 height 13
checkbox input "true"
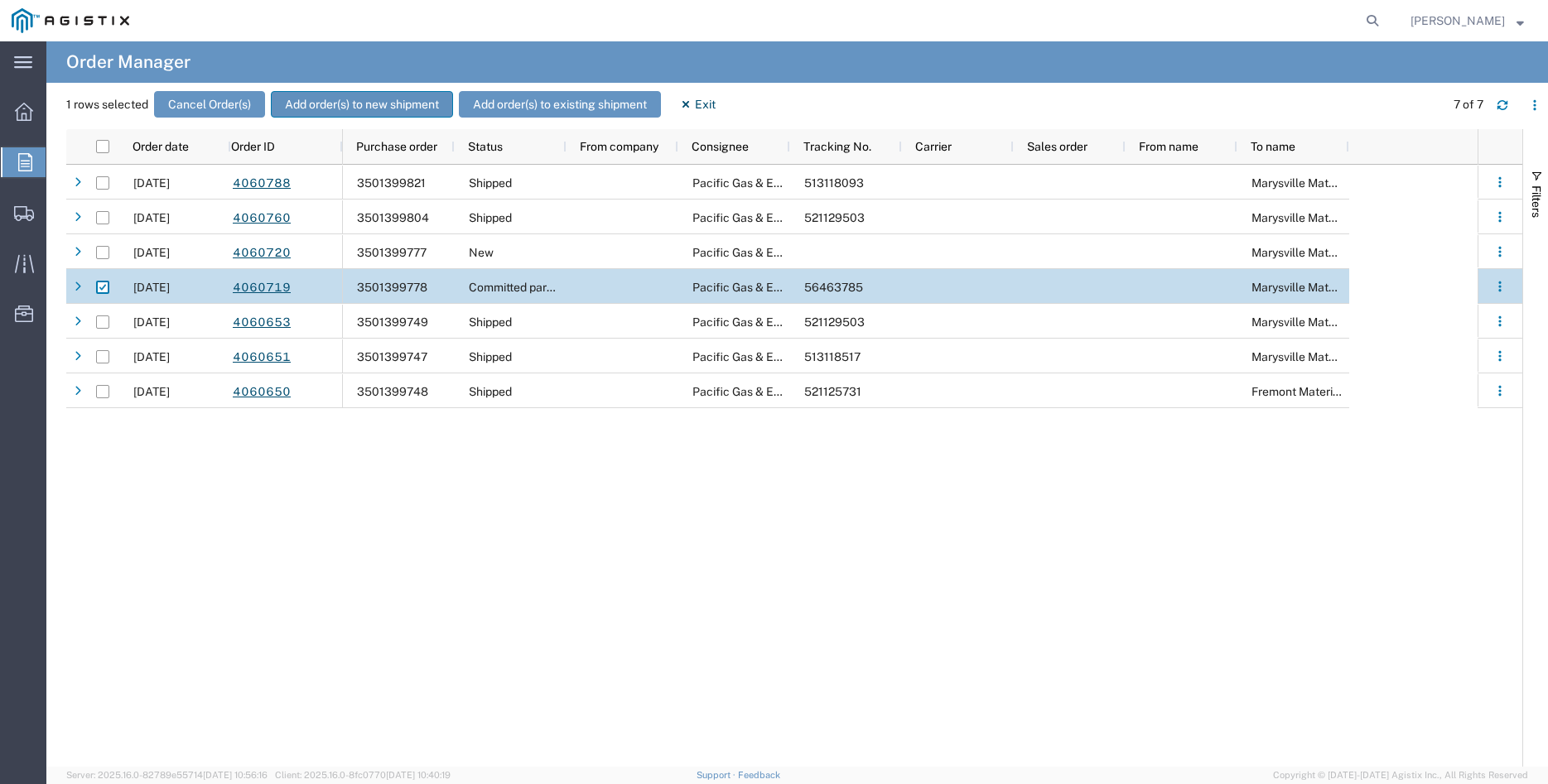
click at [396, 106] on button "Add order(s) to new shipment" at bounding box center [362, 104] width 182 height 27
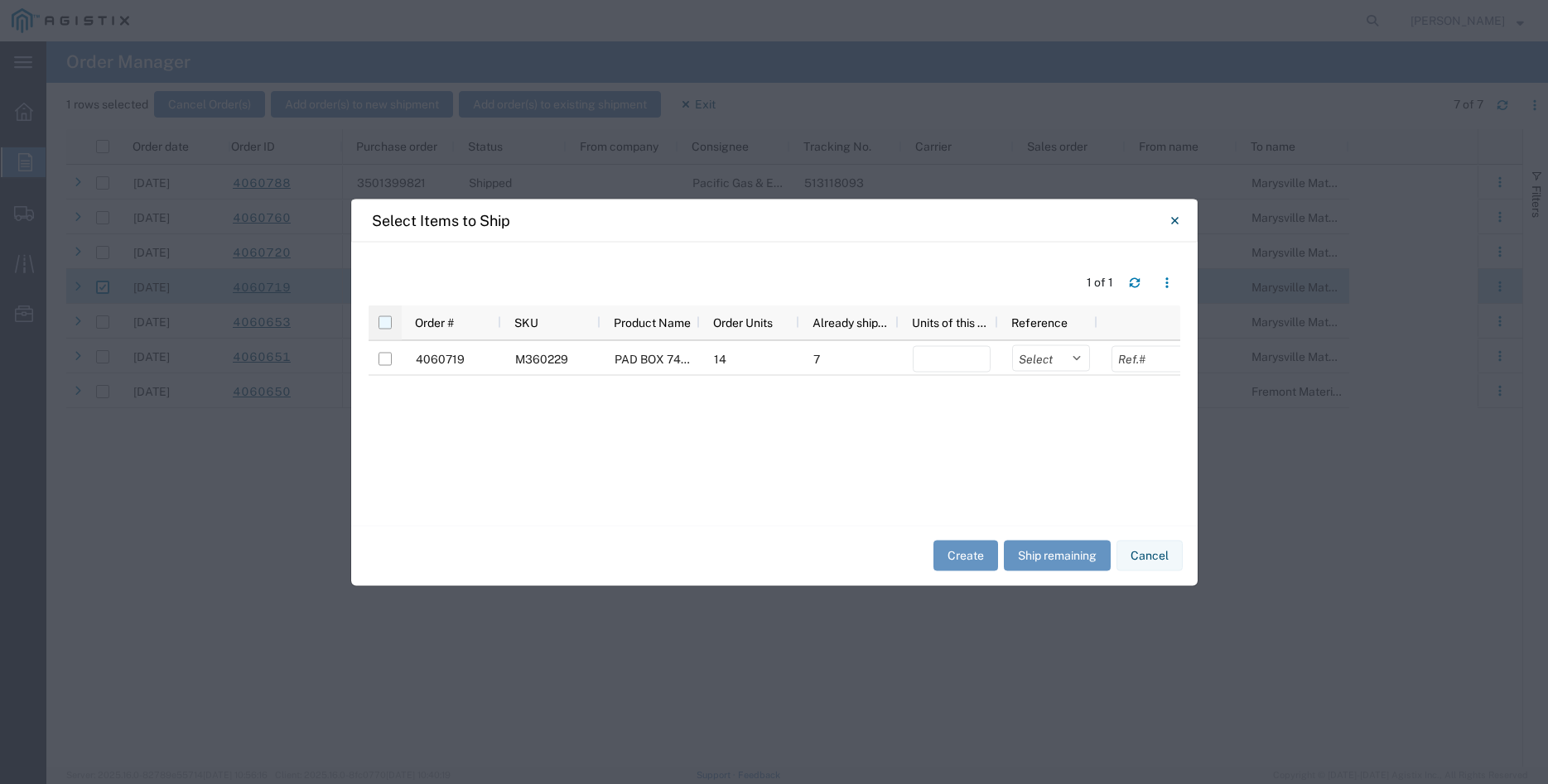
click at [384, 324] on input "checkbox" at bounding box center [385, 322] width 13 height 13
checkbox input "true"
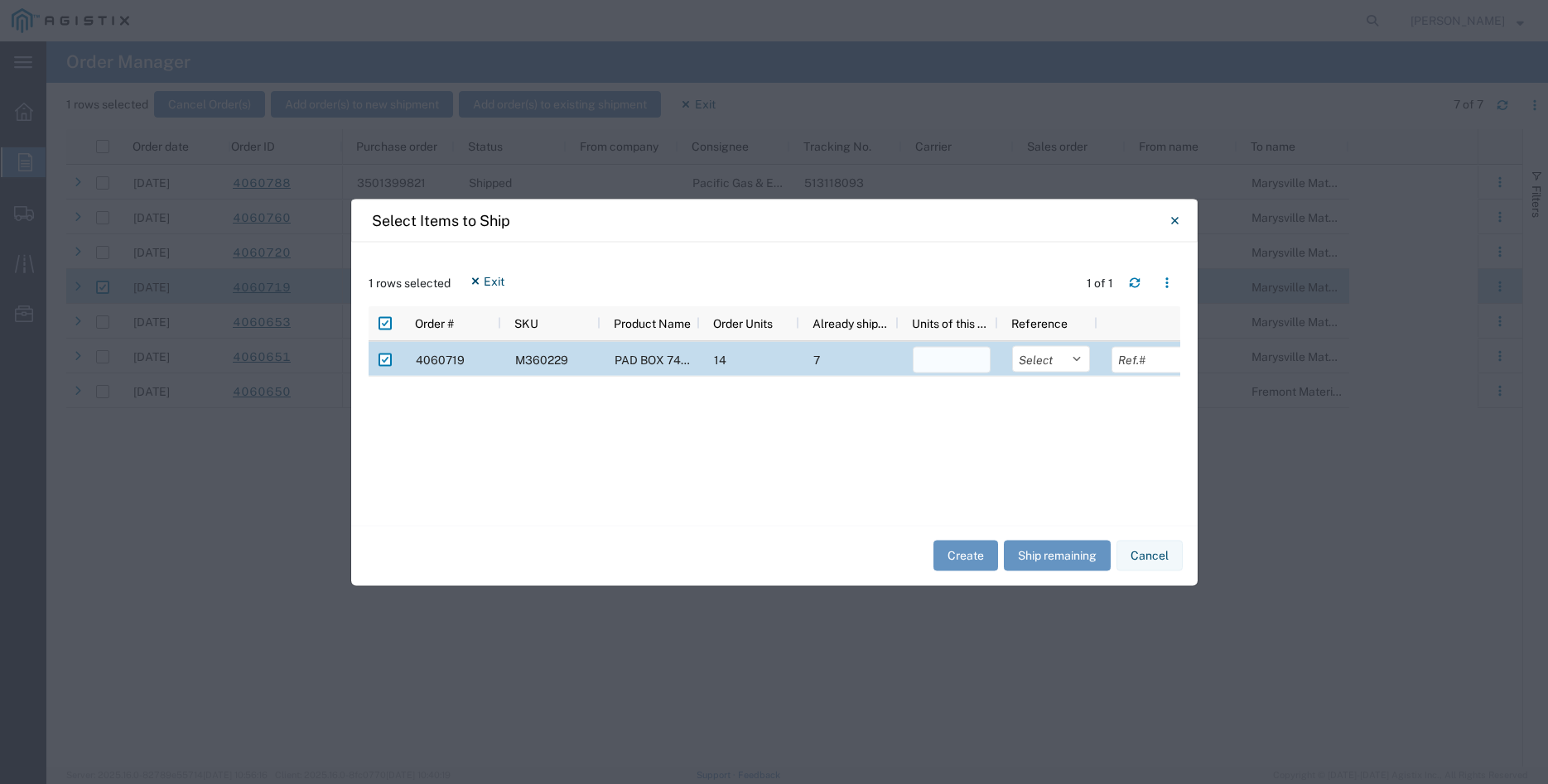
click at [938, 364] on input "number" at bounding box center [951, 359] width 78 height 27
type input "7"
click at [1012, 345] on select "Select Purchase Order Delivery Number" at bounding box center [1050, 358] width 78 height 27
select select "PURCHORD"
click option "Purchase Order" at bounding box center [0, 0] width 0 height 0
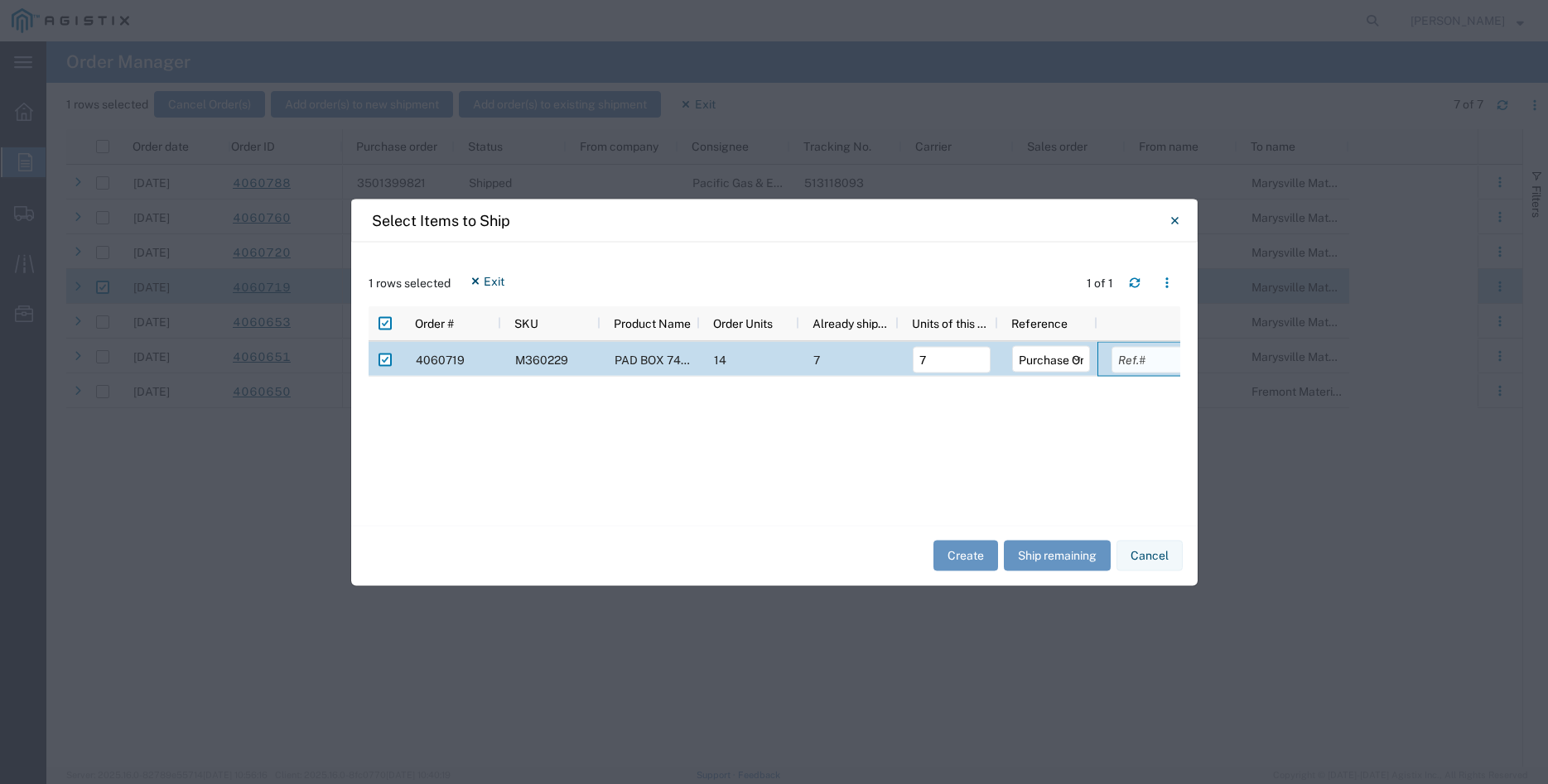
click at [1151, 359] on input "text" at bounding box center [1150, 359] width 78 height 27
click at [1157, 367] on input "text" at bounding box center [1150, 359] width 78 height 27
click at [1137, 366] on input "text" at bounding box center [1150, 359] width 78 height 27
click at [1129, 367] on input "text" at bounding box center [1150, 359] width 78 height 27
type input "13715.66"
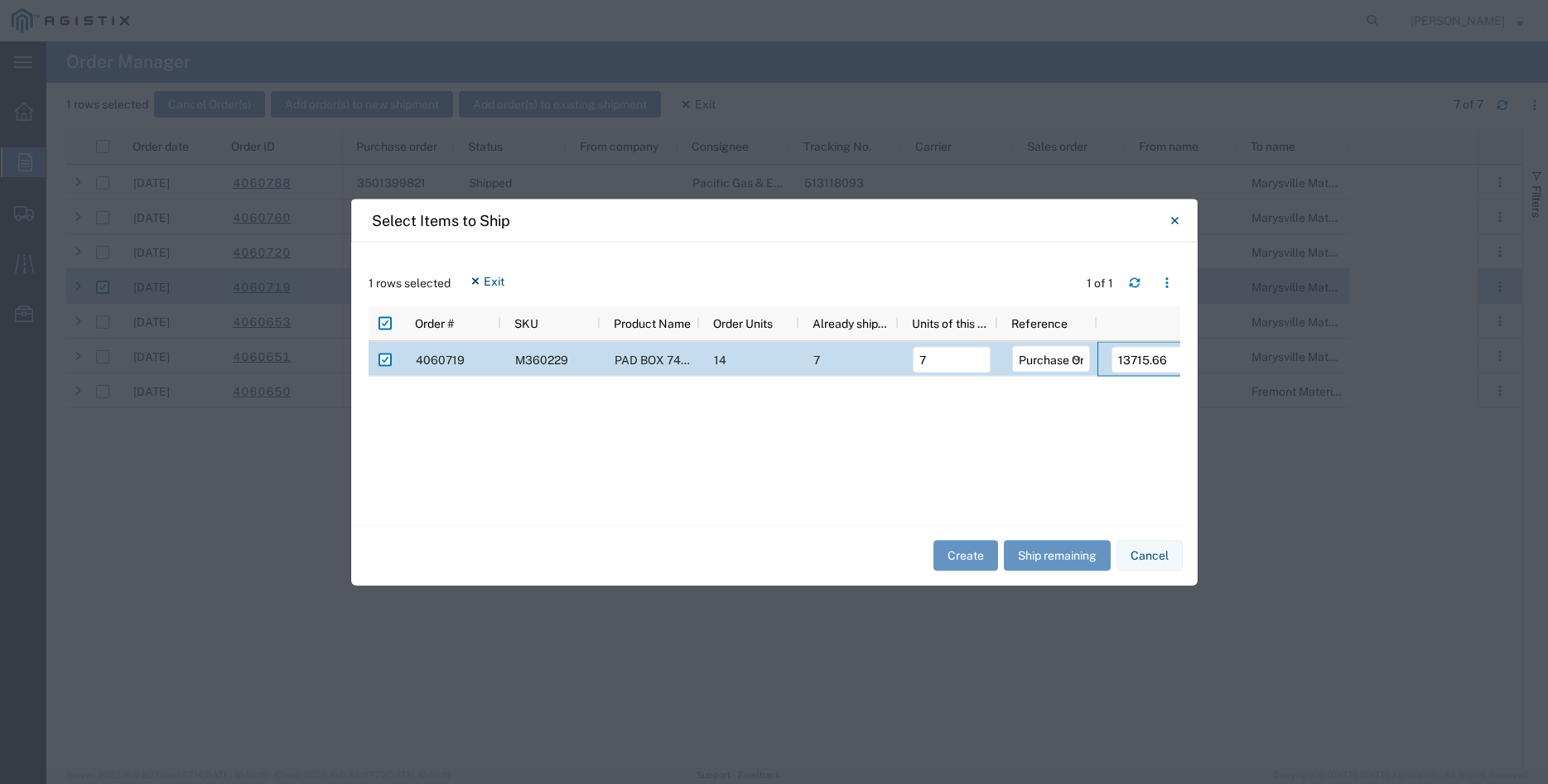
click at [1158, 435] on div "4060719 M360229 PAD BOX 74" X 76" X 36" POLYMER 50" X60" 14 7 7 Select Purchase…" at bounding box center [774, 424] width 812 height 166
click at [951, 554] on button "Create" at bounding box center [965, 555] width 64 height 30
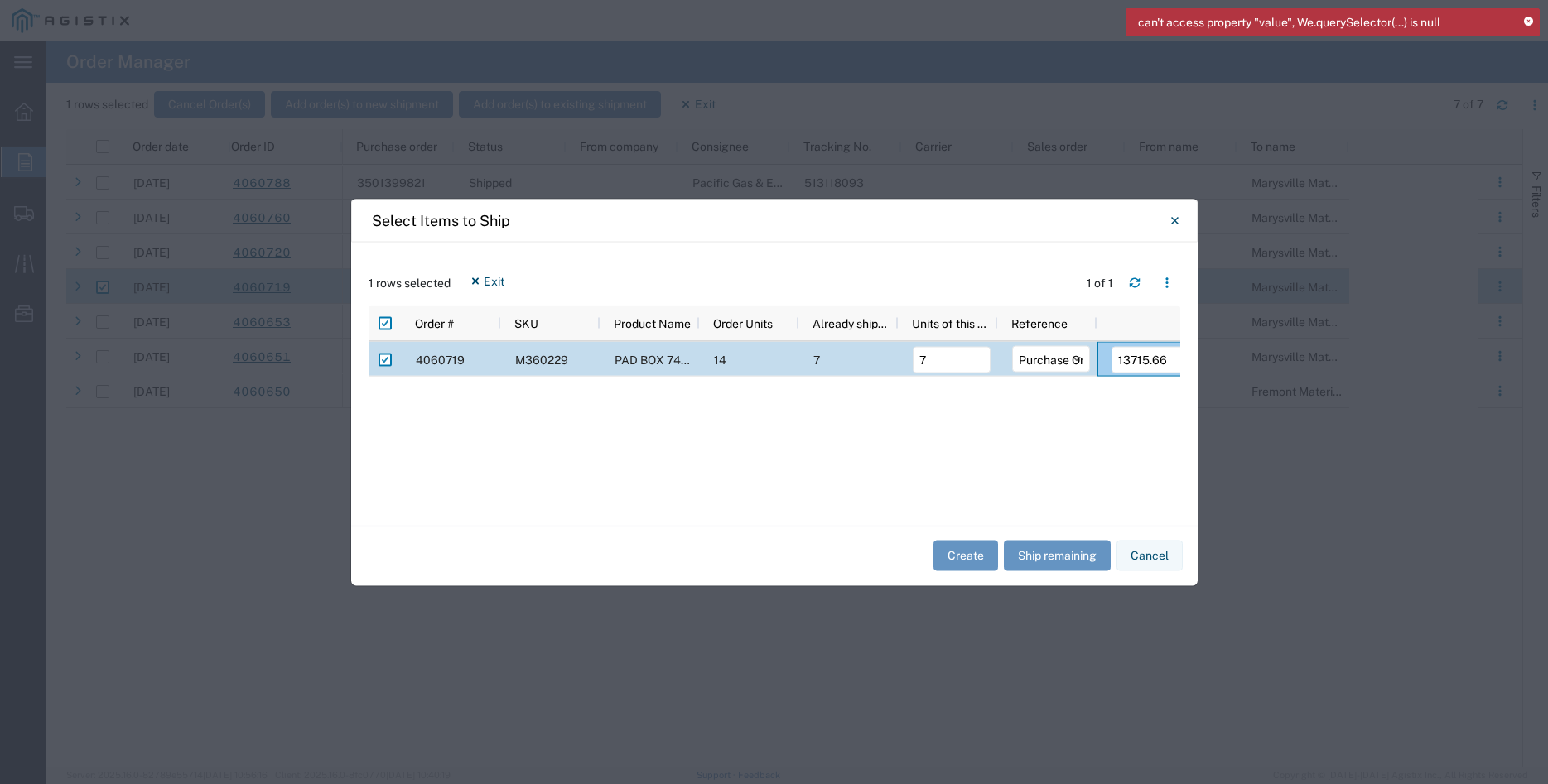
click at [1529, 22] on icon at bounding box center [1528, 22] width 9 height 9
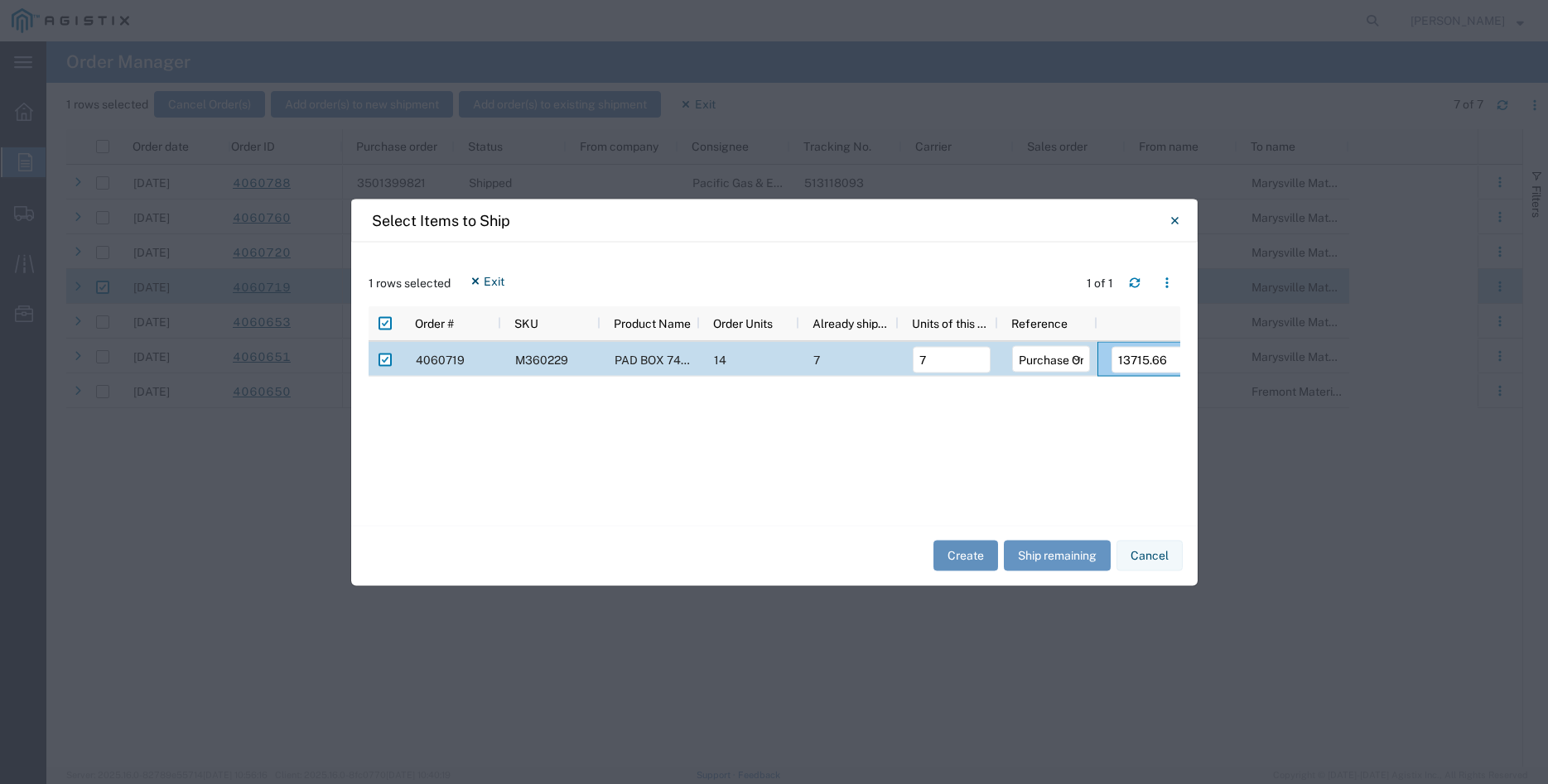
click at [949, 550] on button "Create" at bounding box center [965, 555] width 64 height 30
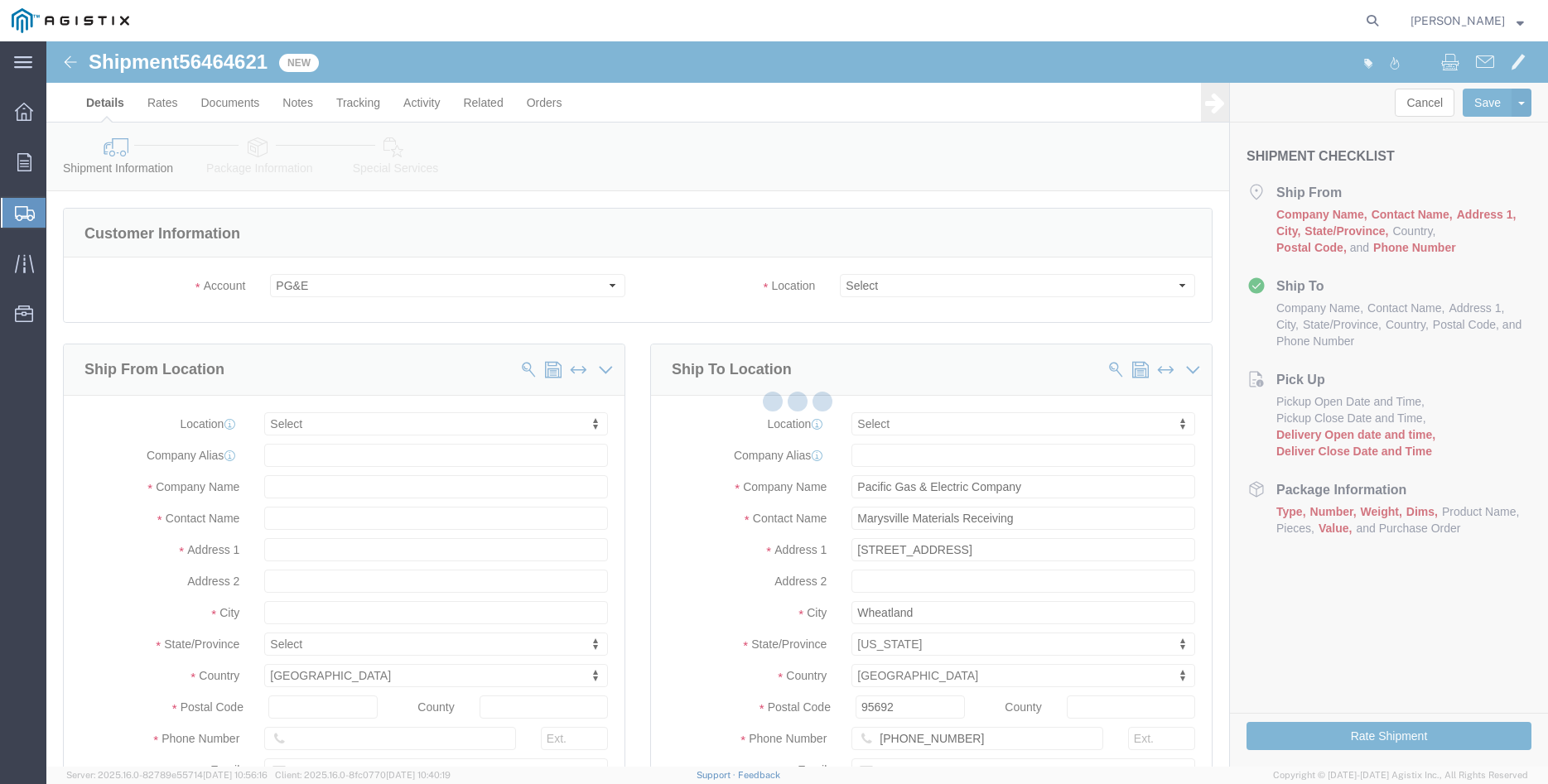
select select
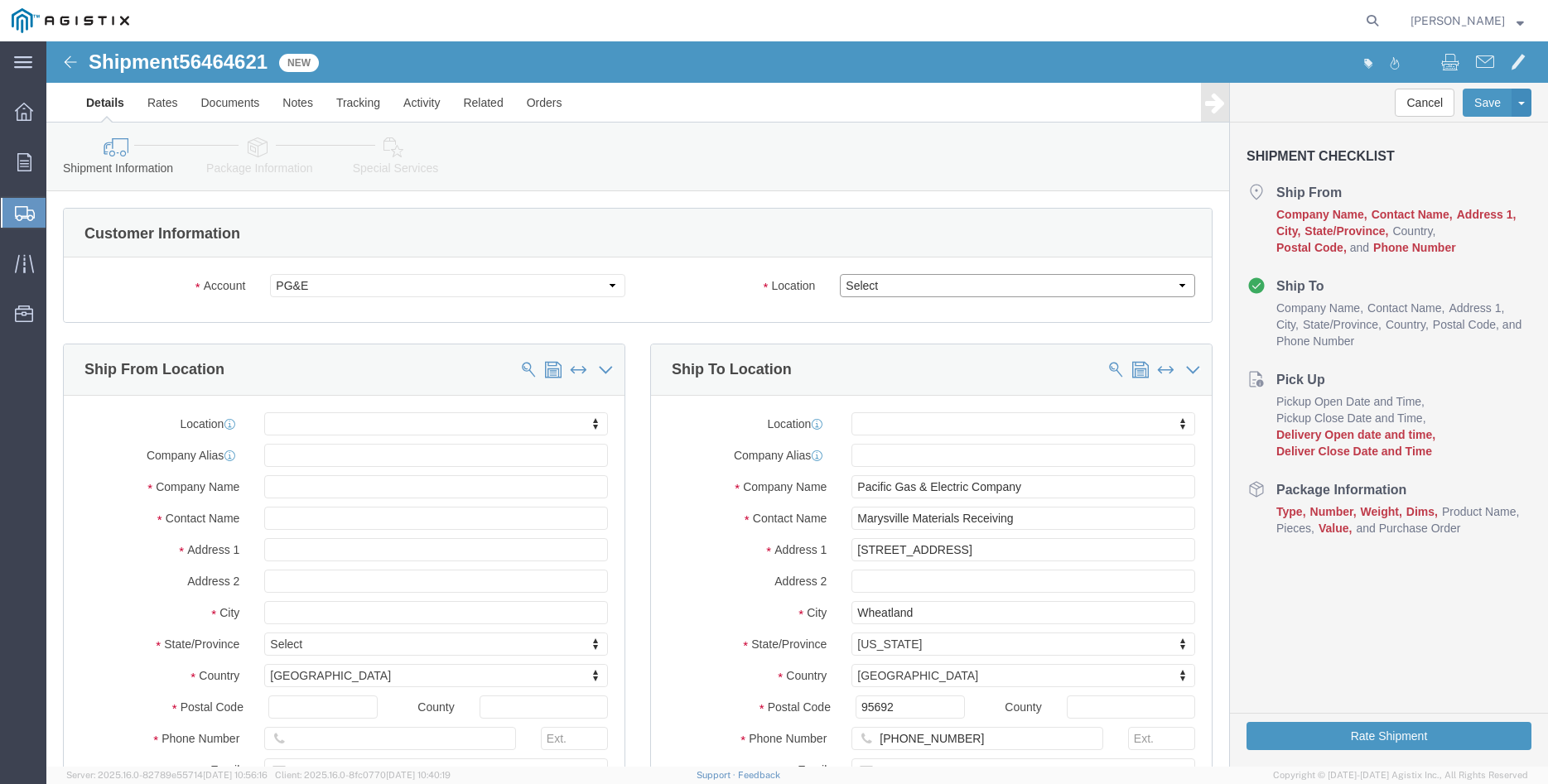
click select "Select All Others [GEOGRAPHIC_DATA] [GEOGRAPHIC_DATA] [GEOGRAPHIC_DATA] [GEOGRA…"
select select "19996"
click option "Wheatland [GEOGRAPHIC_DATA]"
click body "Shipment 56464621 New Details Rates Documents Notes Tracking Activity Related O…"
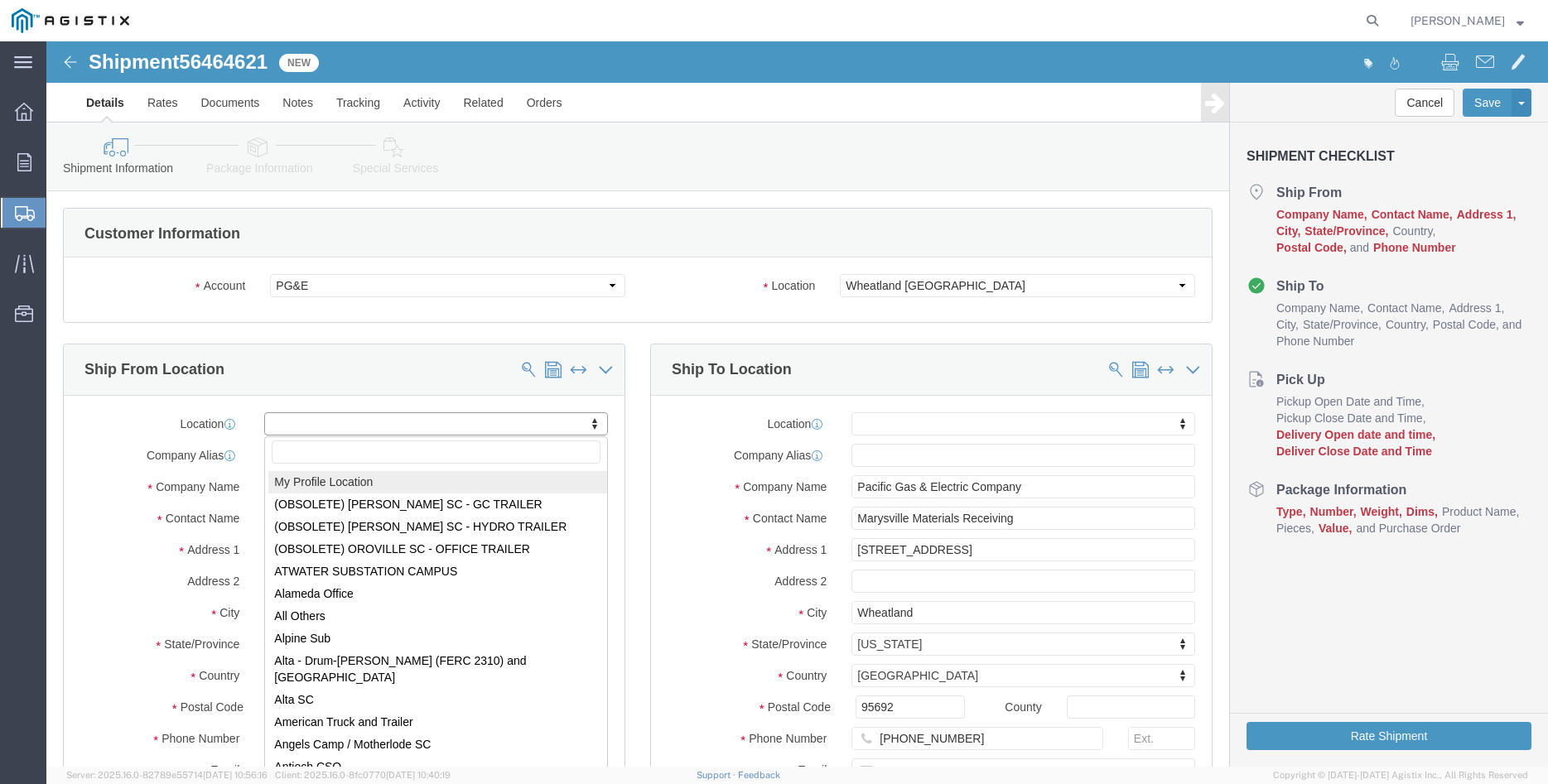
select select "MYPROFILE"
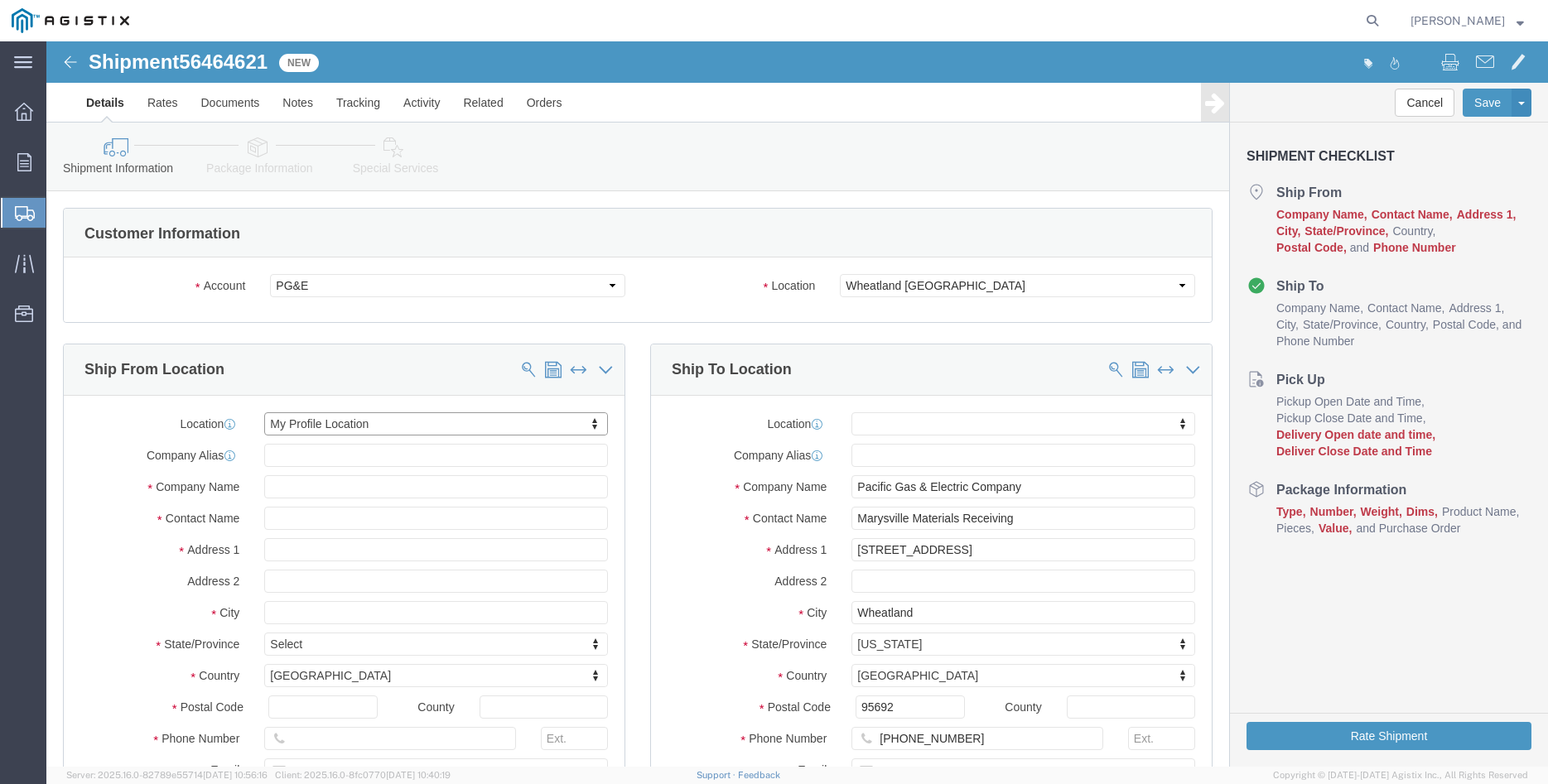
type input "305 [PERSON_NAME] DANCER DR"
type input "95377"
type input "[PHONE_NUMBER]"
type input "[PERSON_NAME][EMAIL_ADDRESS][DOMAIN_NAME]"
checkbox input "true"
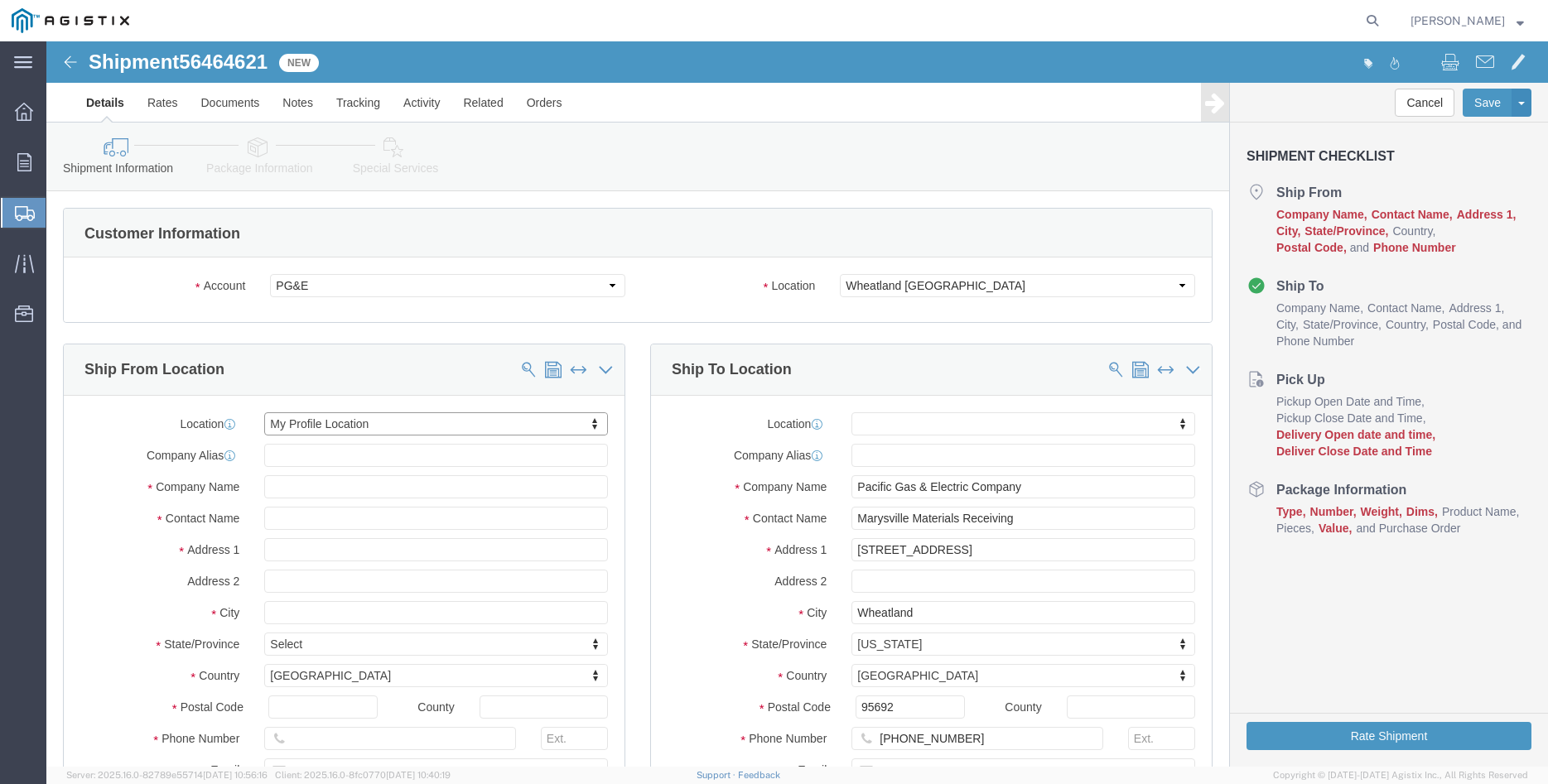
type input "[PERSON_NAME] Iron Works Inc"
type input "[PERSON_NAME]"
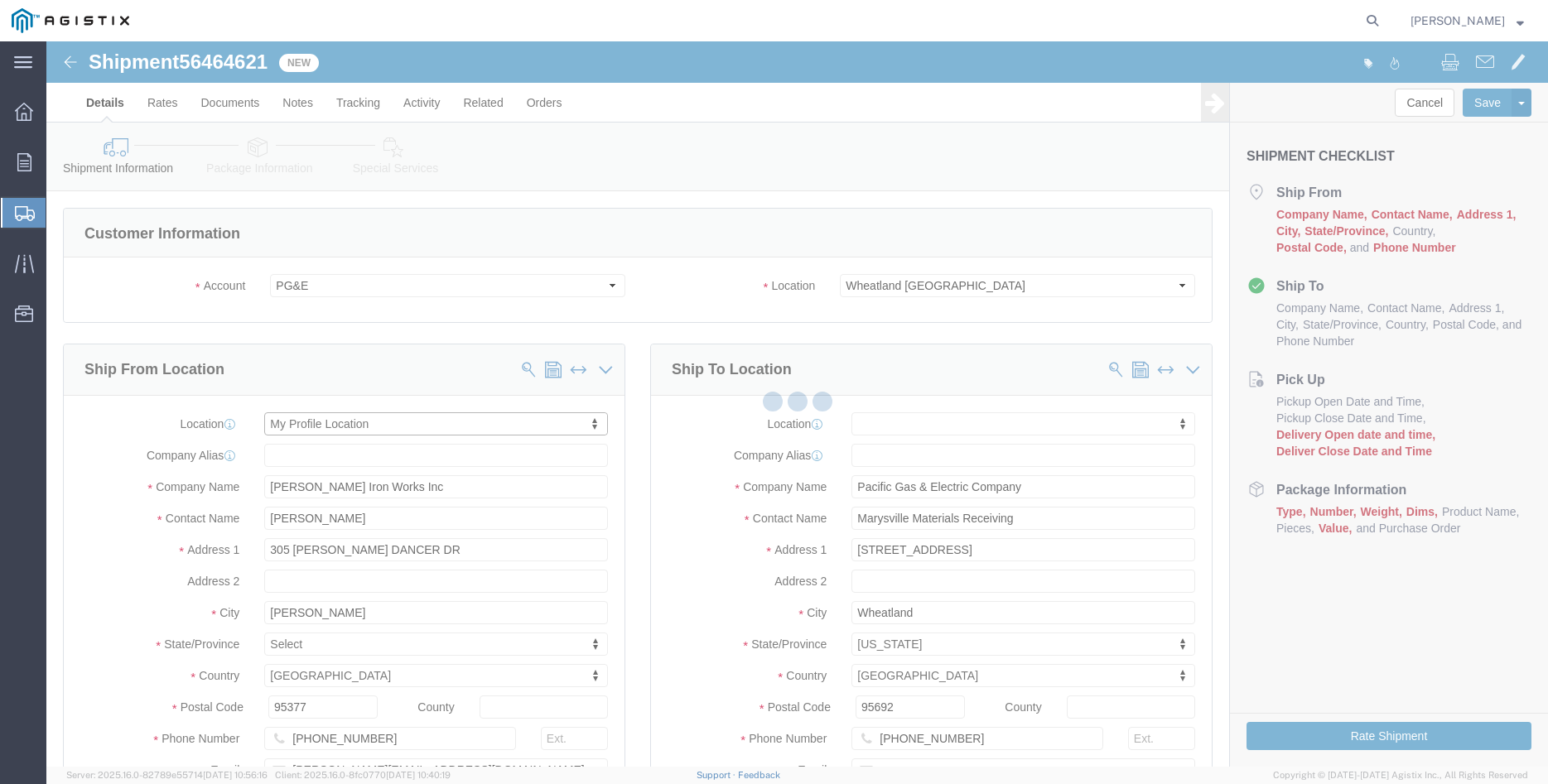
select select "CA"
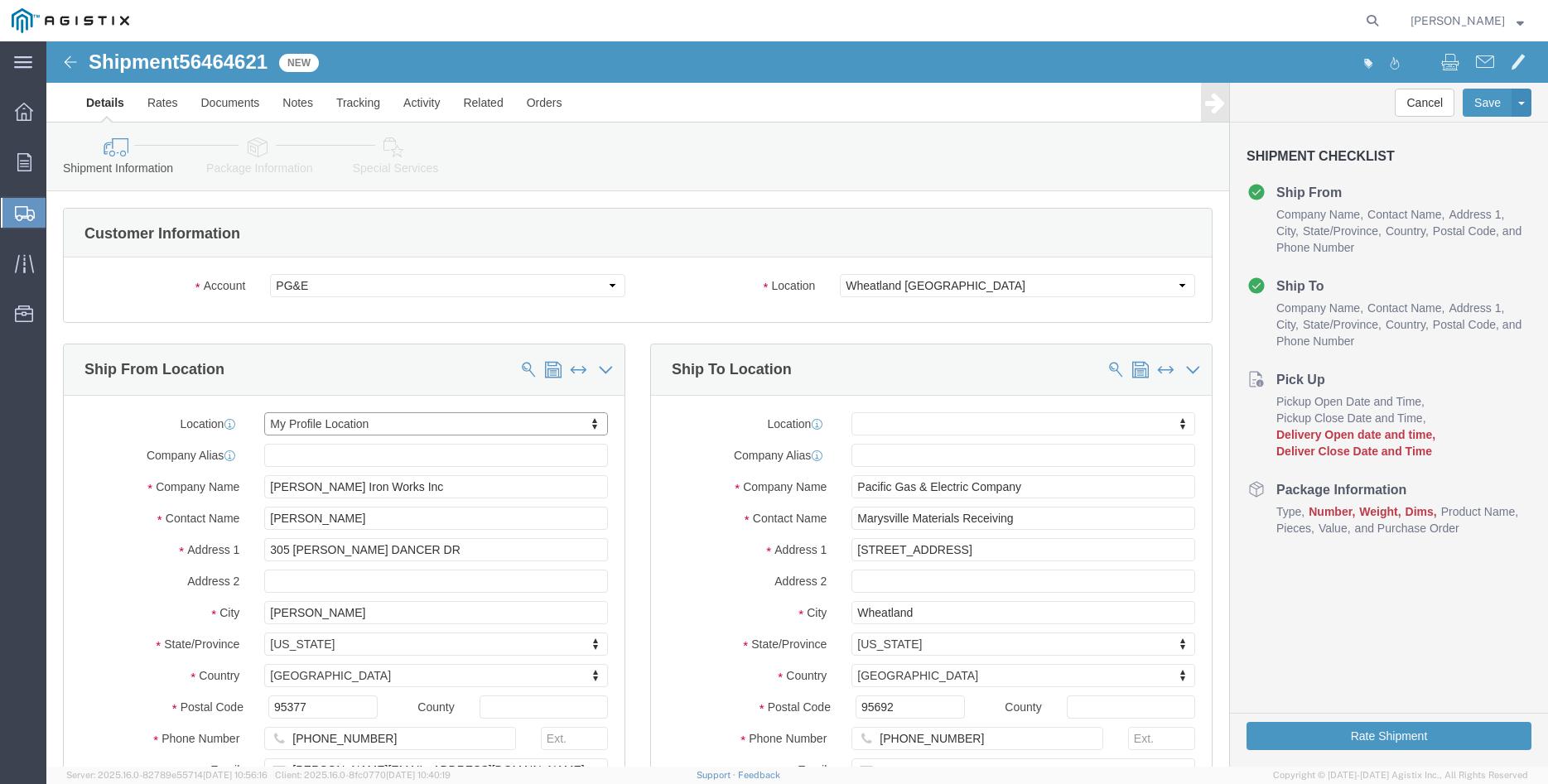
click div "Ship To Location Location My Profile Location (OBSOLETE) [GEOGRAPHIC_DATA] SC -…"
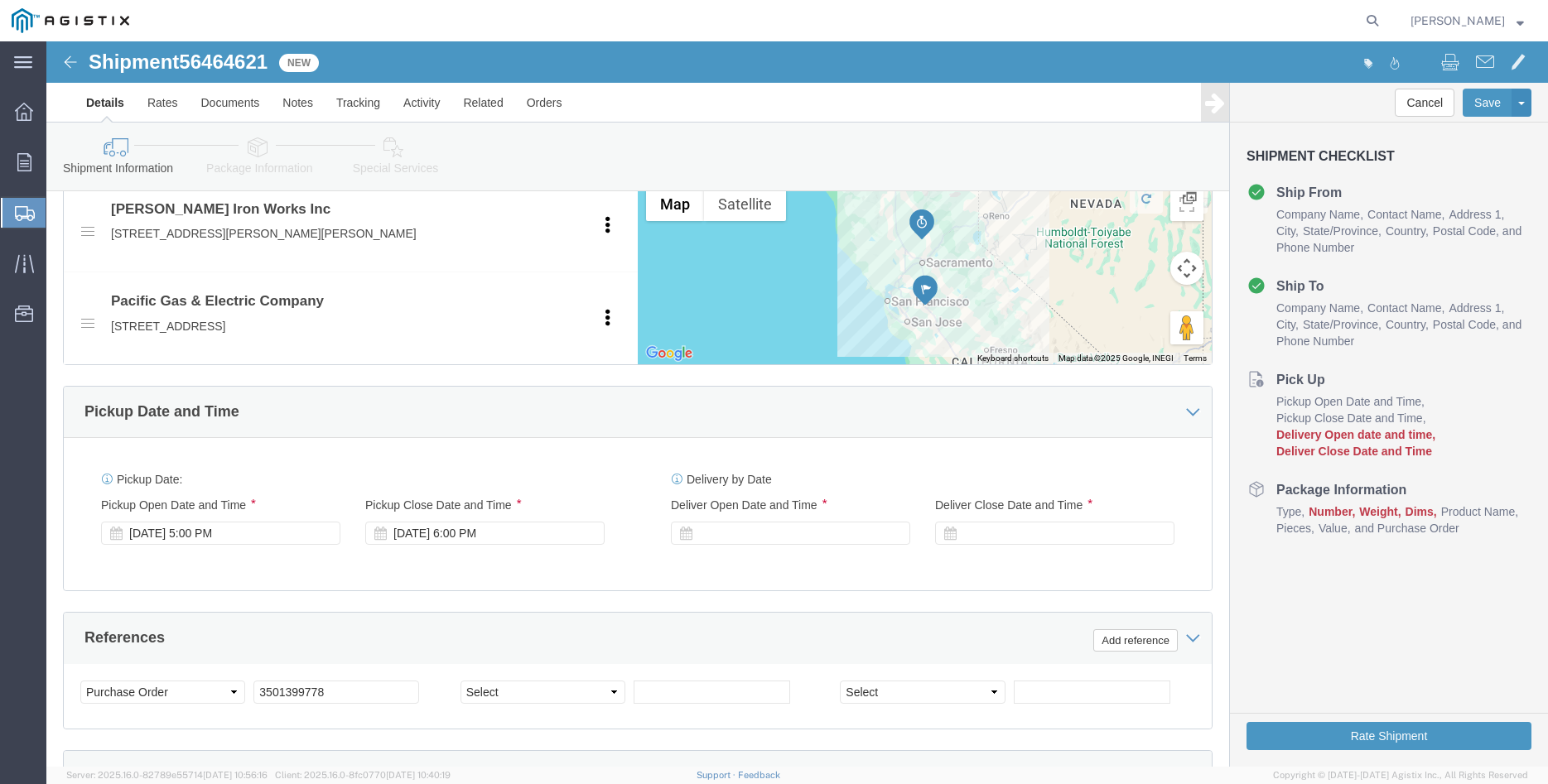
scroll to position [760, 0]
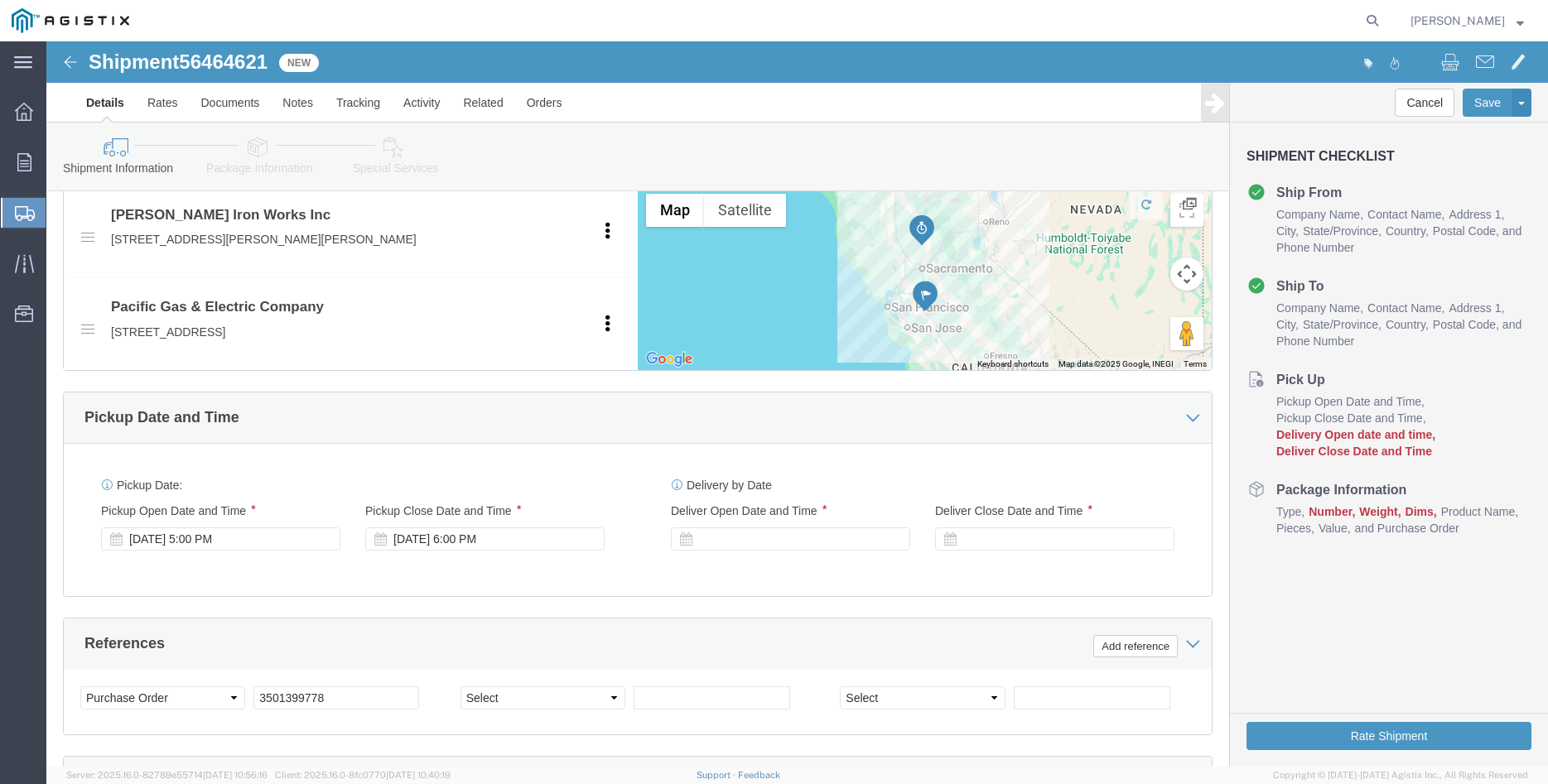
click div "Please fix the following errors Customer Information Account Select [PERSON_NAM…"
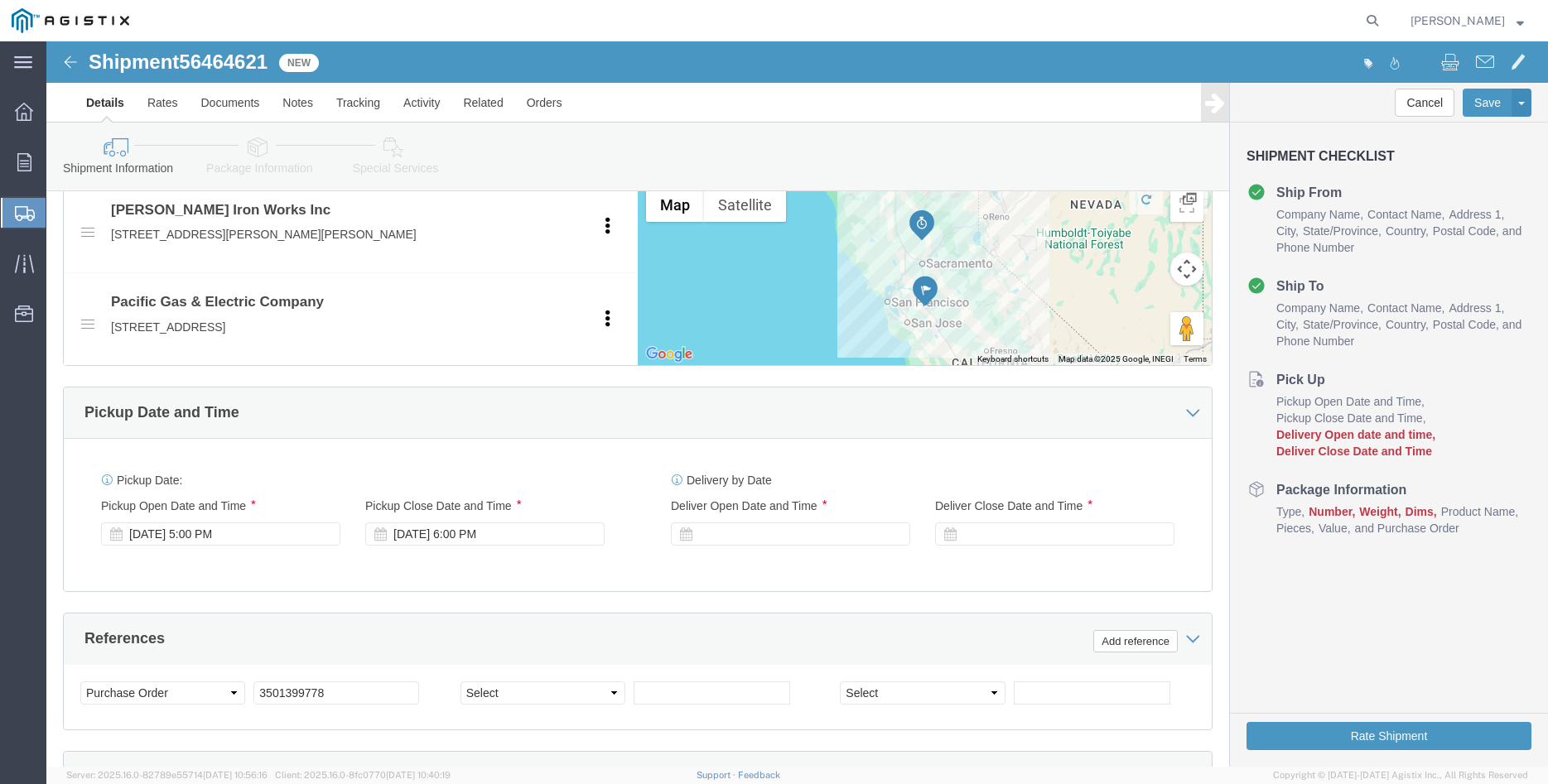
scroll to position [845, 0]
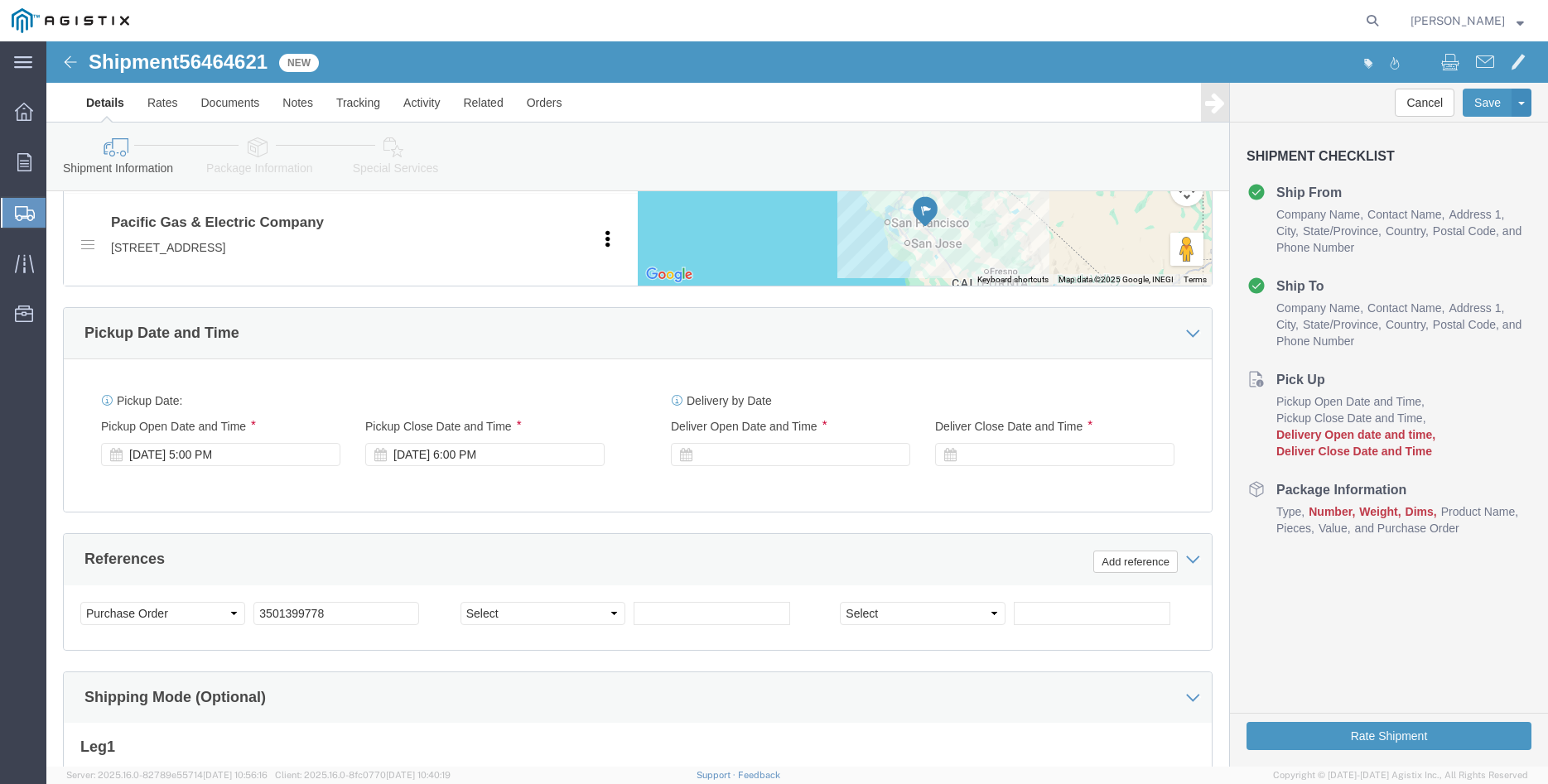
click div "Please fix the following errors Customer Information Account Select [PERSON_NAM…"
click div "[DATE] 5:00 PM"
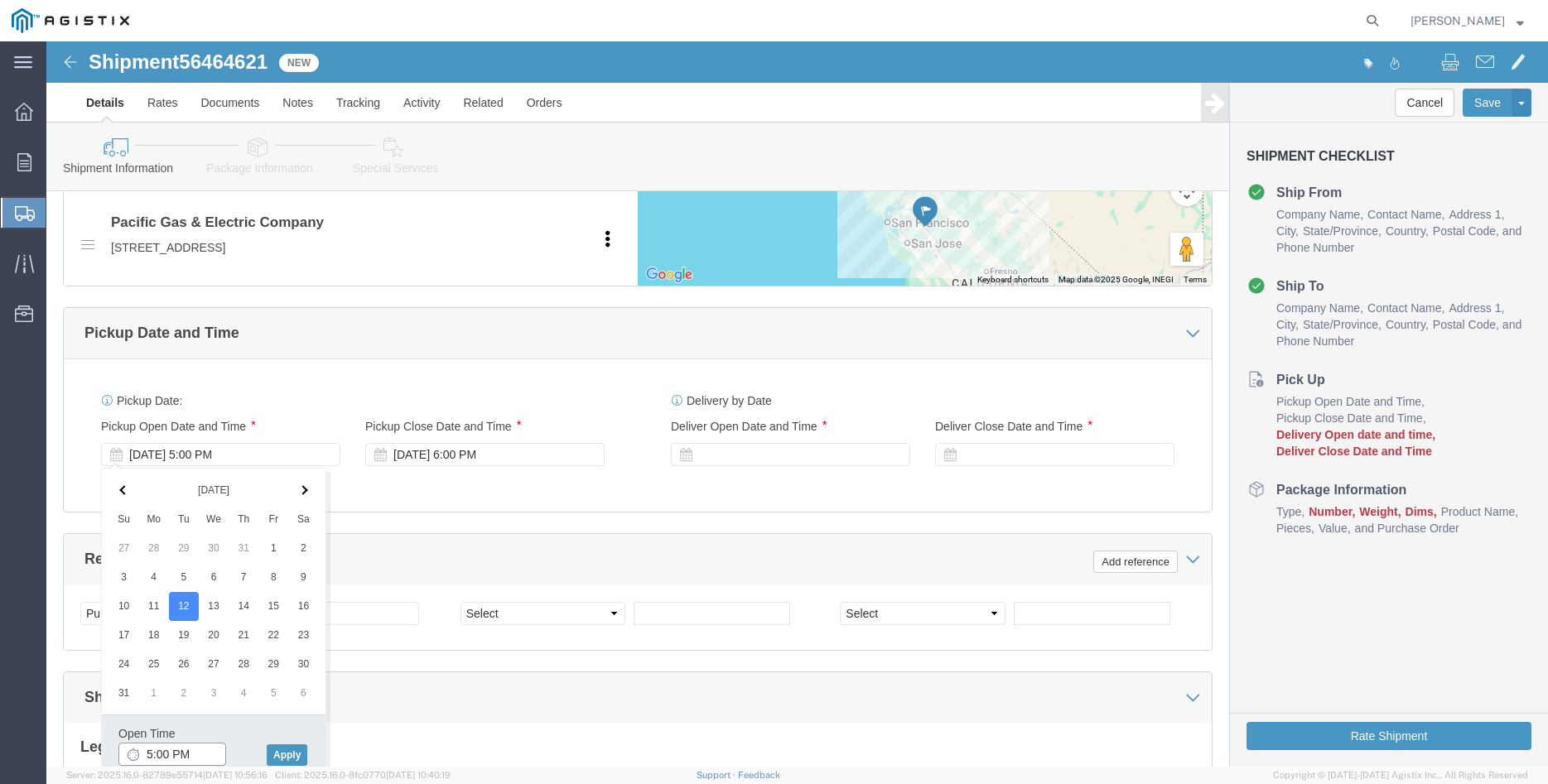
click input "5:00 PM"
type input "8:00 AM"
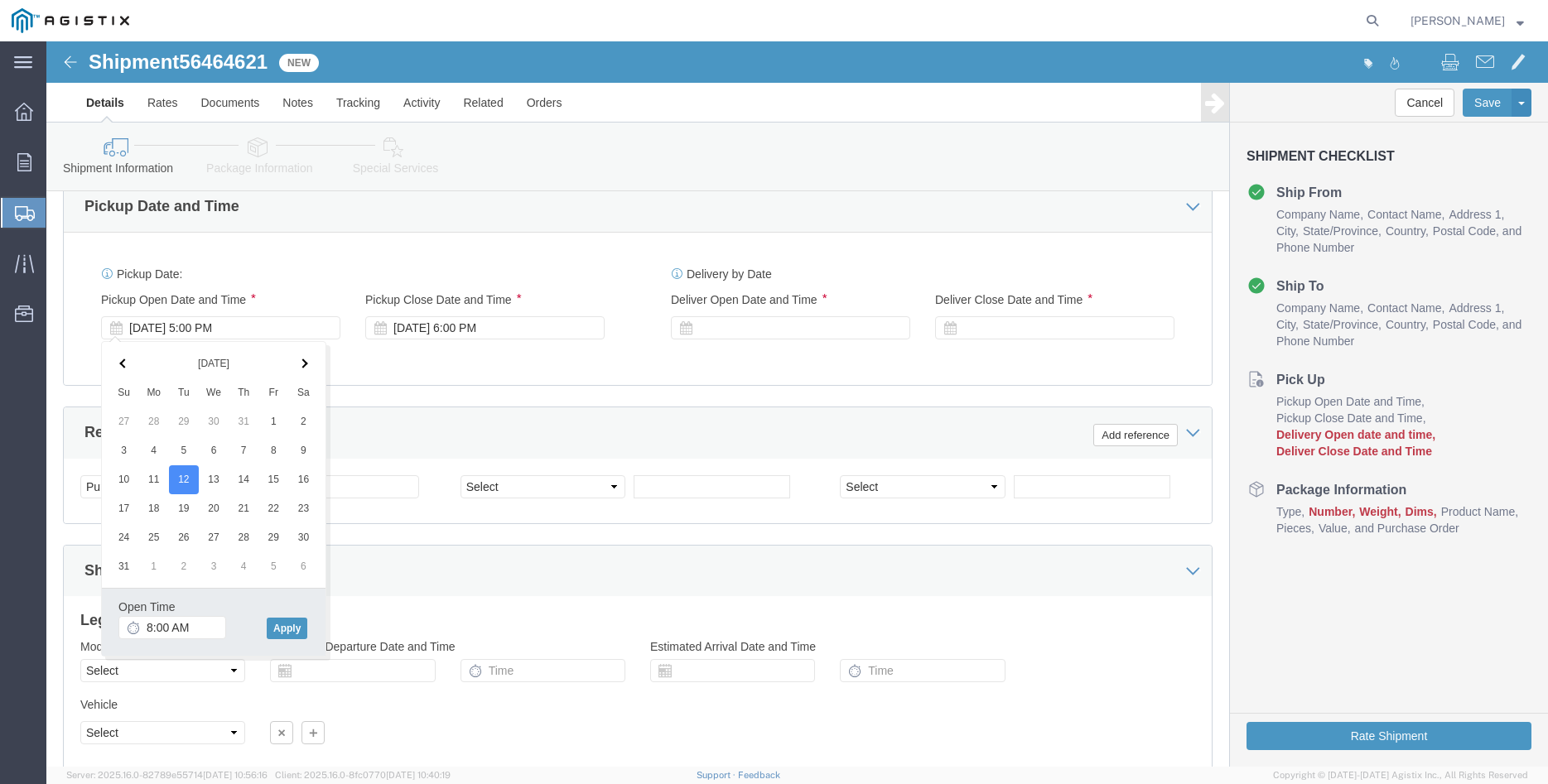
scroll to position [1014, 0]
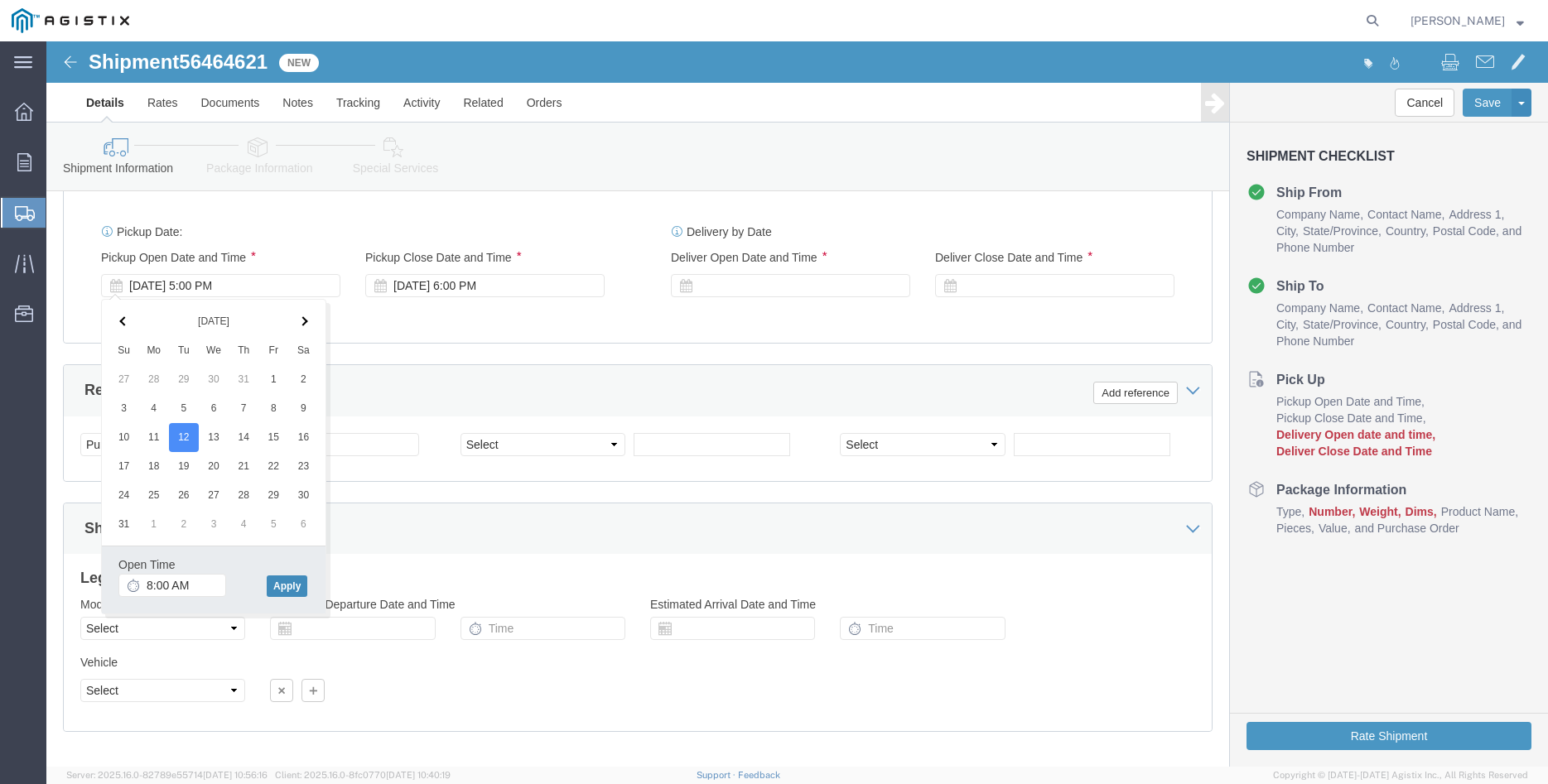
click button "Apply"
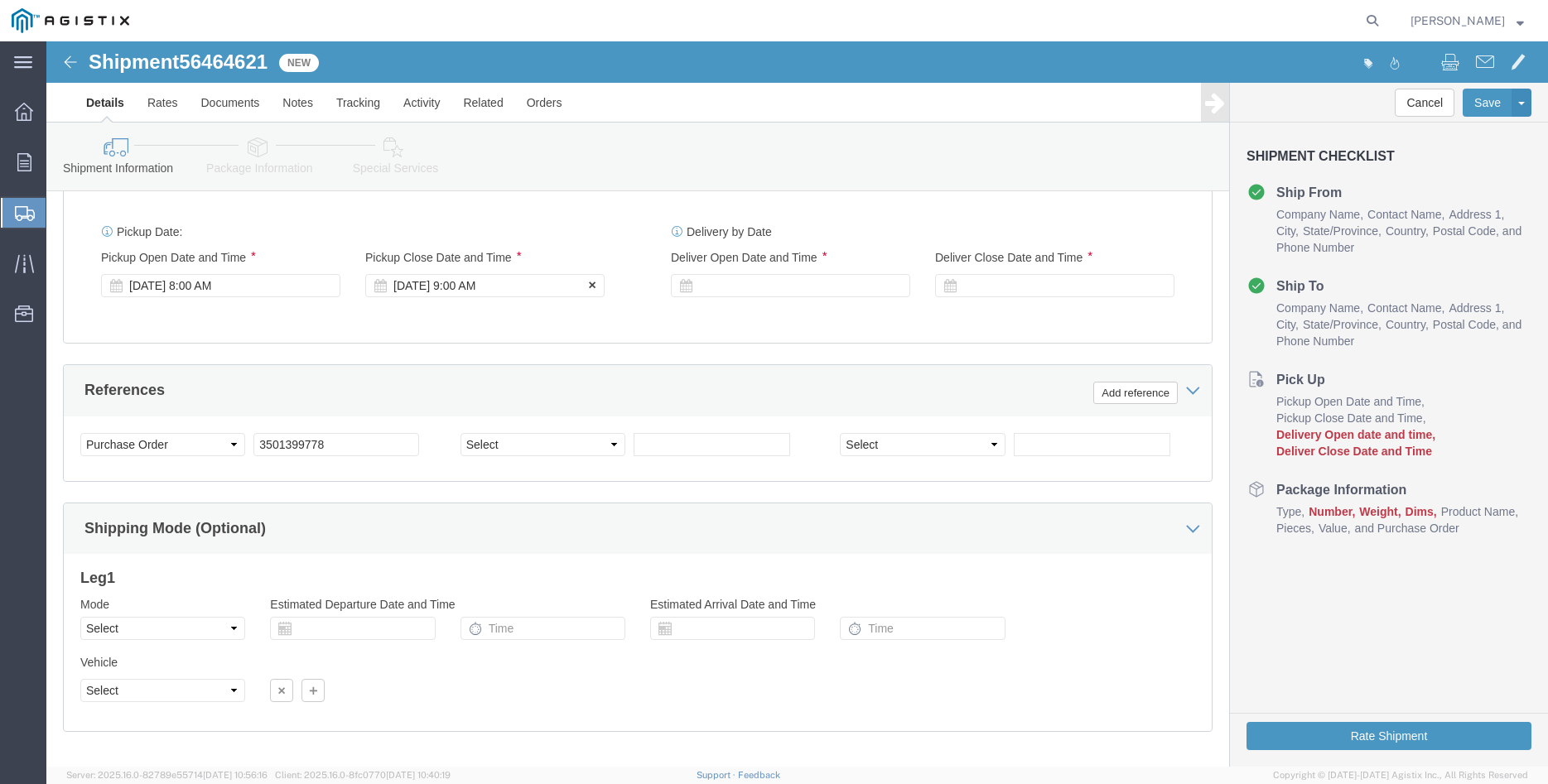
click div "[DATE] 9:00 AM"
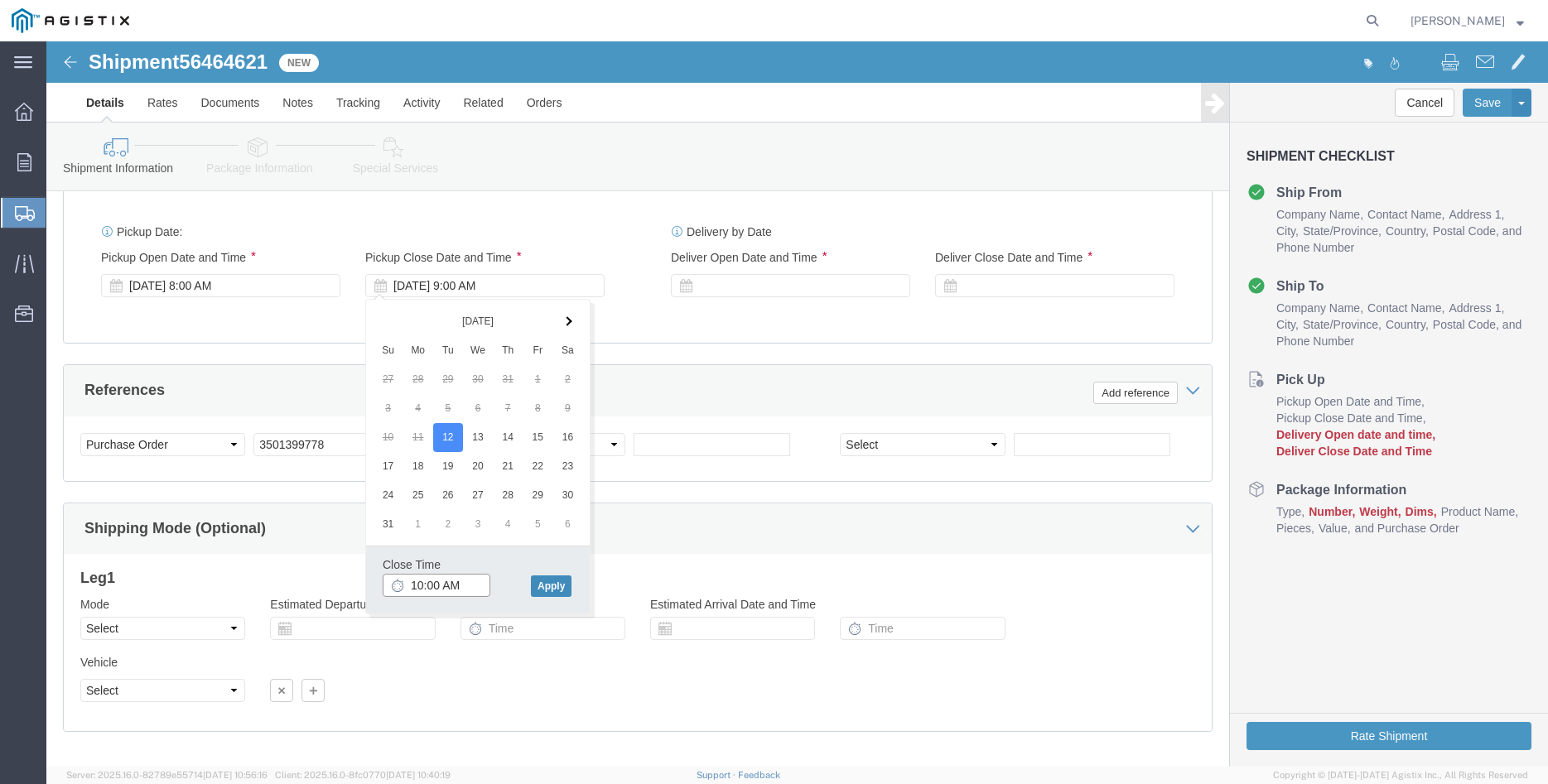
type input "10:00 AM"
click button "Apply"
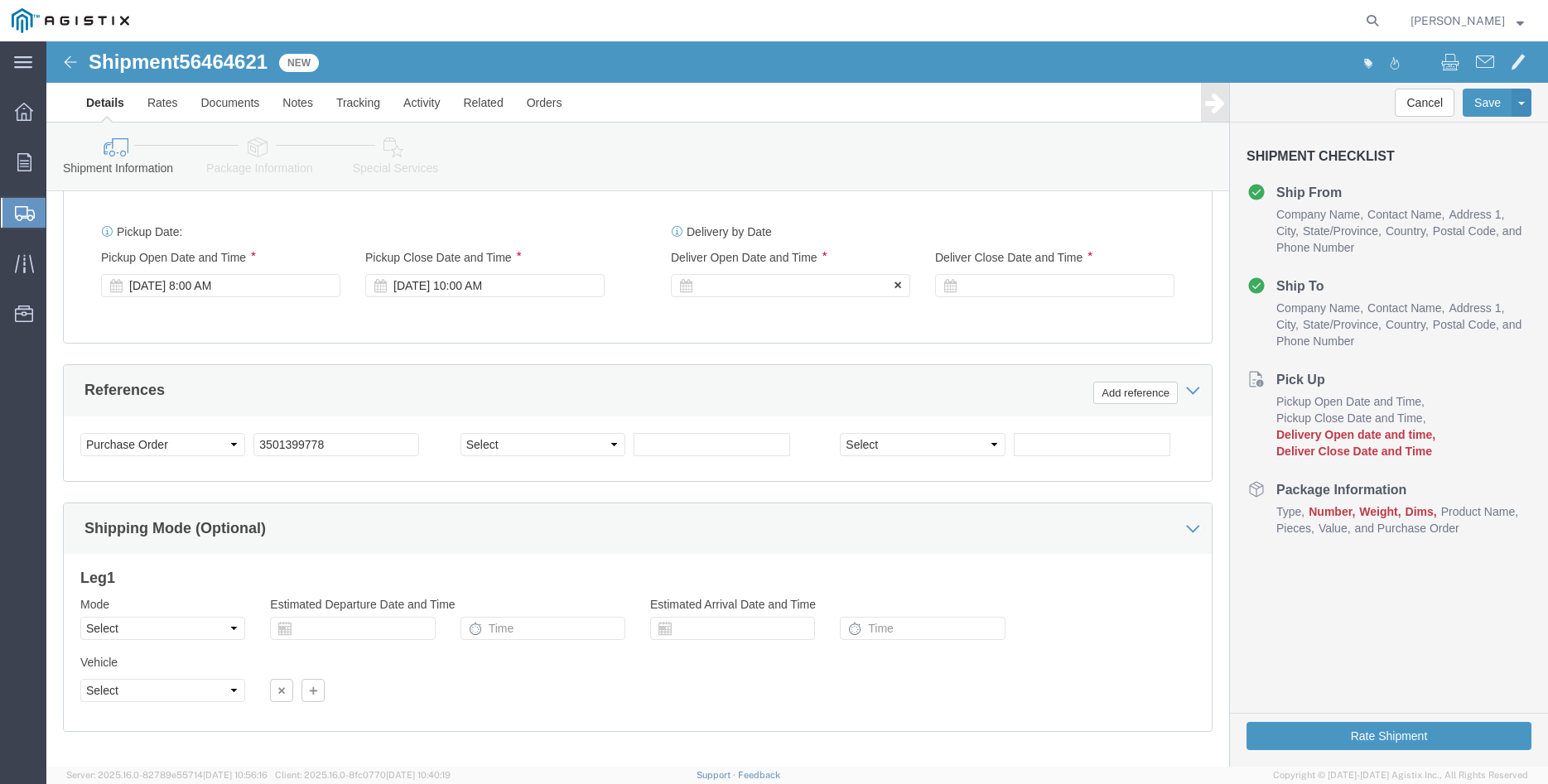
click div
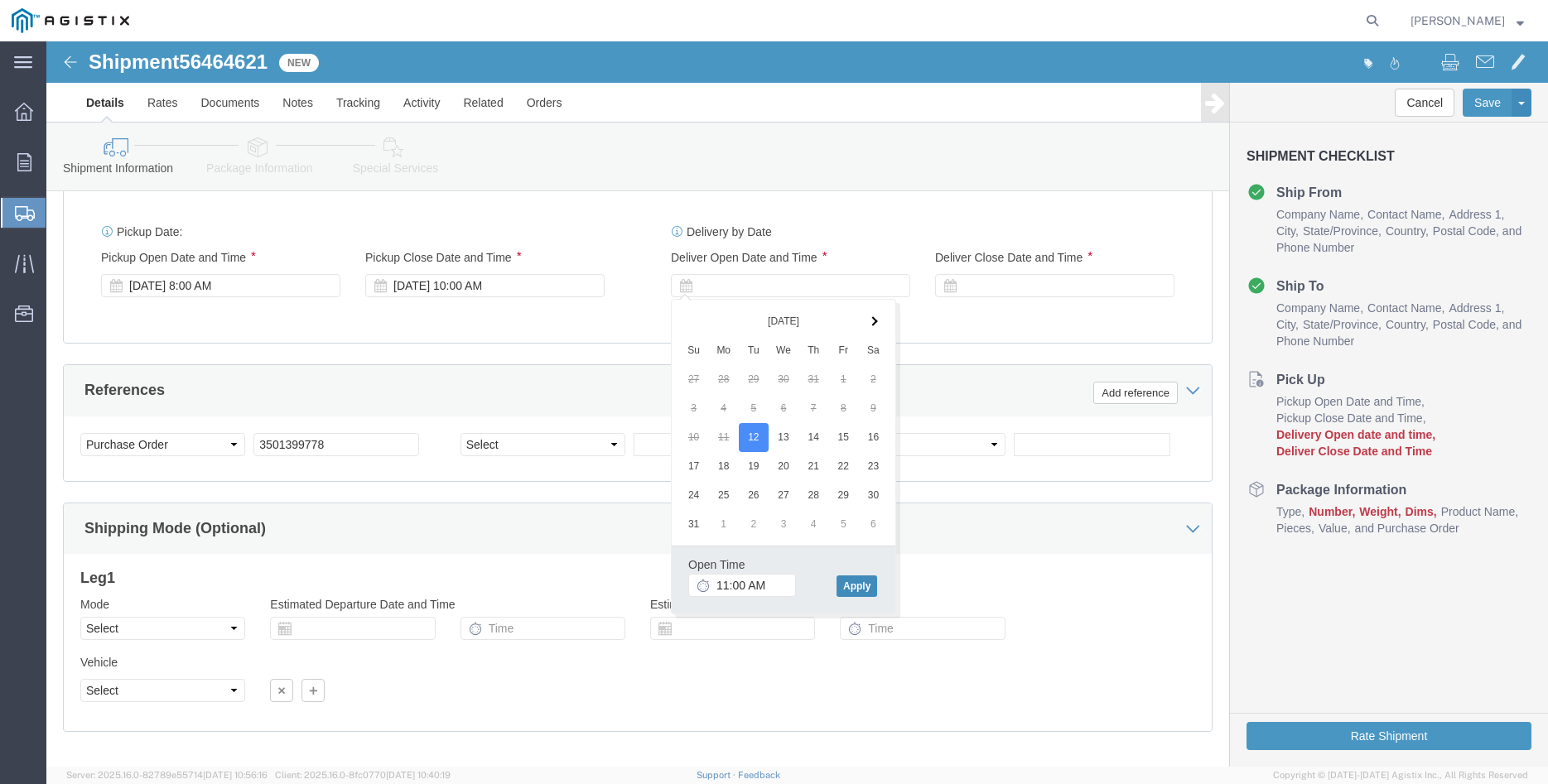
click button "Apply"
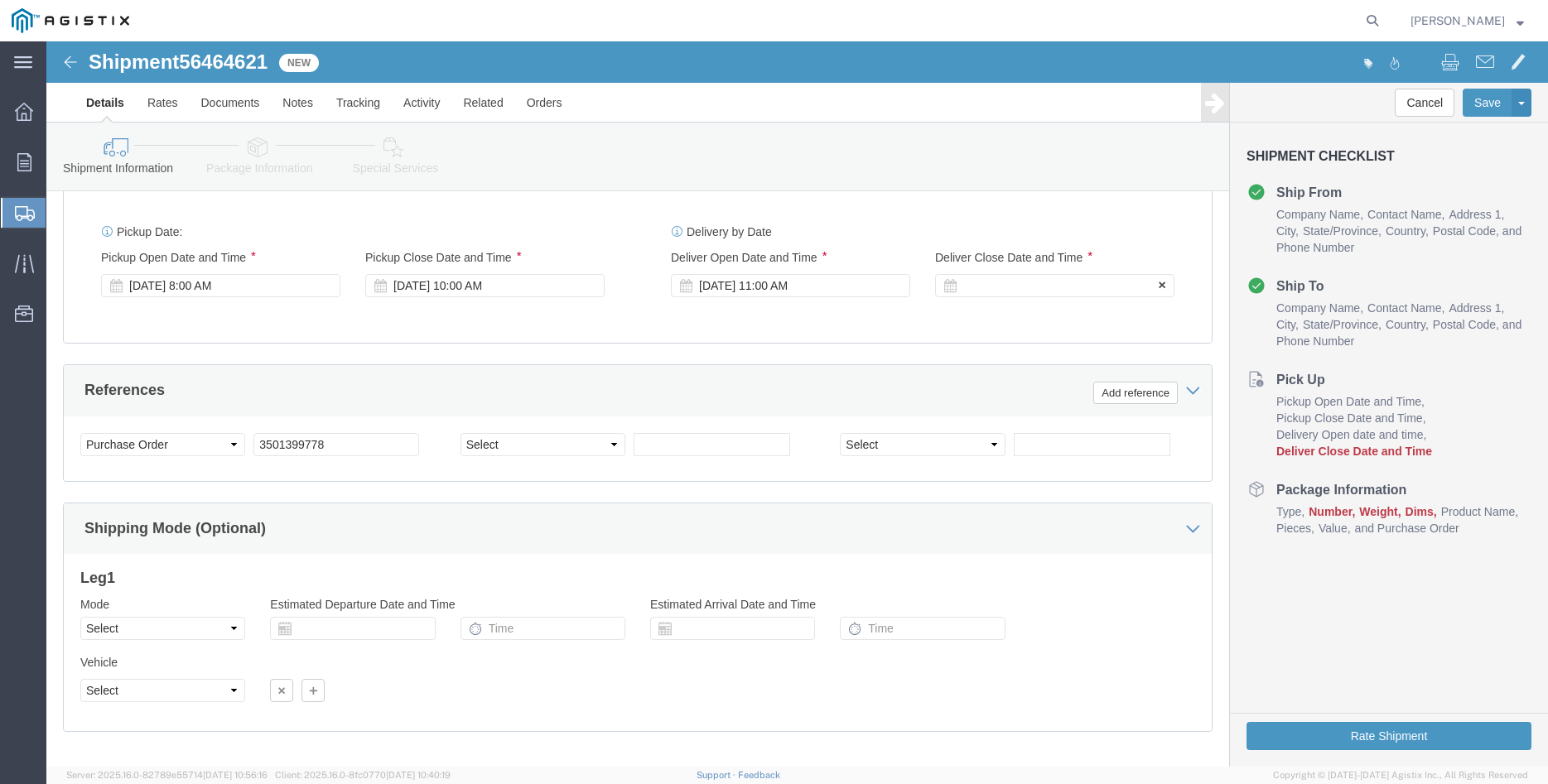
click div
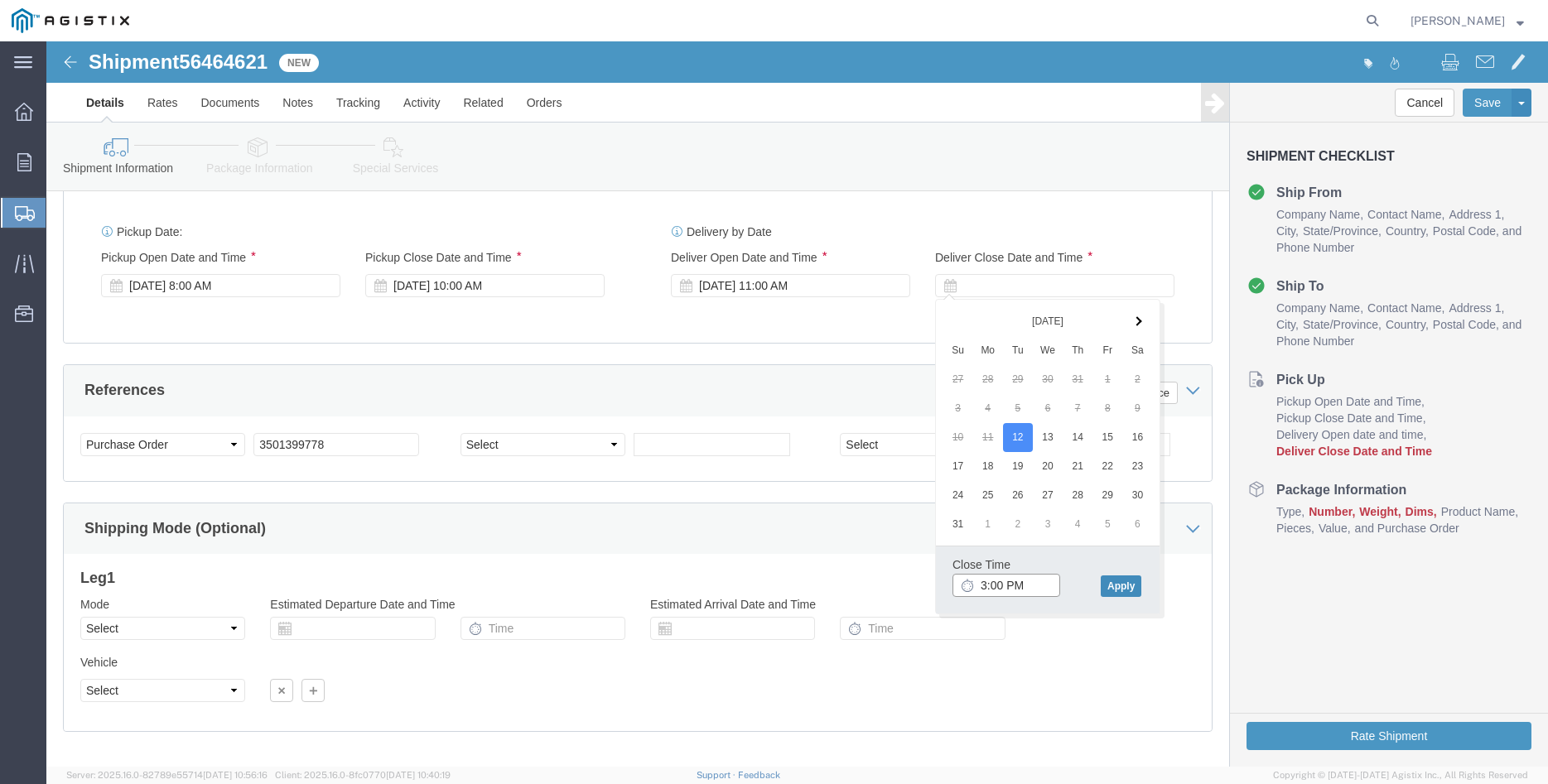
type input "3:00 PM"
click button "Apply"
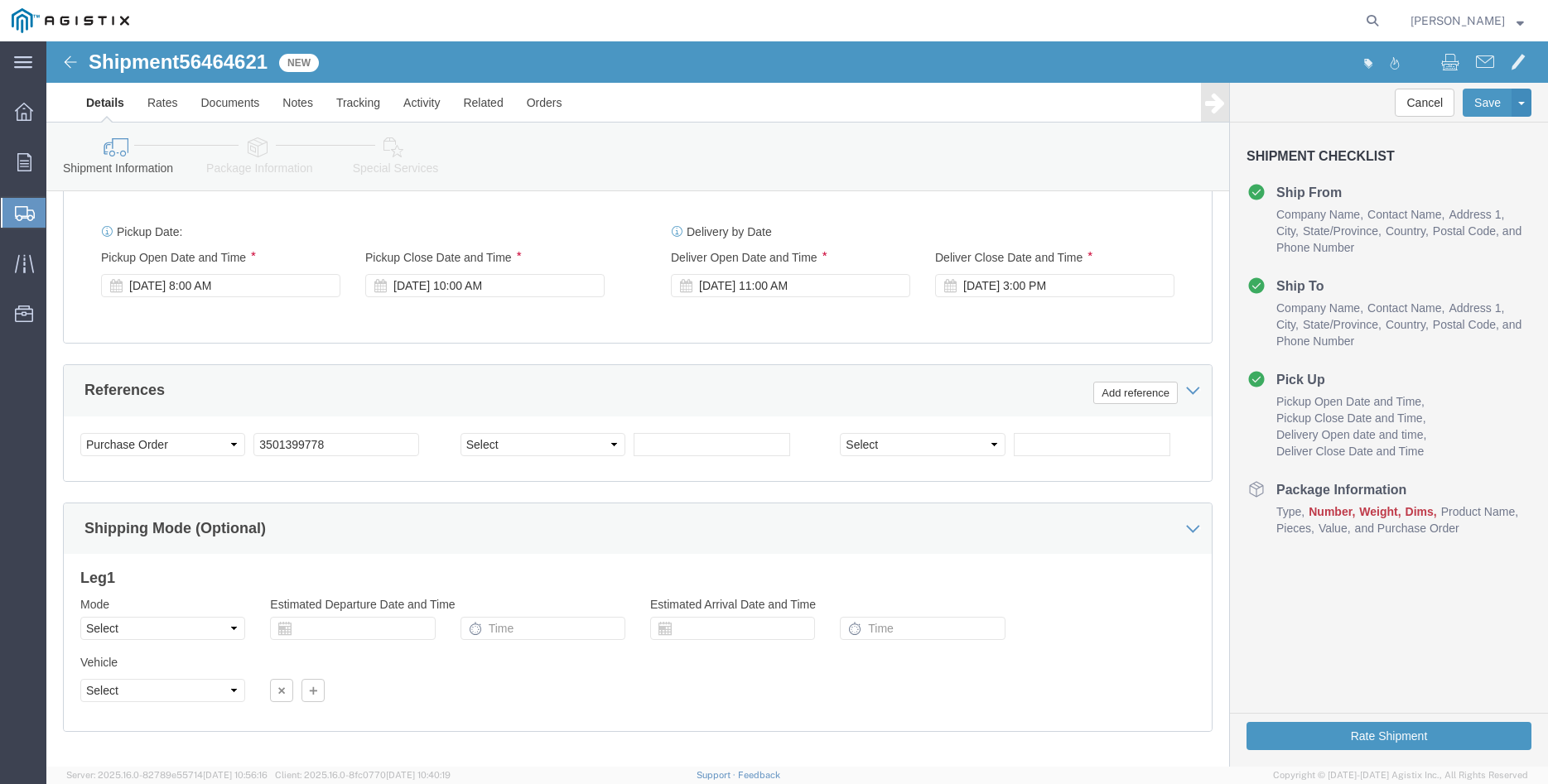
click div "Please fix the following errors Customer Information Account Select [PERSON_NAM…"
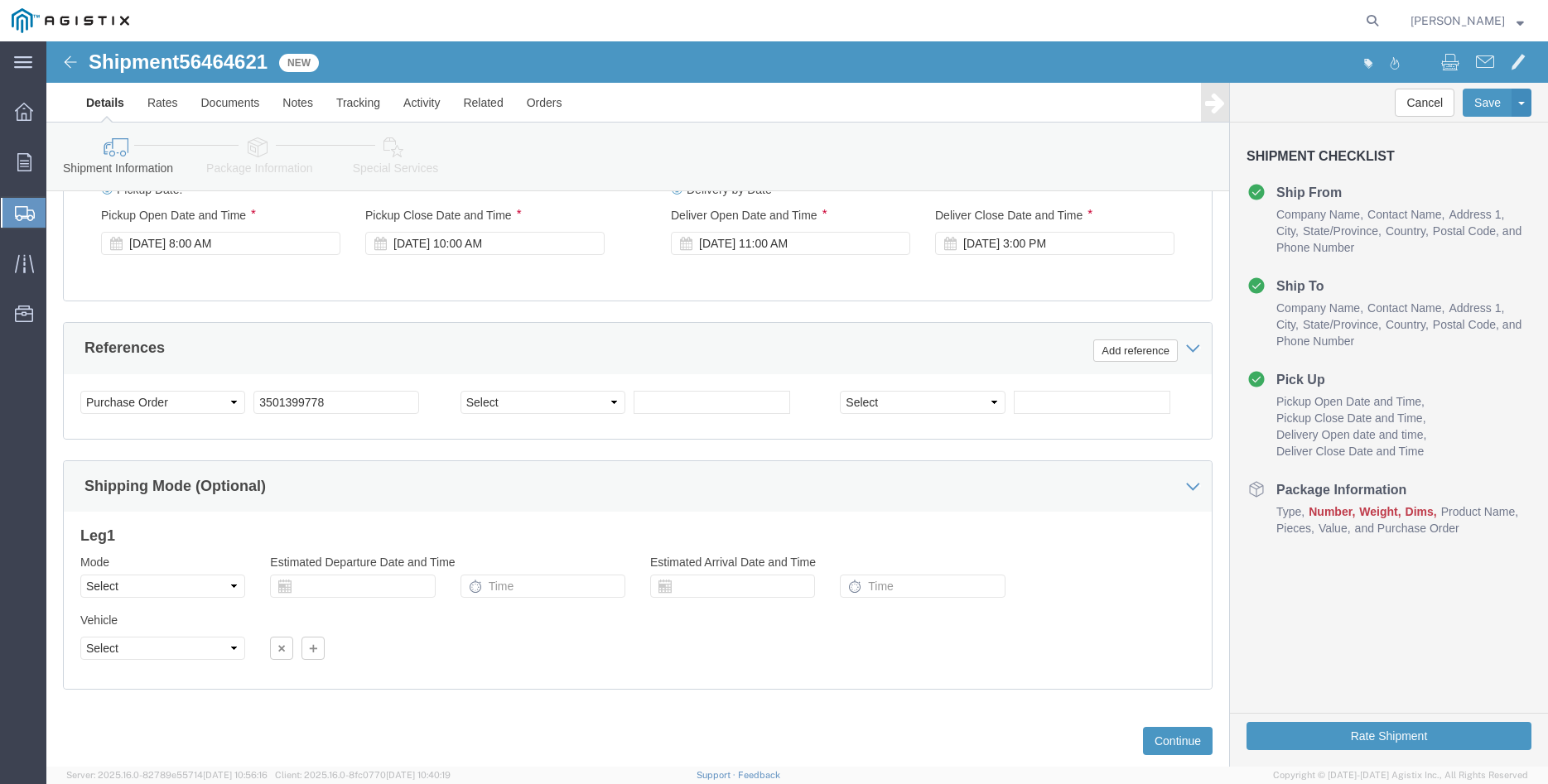
scroll to position [1093, 0]
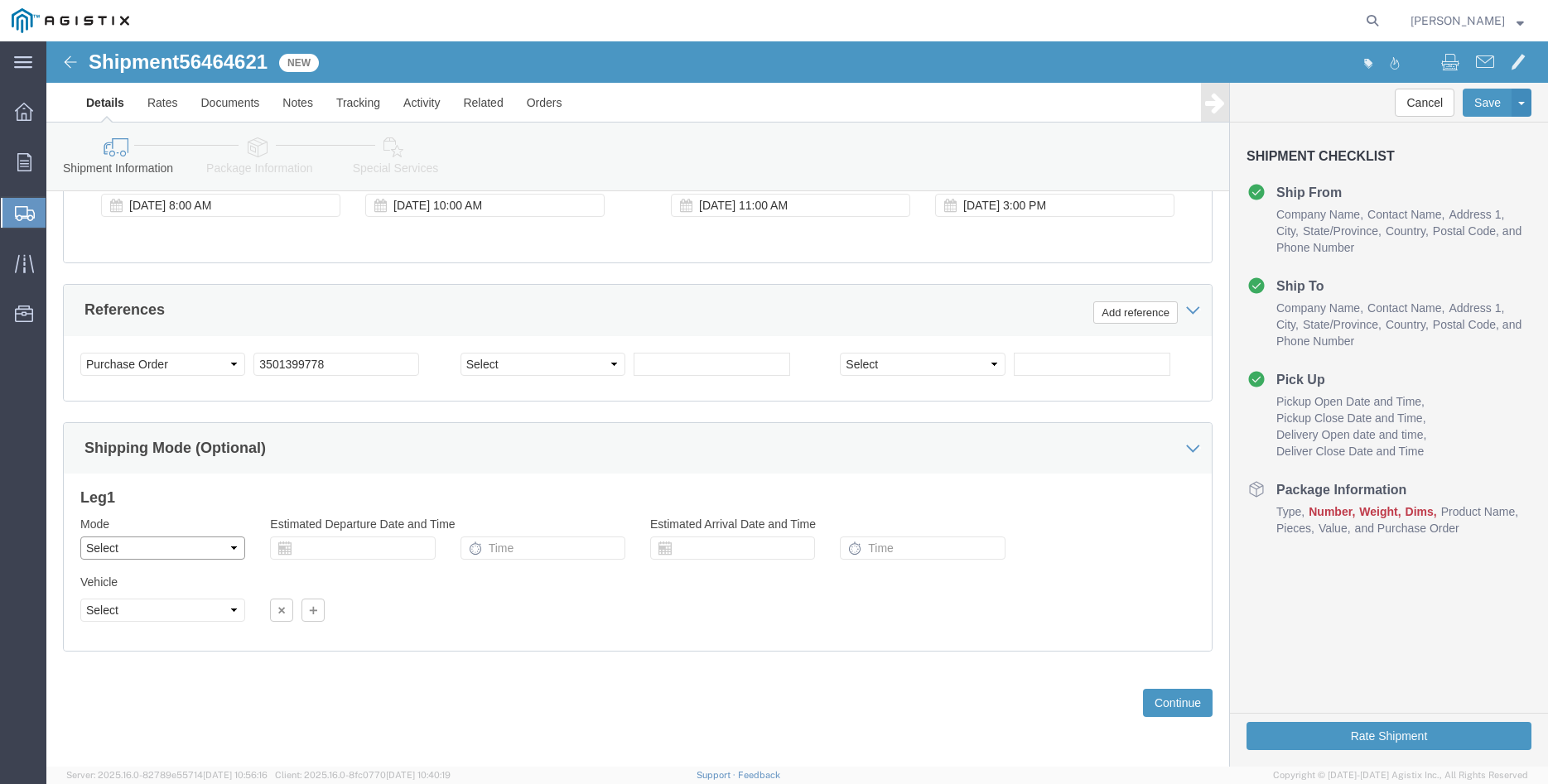
click select "Select Air Less than Truckload Multi-Leg Ocean Freight Rail Small Parcel Truckl…"
select select "TL"
click option "Truckload"
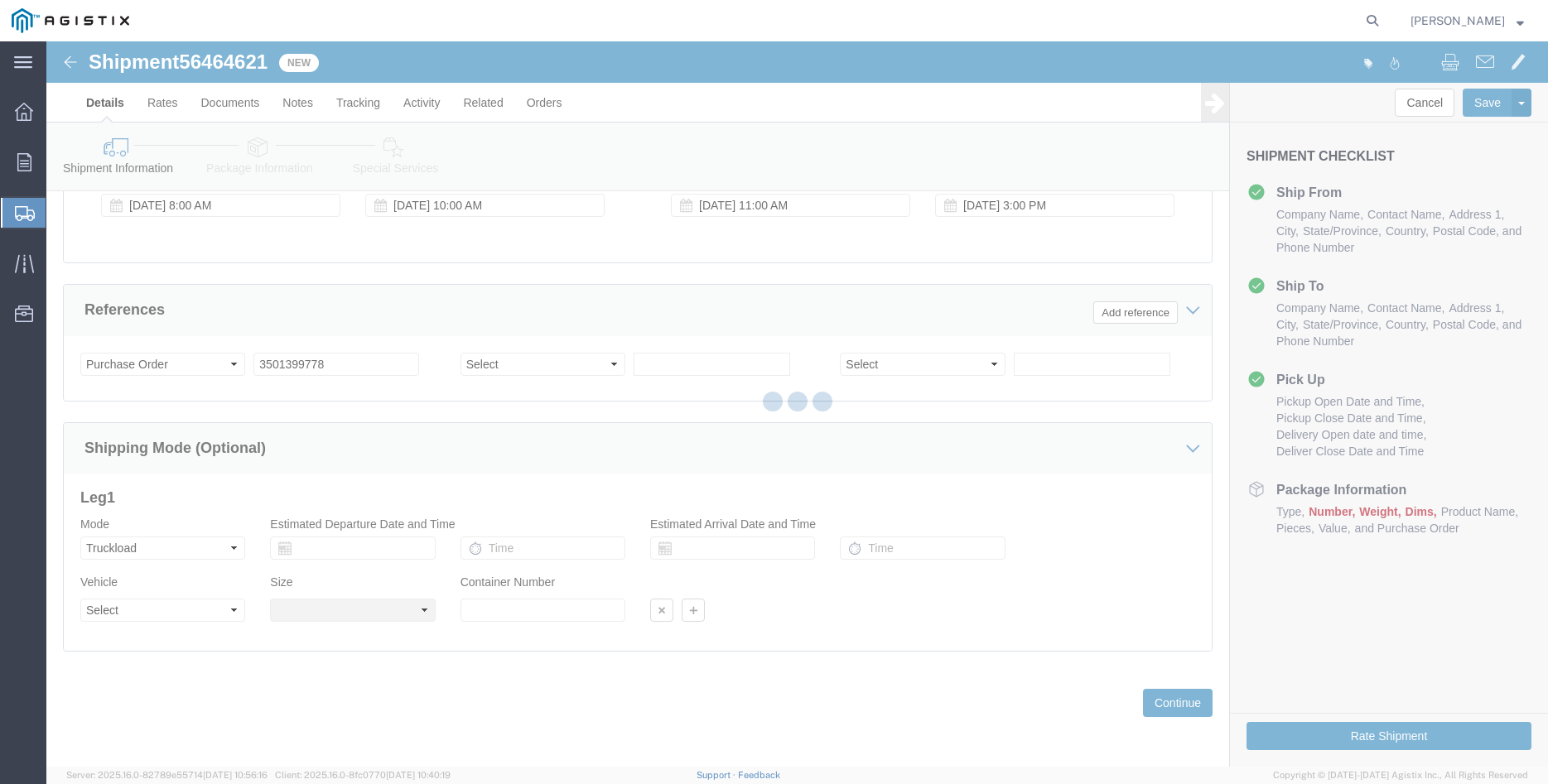
click div
select select
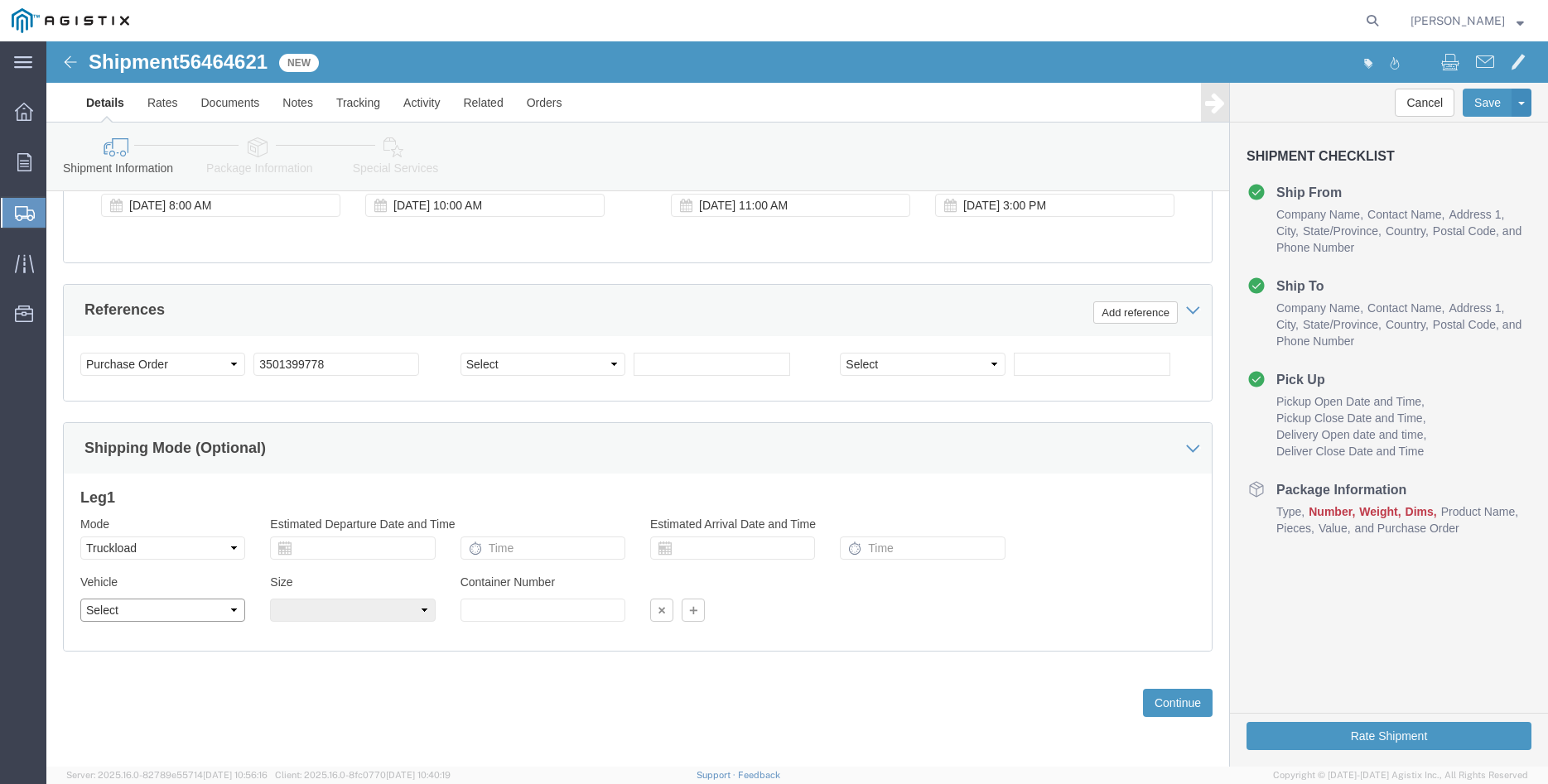
click select "Select 1-Ton (PSS) 10 Wheel 10 Yard Dump Truck 20 Yard Dump Truck Bobtail Botto…"
select select "FLBD"
click option "Flat Bed"
click select "Select 35 Feet 20 Feet 28 Feet 53 Feet 40 Feet 48 Feet"
select select "48FT"
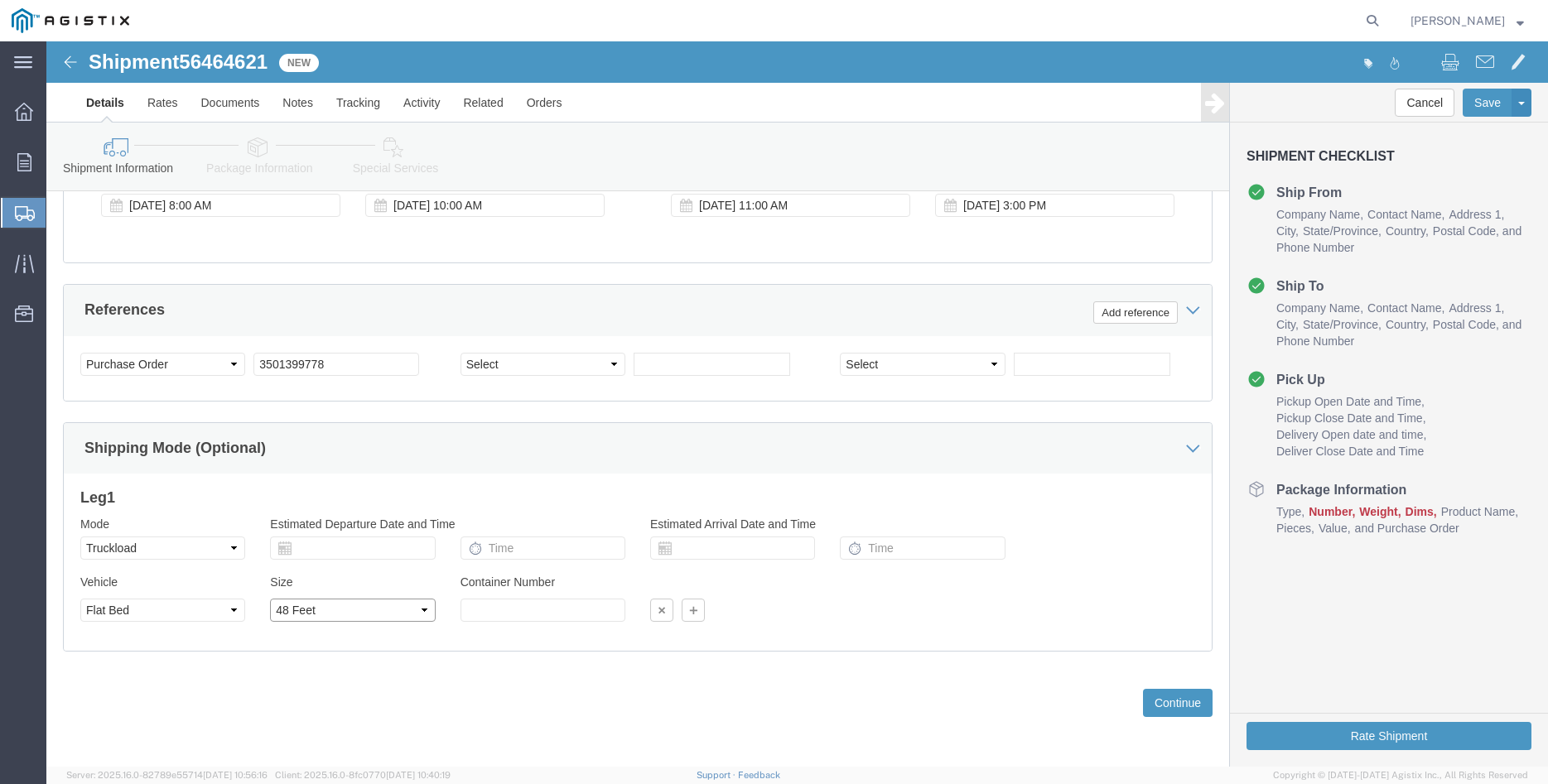
click option "48 Feet"
click div "Previous Continue"
click button "Continue"
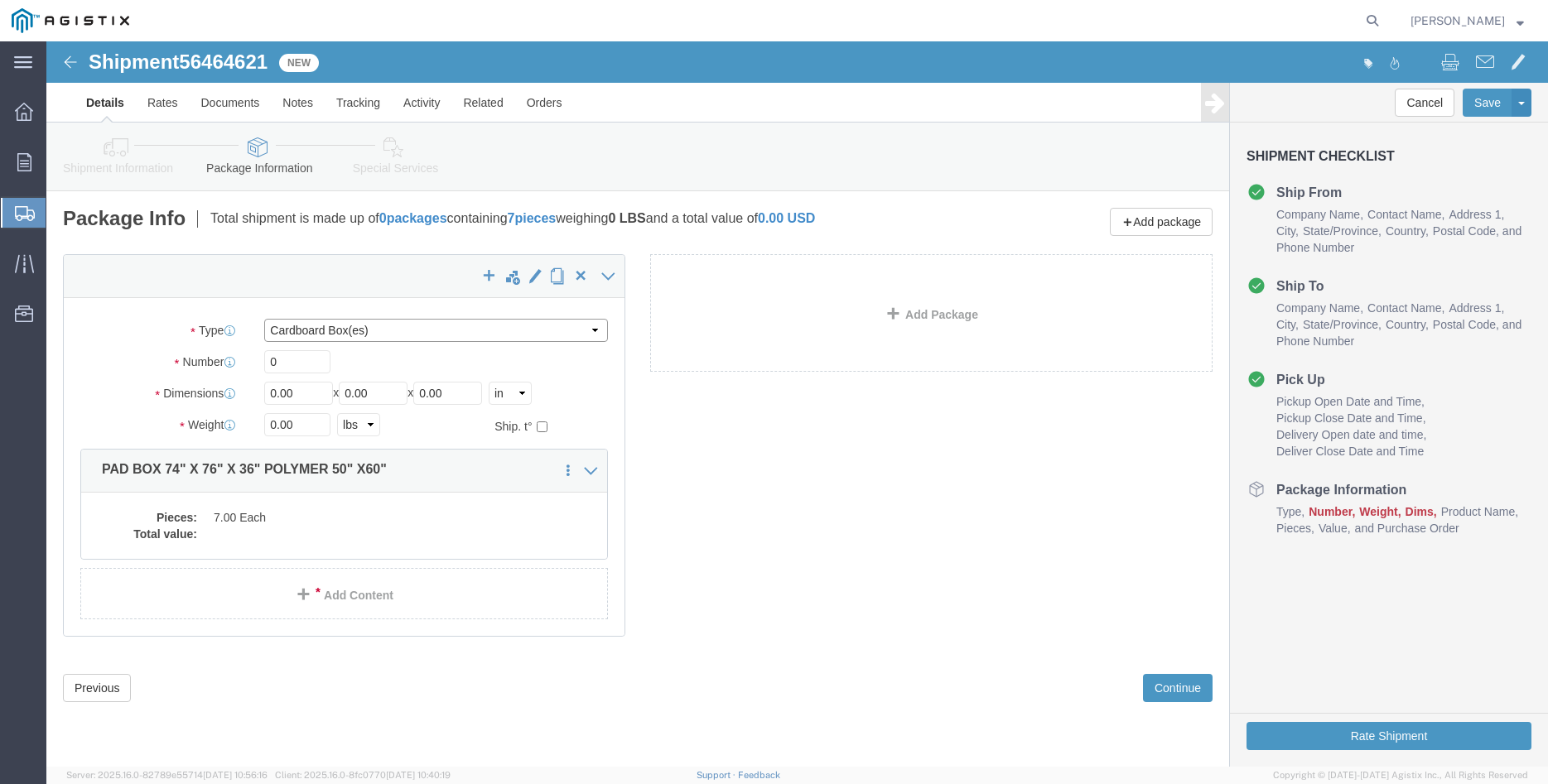
click select "Select Bulk Bundle(s) Cardboard Box(es) Carton(s) Crate(s) Drum(s) (Fiberboard)…"
select select "PONS"
click option "Pallet(s) Oversized (Not Stackable)"
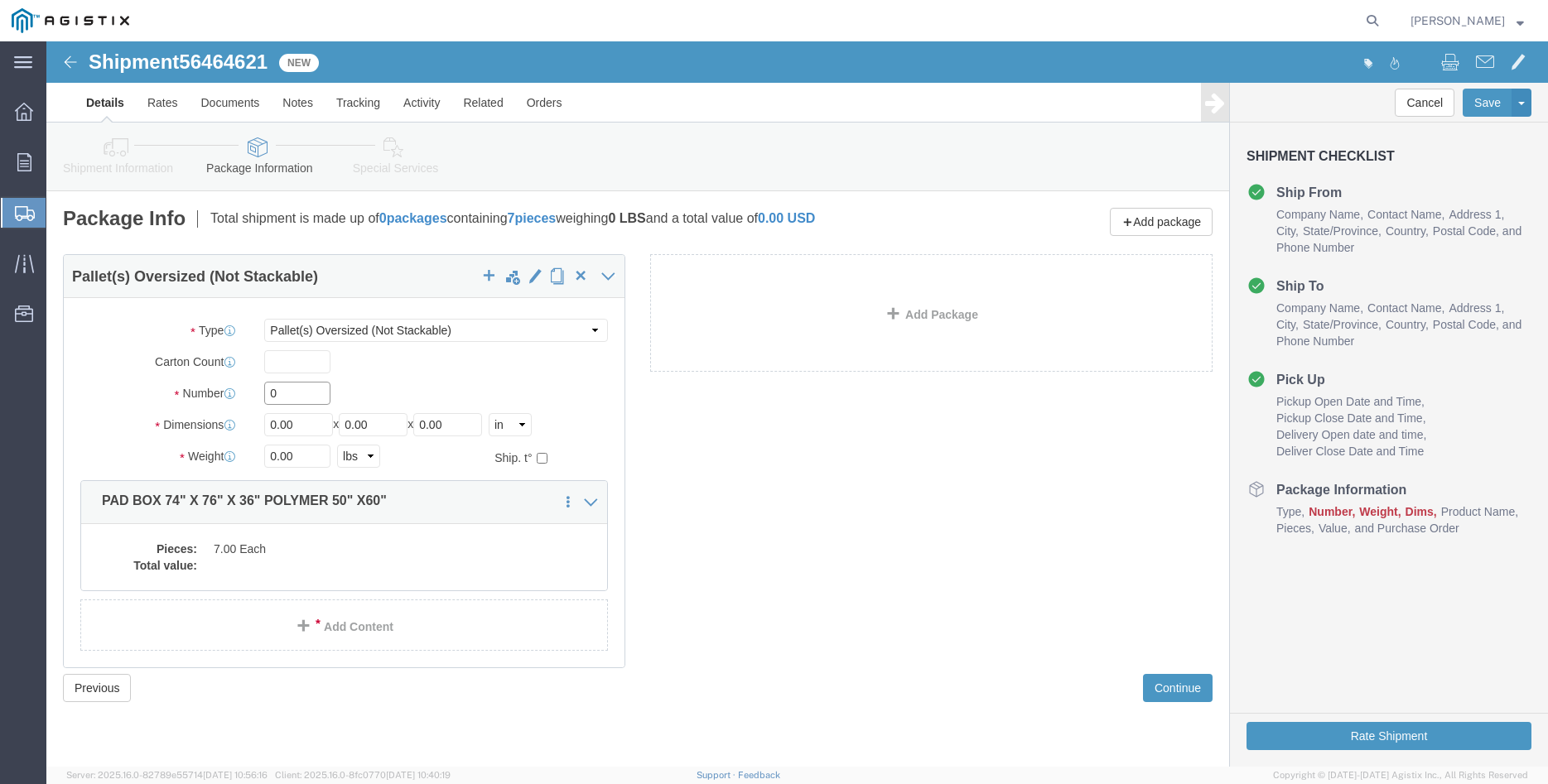
click input "0"
type input "7"
type input "89"
type input "91"
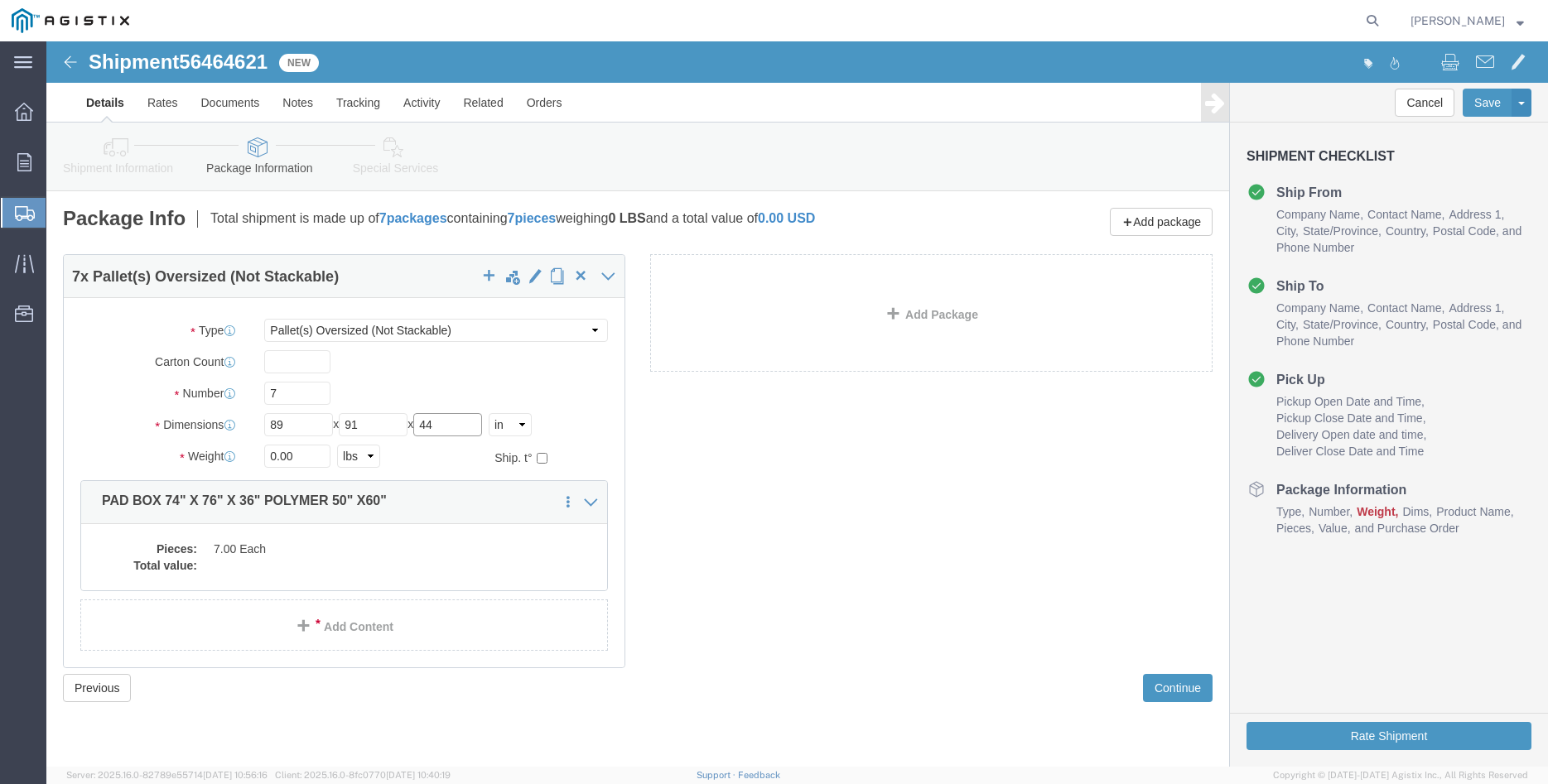
type input "44"
type input "9450"
click div "7"
click dd
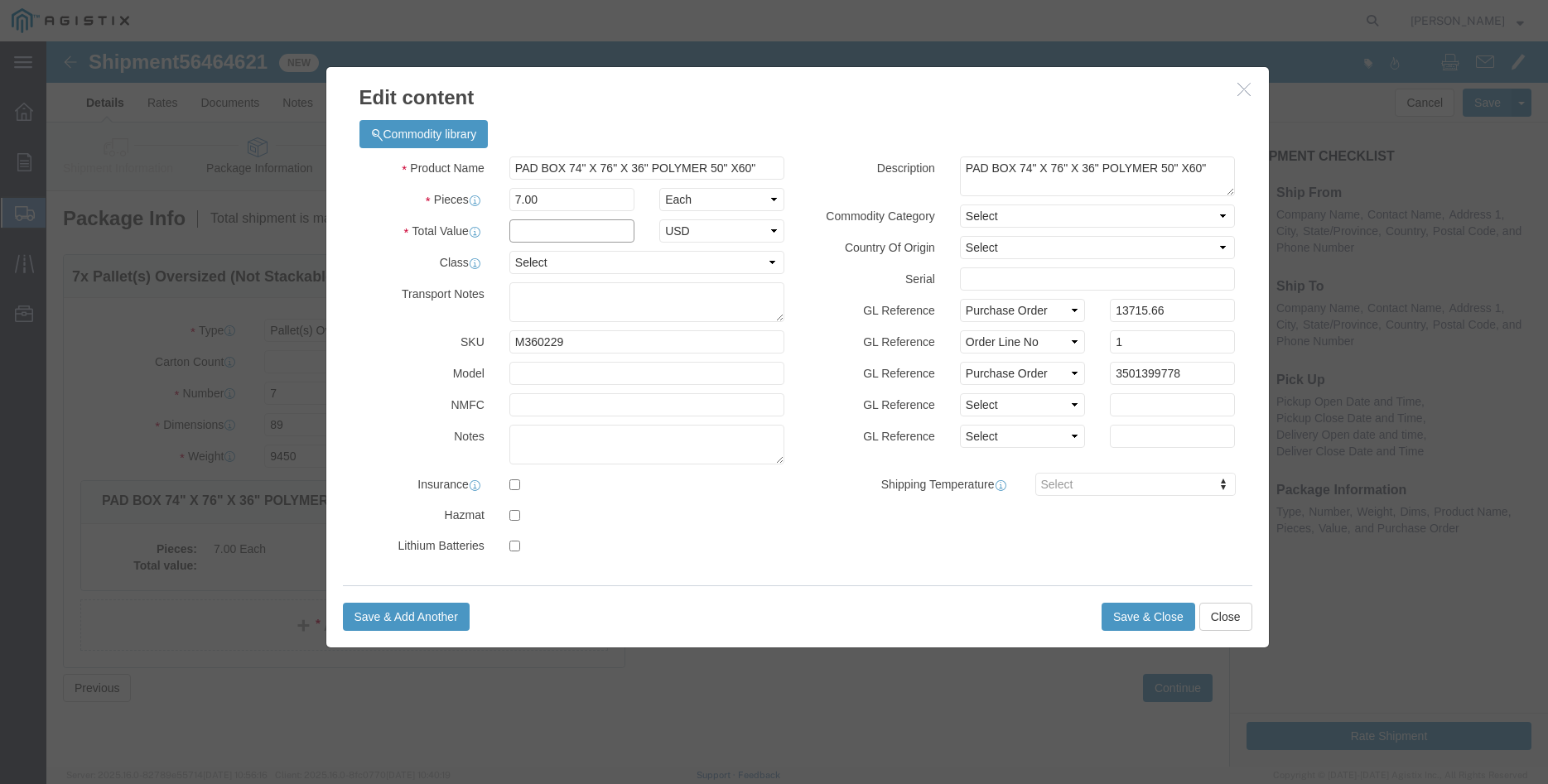
click input "text"
type input "13715.66"
click select "Select 50 55 60 65 70 85 92.5 100 125 175 250 300 400"
select select "100"
click option "100"
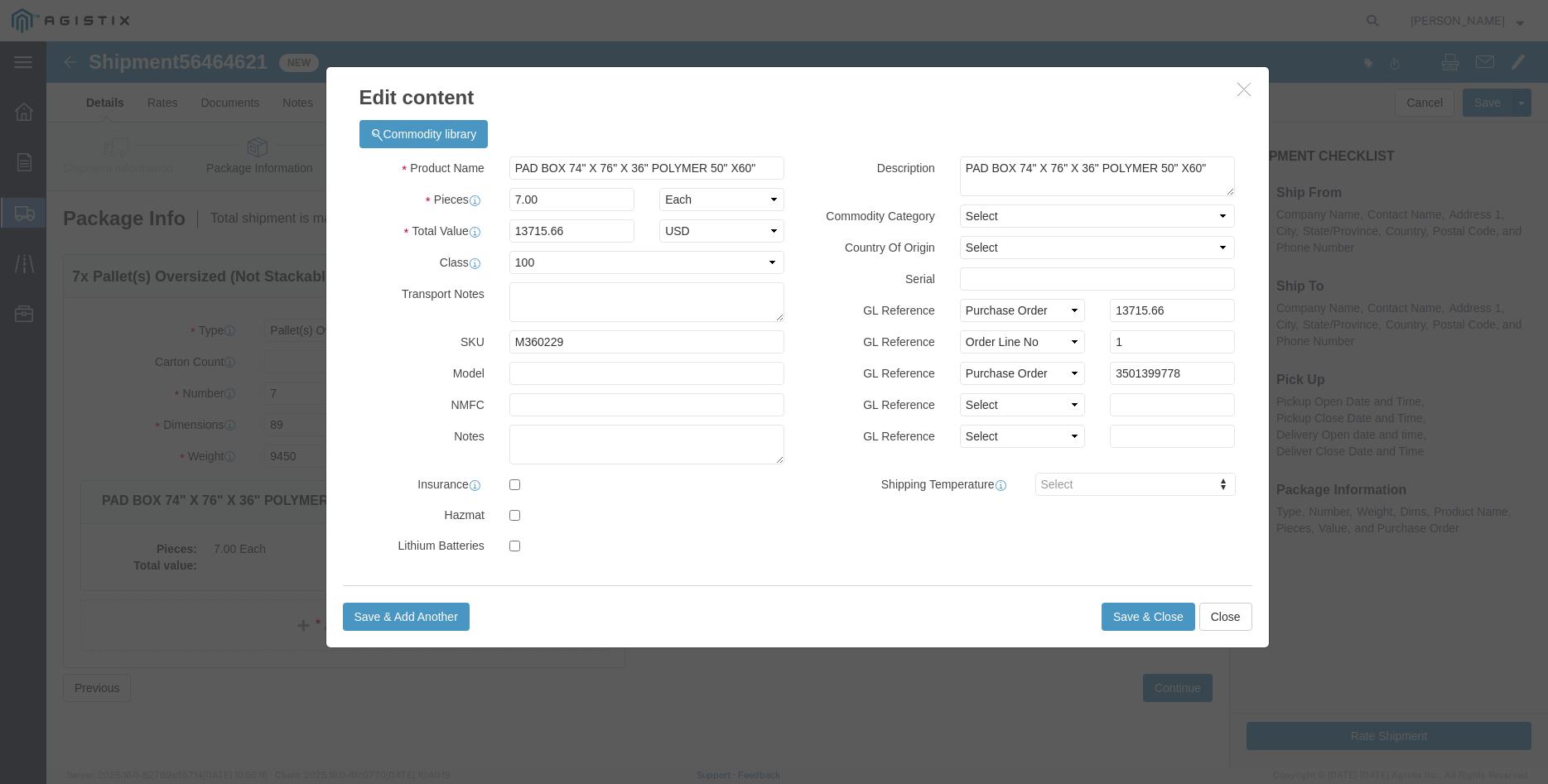
click label "GL Reference"
click button "Save & Close"
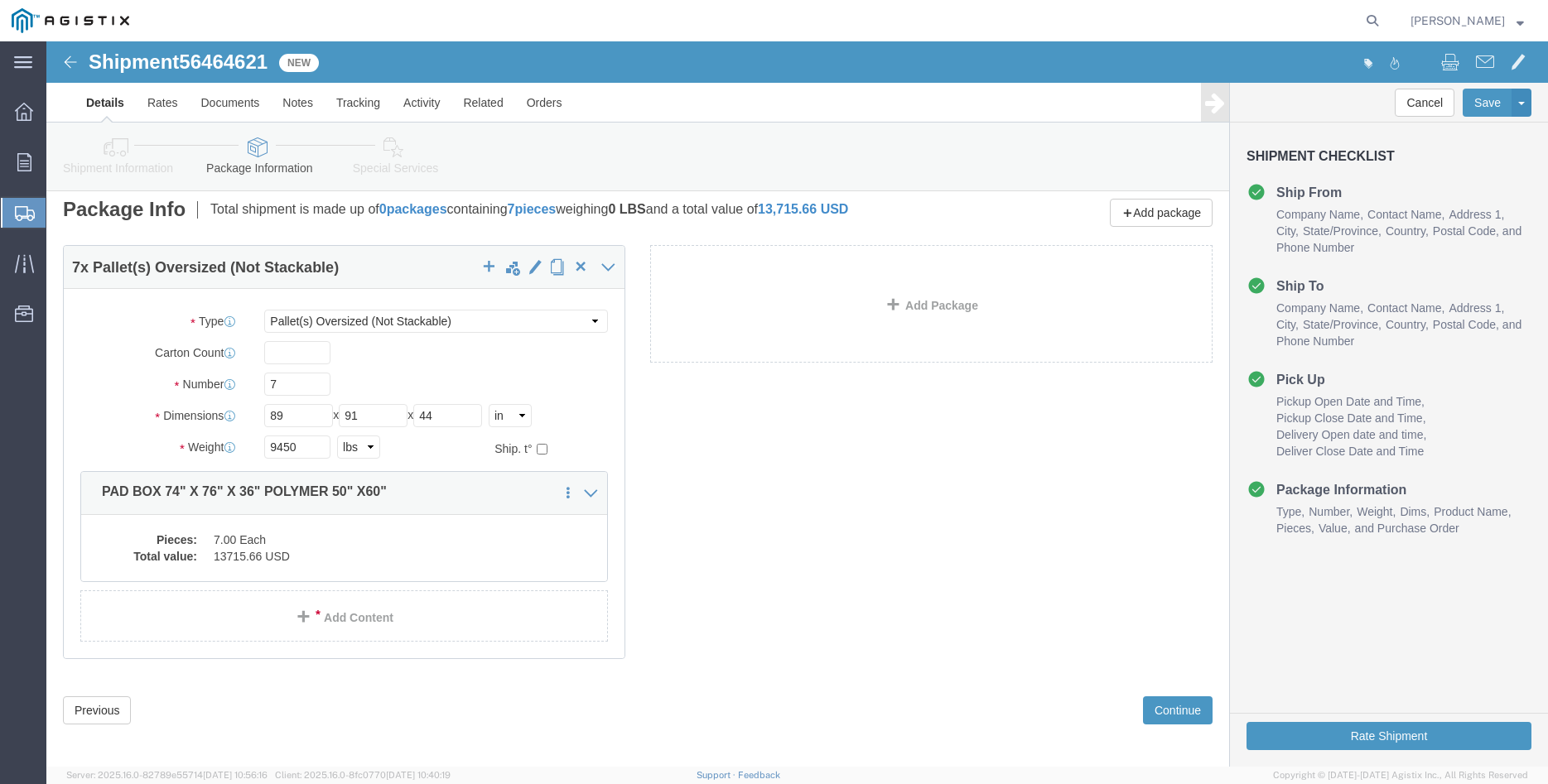
scroll to position [17, 0]
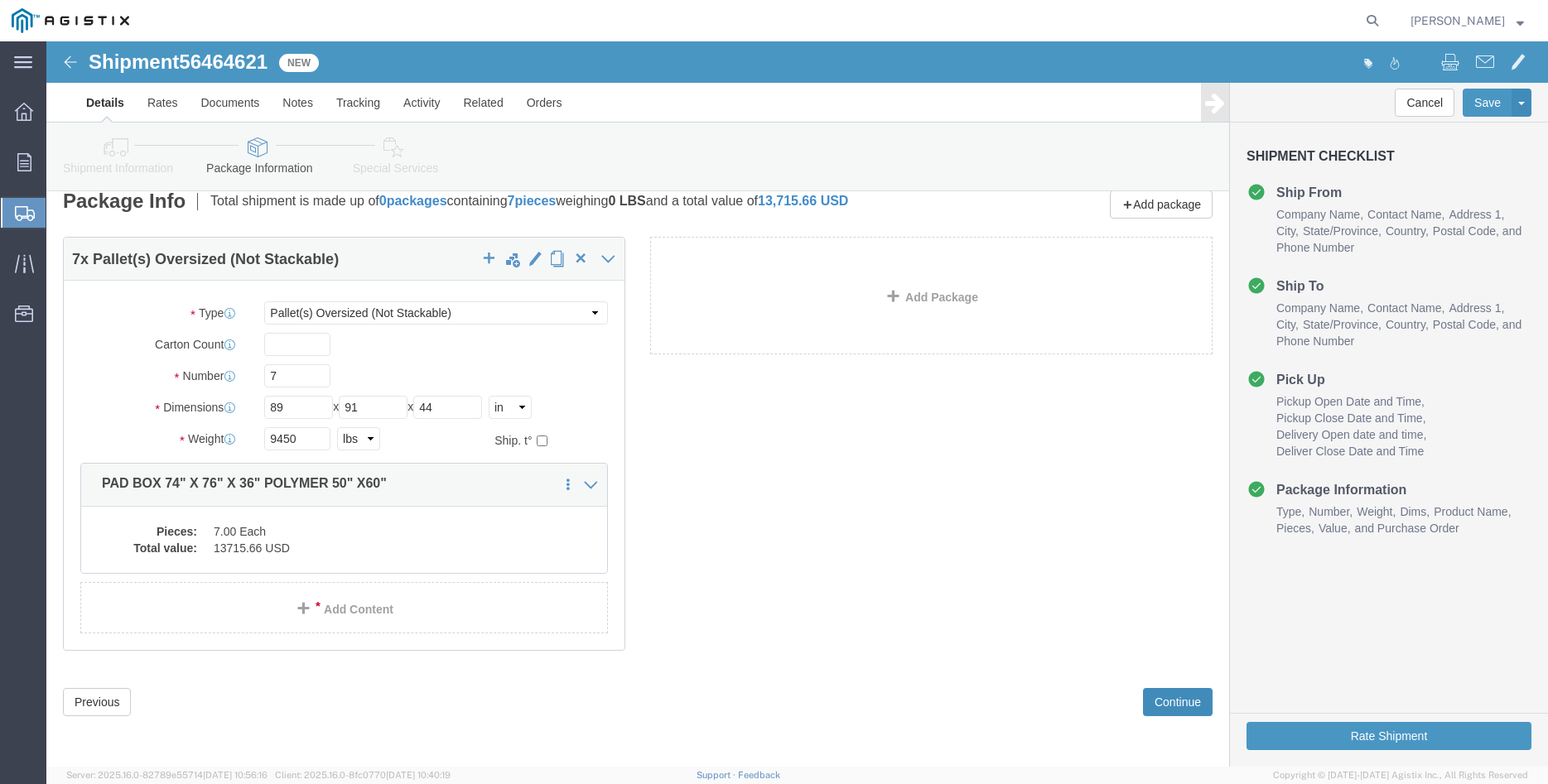
click button "Continue"
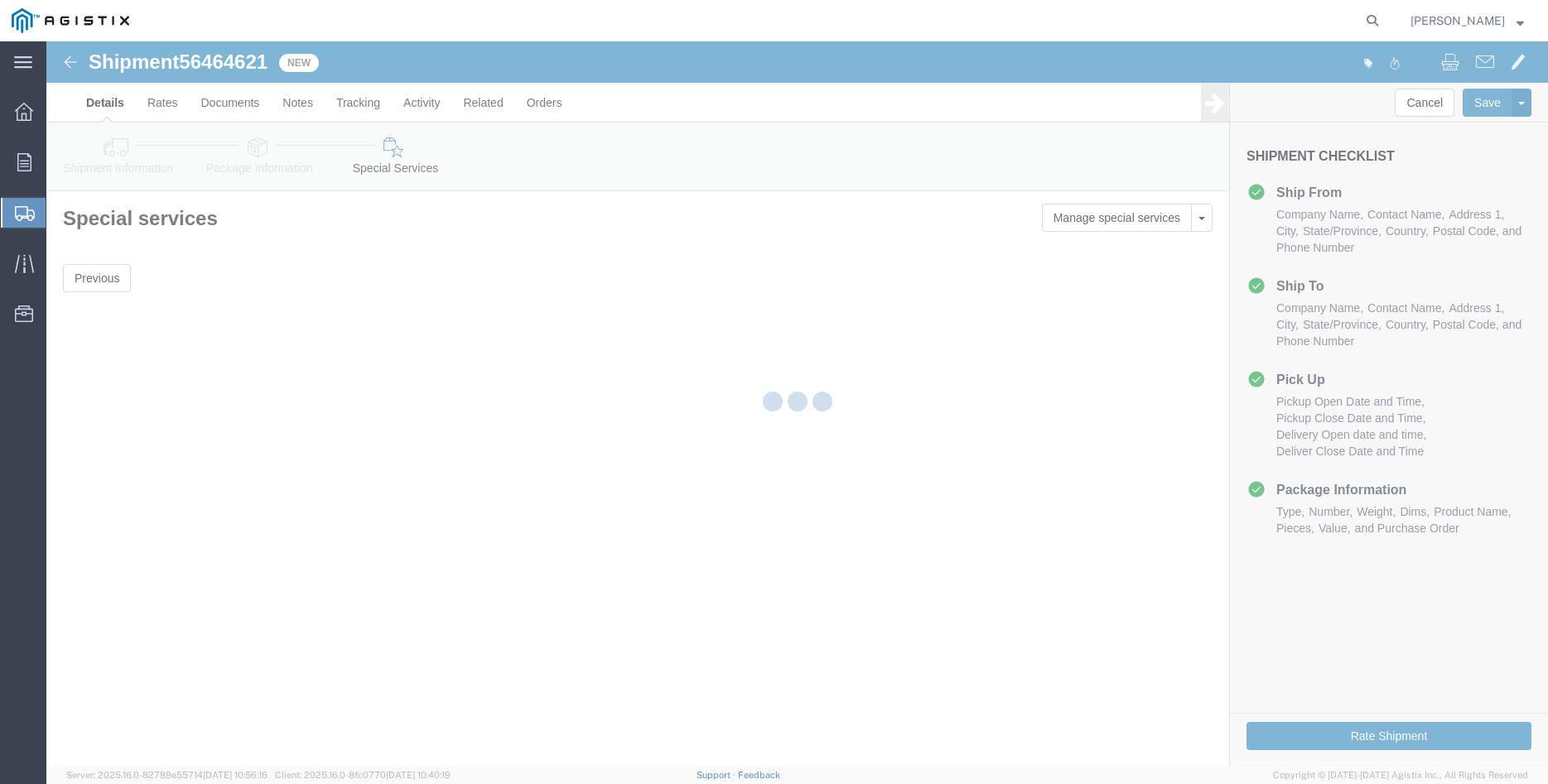
scroll to position [0, 0]
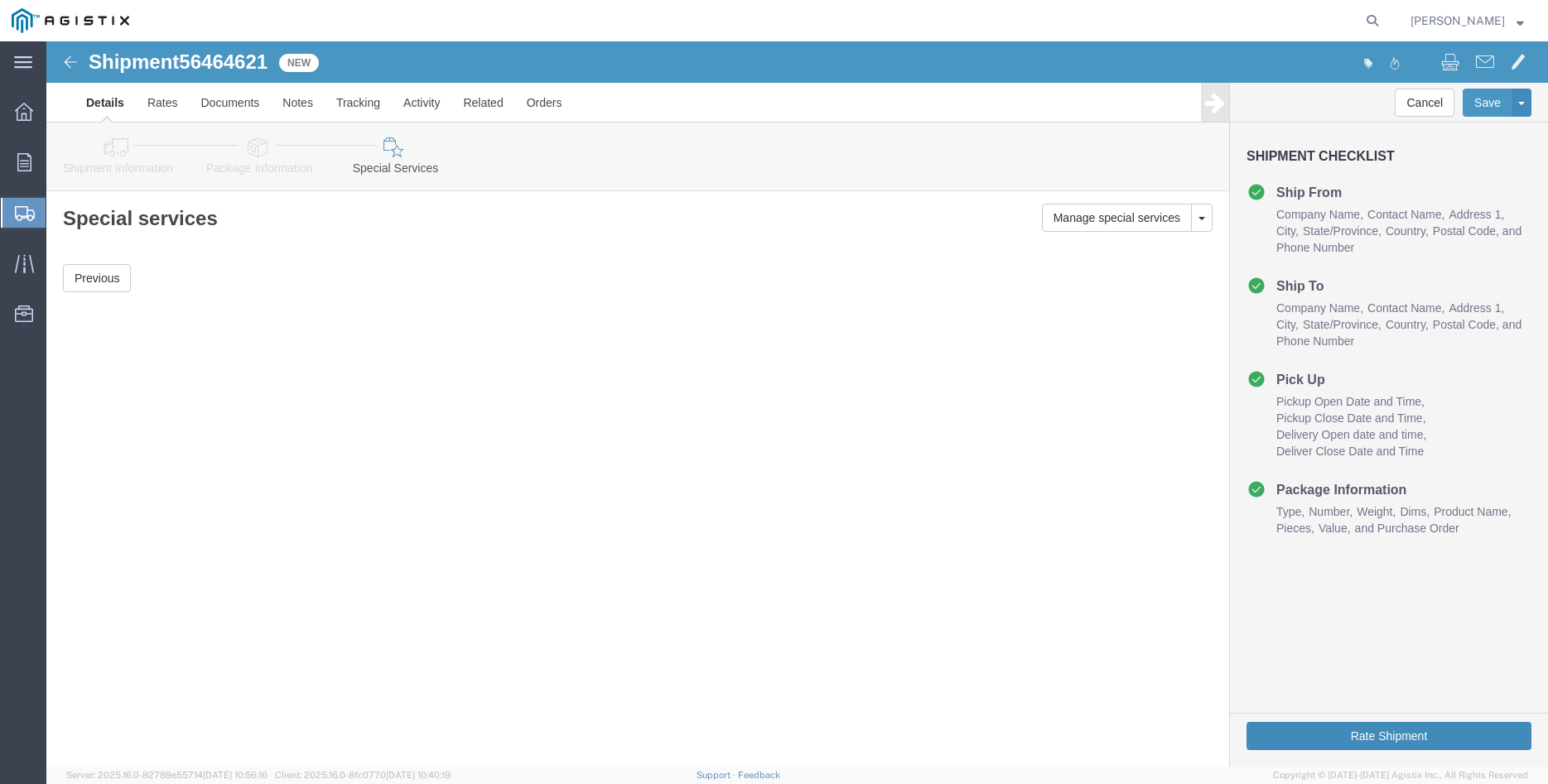
click button "Rate Shipment"
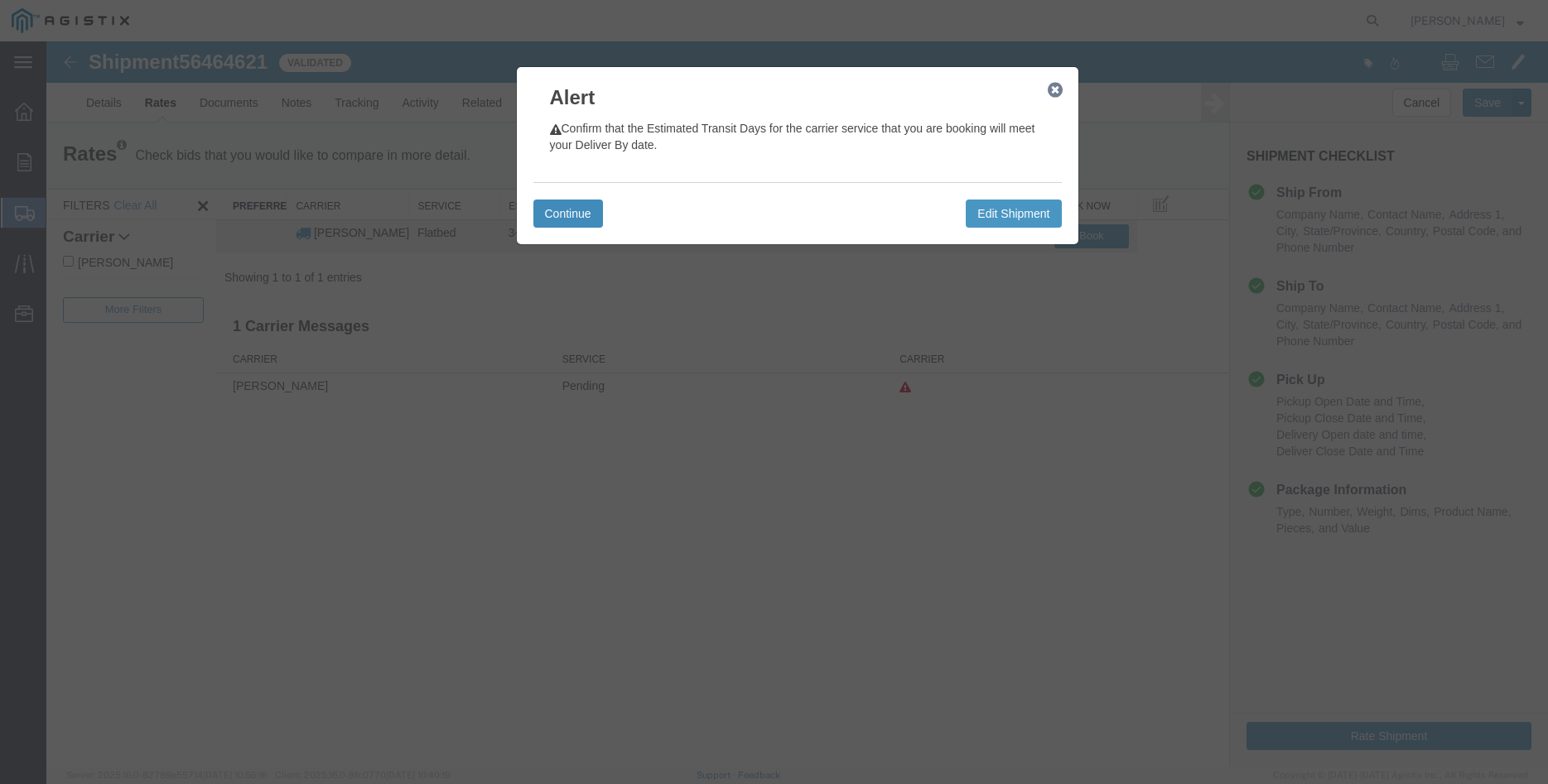
click at [586, 208] on button "Continue" at bounding box center [568, 213] width 70 height 28
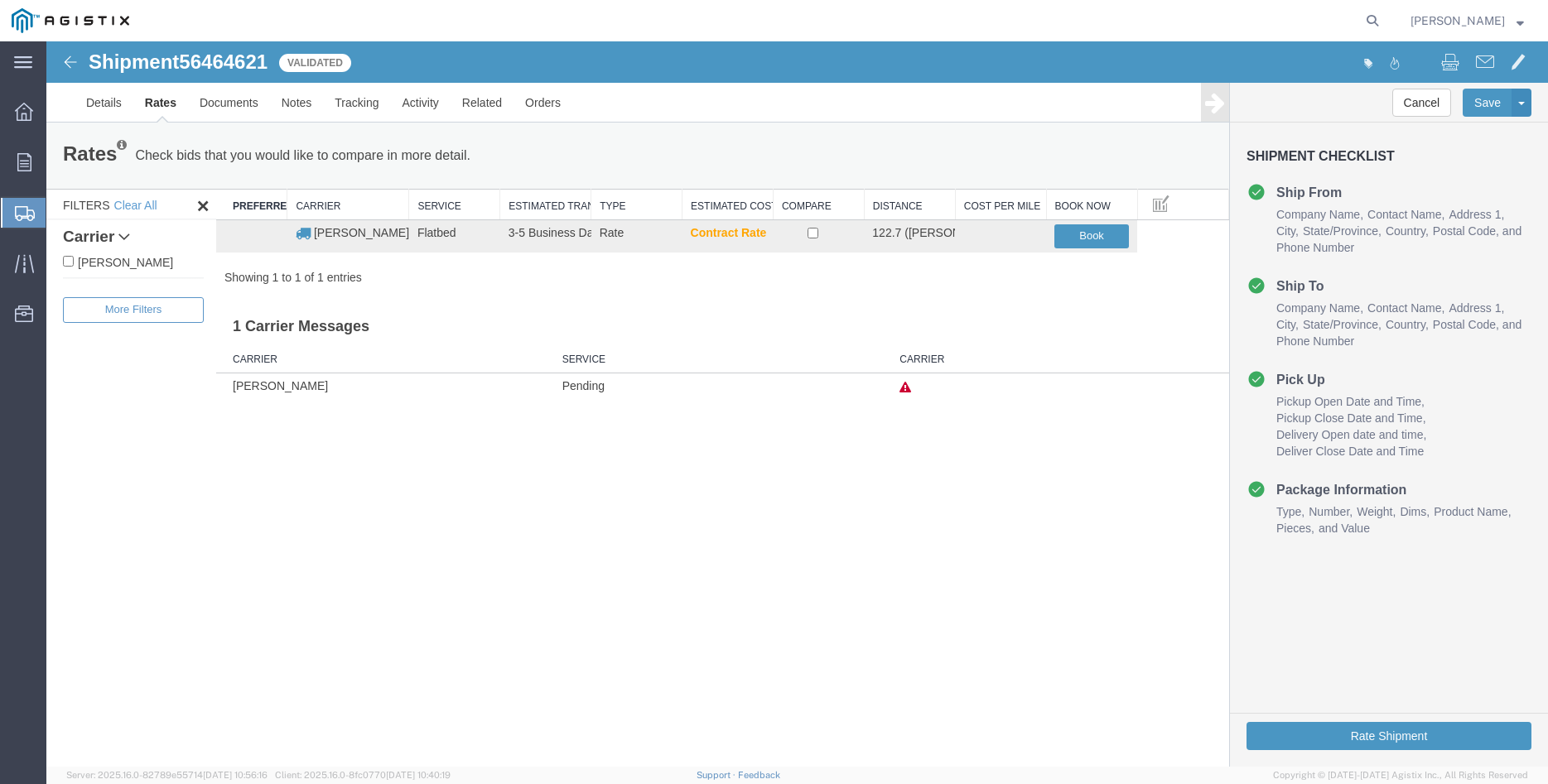
click at [163, 264] on label "[PERSON_NAME]" at bounding box center [133, 262] width 140 height 18
click at [73, 264] on input "[PERSON_NAME]" at bounding box center [69, 262] width 11 height 11
checkbox input "true"
click at [813, 237] on input "checkbox" at bounding box center [813, 233] width 11 height 11
checkbox input "true"
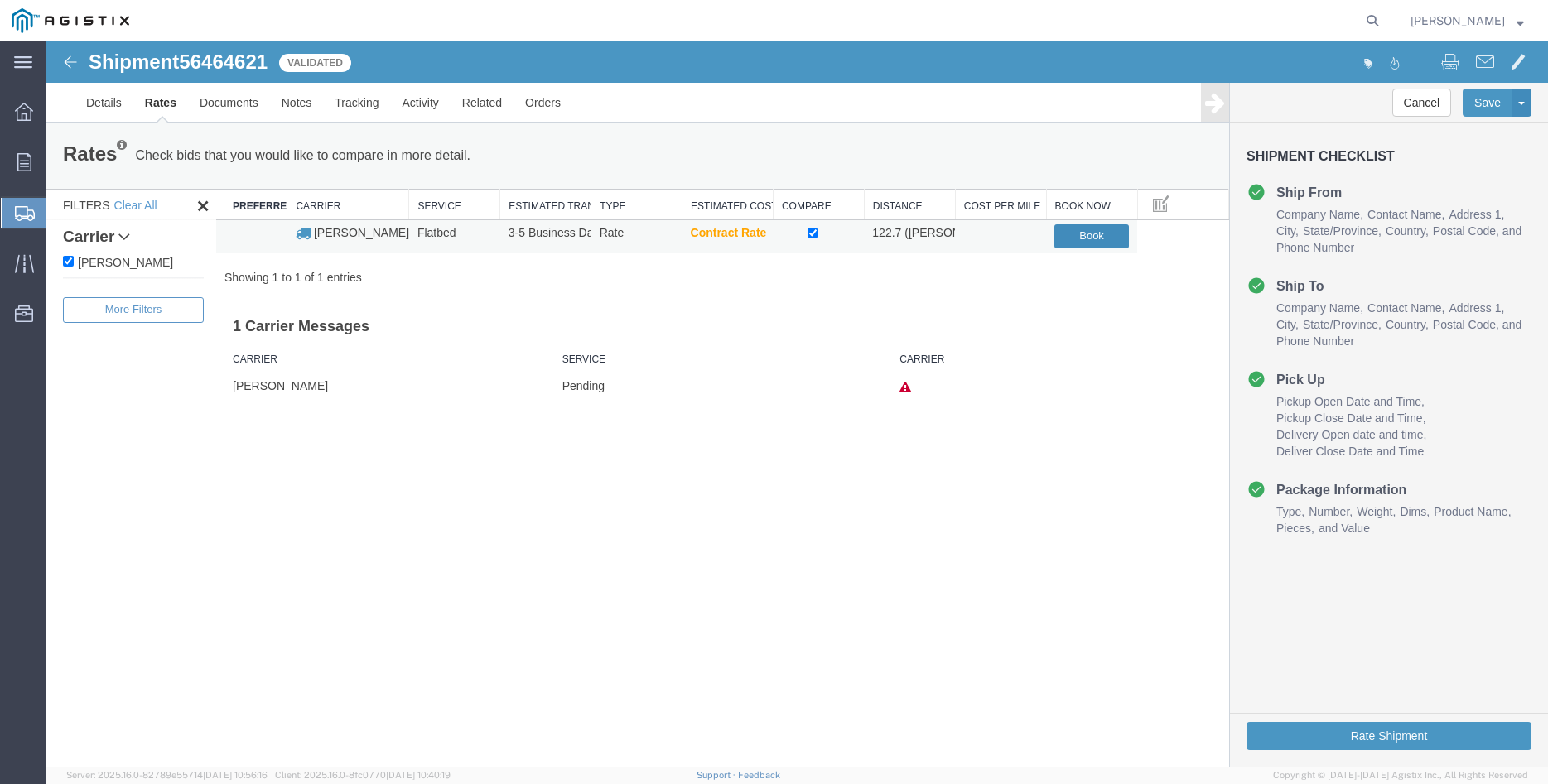
click at [1081, 243] on button "Book" at bounding box center [1091, 236] width 74 height 24
